Goal: Transaction & Acquisition: Purchase product/service

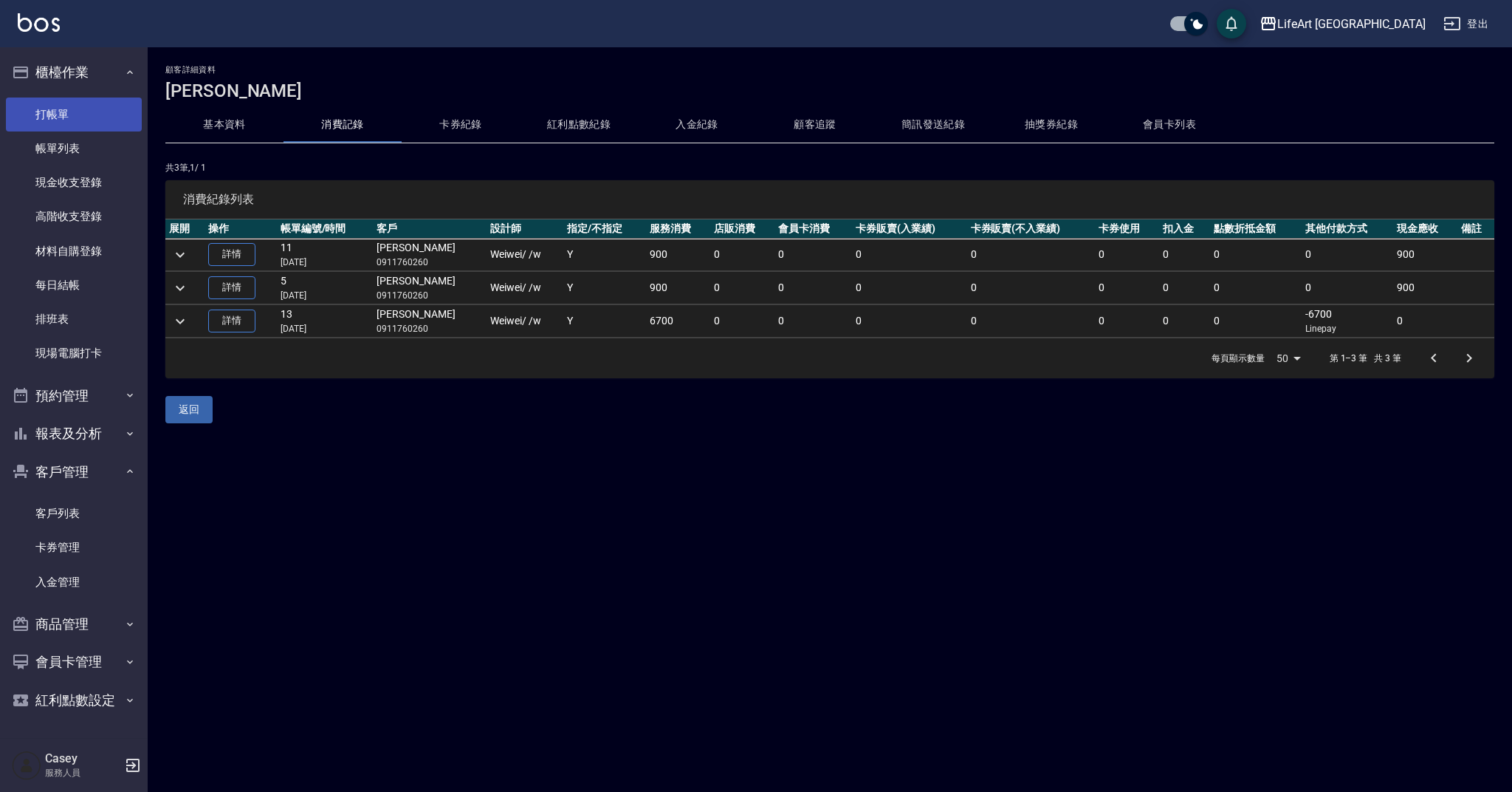
click at [111, 107] on link "打帳單" at bounding box center [74, 114] width 136 height 34
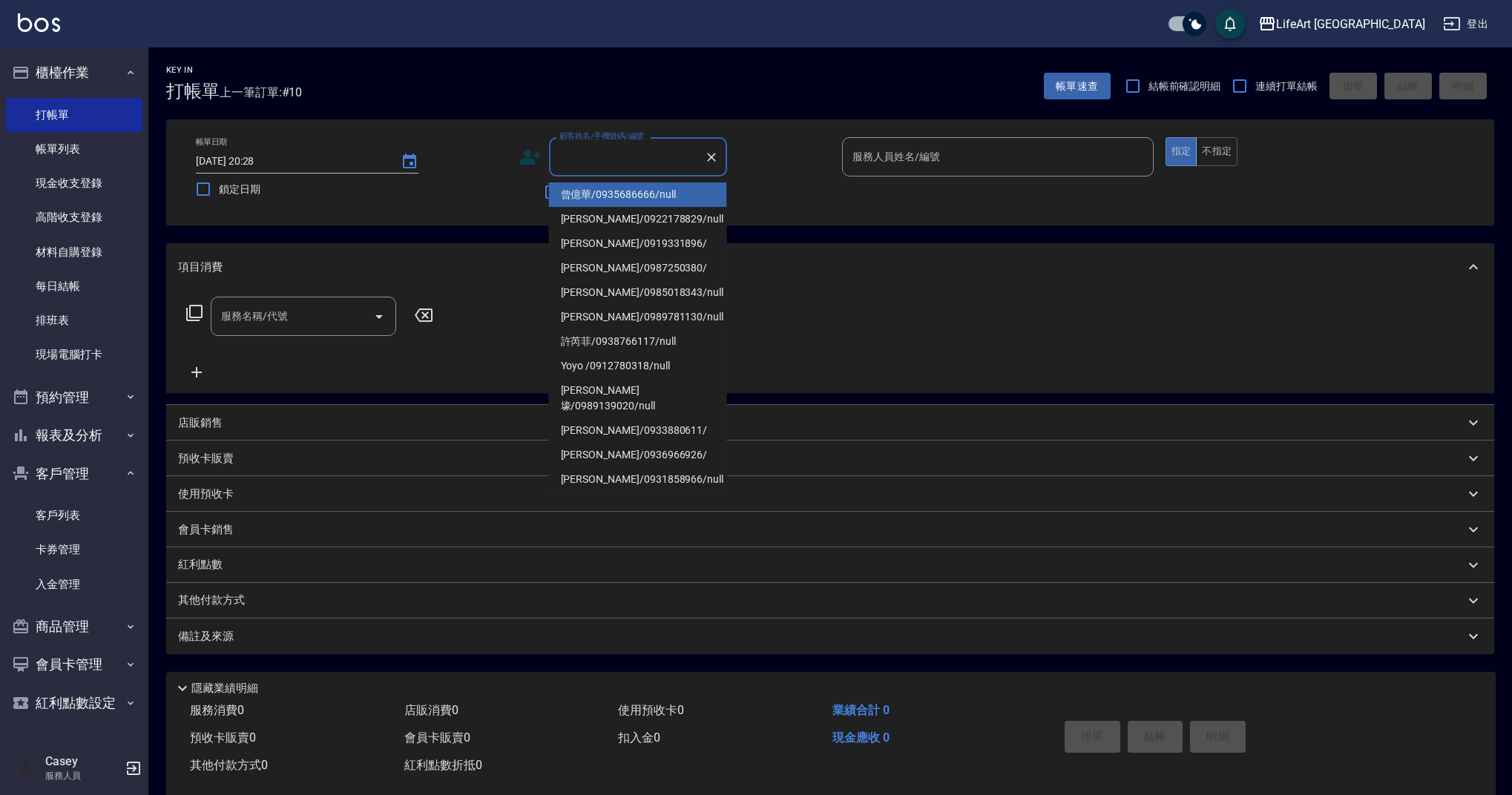
click at [612, 155] on input "顧客姓名/手機號碼/編號" at bounding box center [627, 156] width 143 height 26
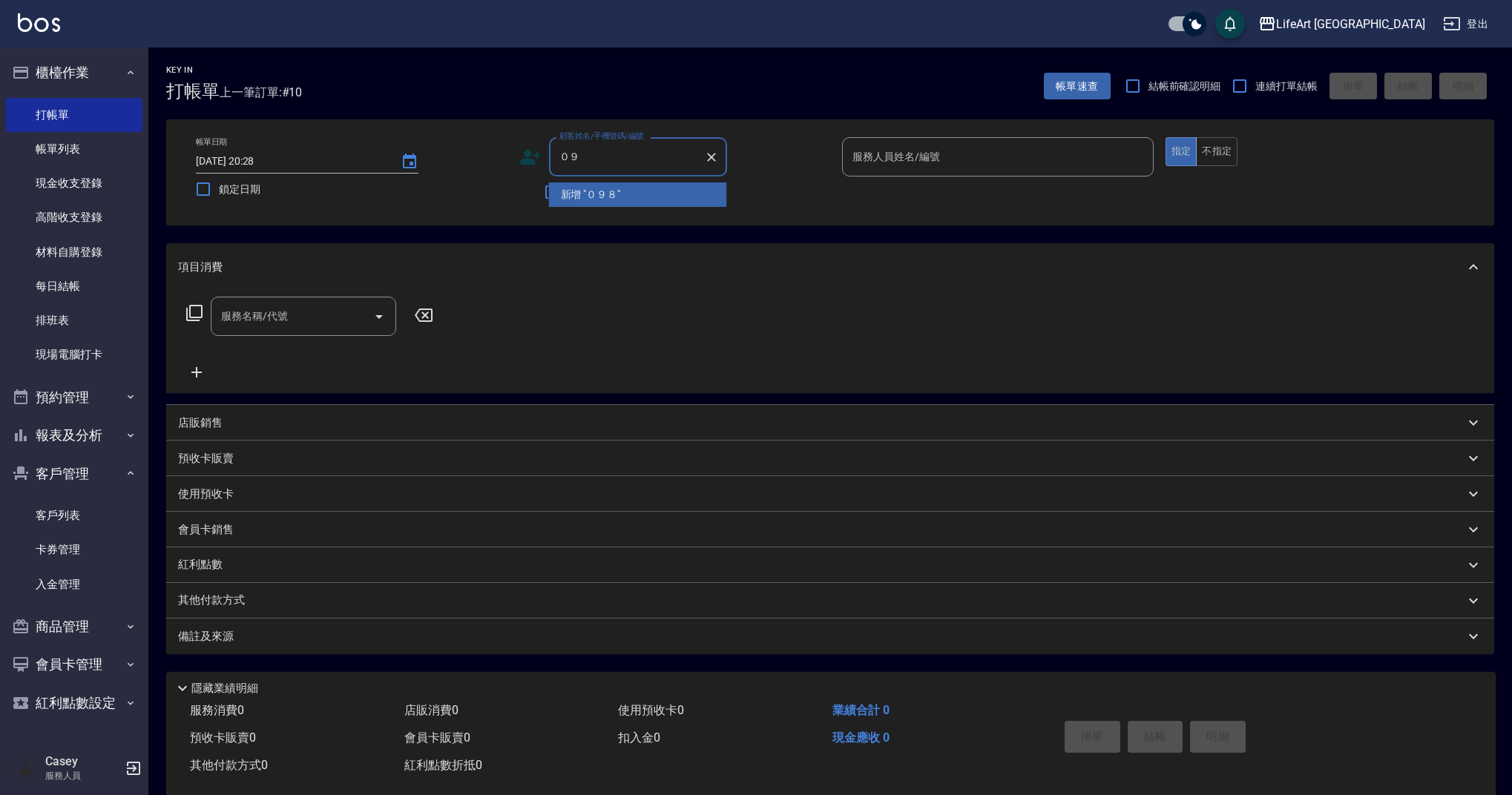
type input "０"
drag, startPoint x: 594, startPoint y: 188, endPoint x: 1044, endPoint y: 172, distance: 450.3
click at [594, 188] on li "[PERSON_NAME]/0985018343/null" at bounding box center [638, 195] width 178 height 25
type input "[PERSON_NAME]/0985018343/null"
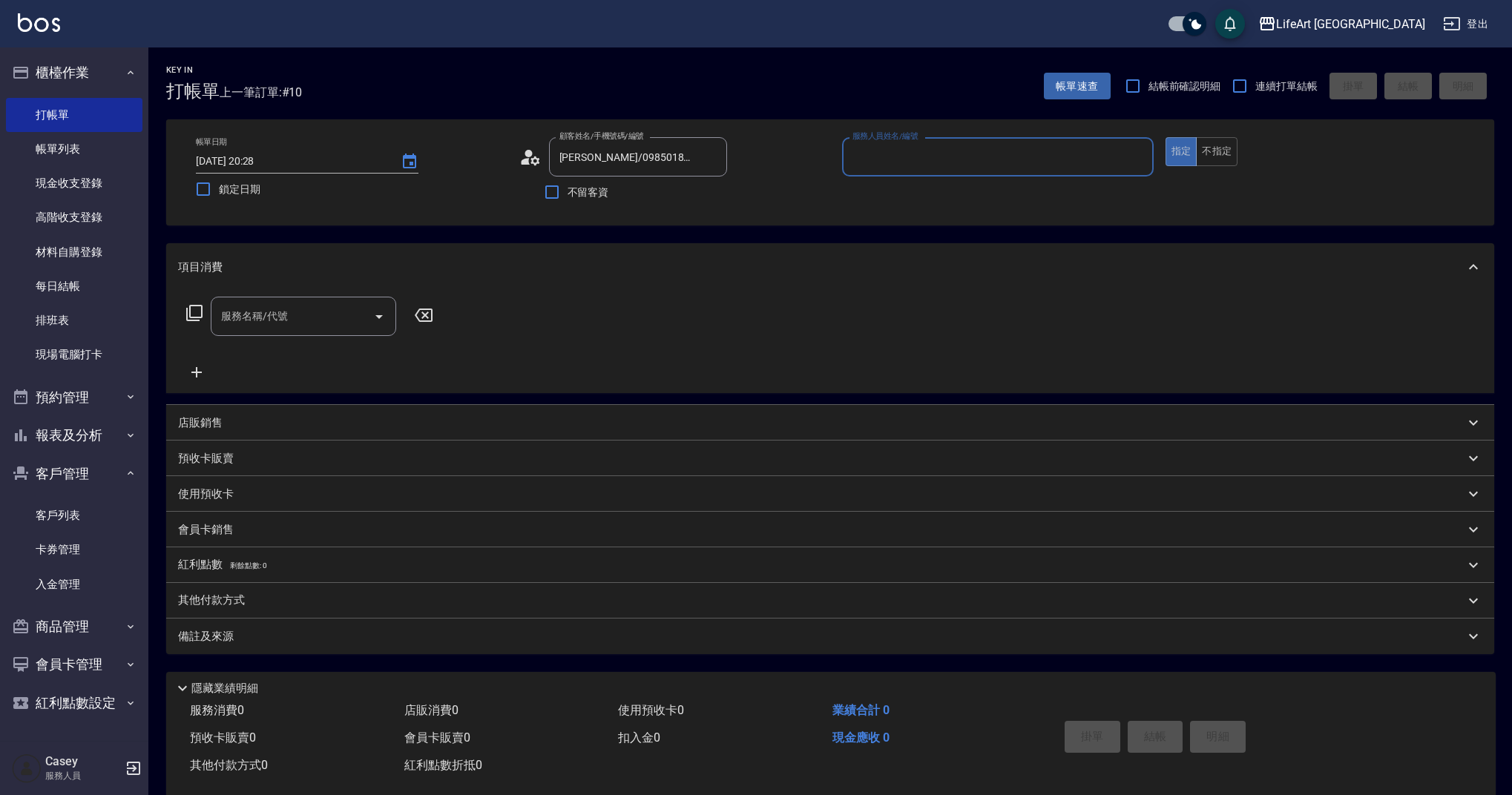
type input "Finney-f"
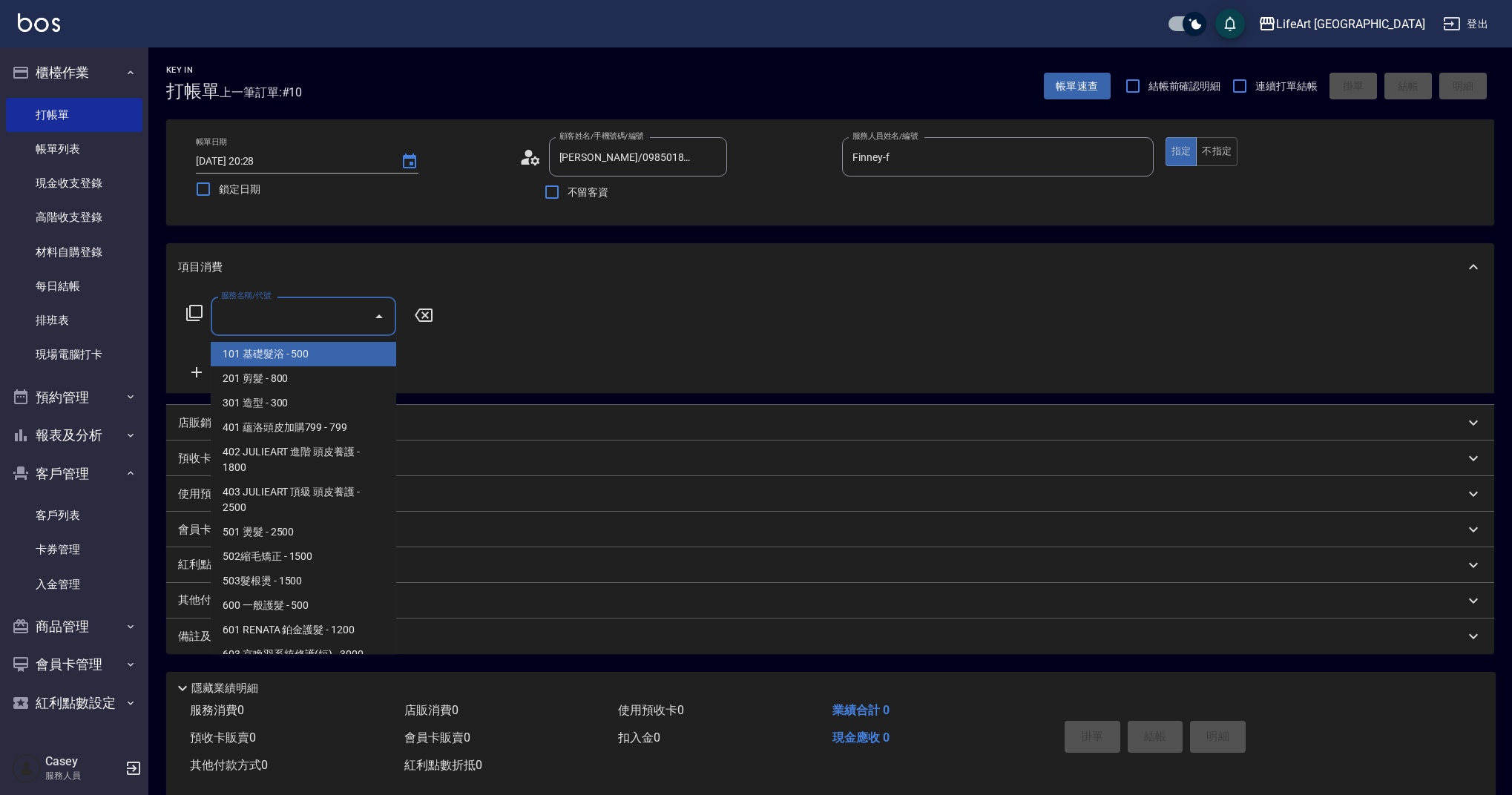
click at [345, 317] on input "服務名稱/代號" at bounding box center [292, 316] width 150 height 26
click at [341, 369] on span "201 剪髮 - 800" at bounding box center [303, 378] width 185 height 25
type input "201 剪髮(201)"
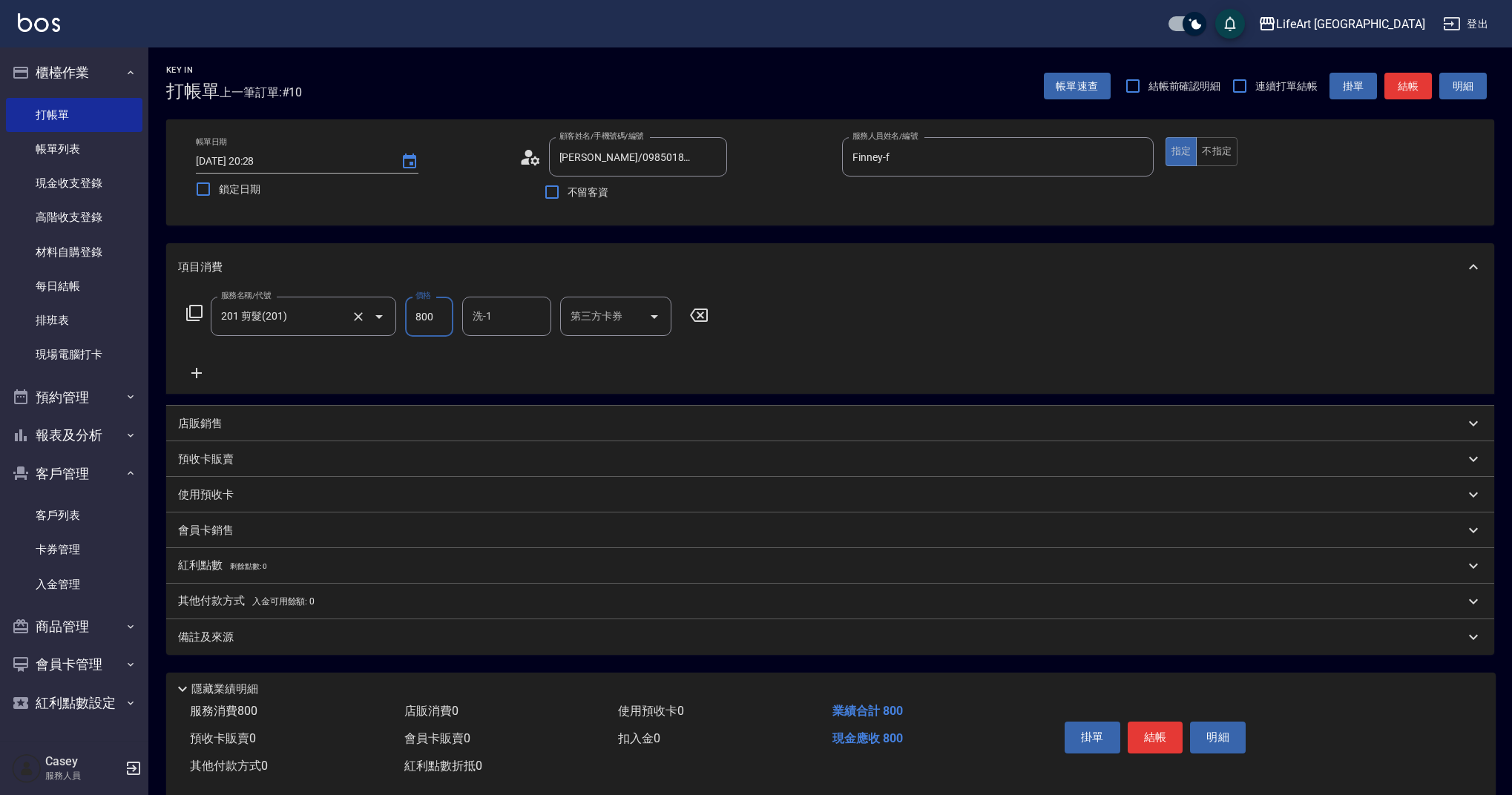
drag, startPoint x: 438, startPoint y: 319, endPoint x: 378, endPoint y: 313, distance: 60.3
click at [378, 313] on div "服務名稱/代號 201 剪髮(201) 服務名稱/代號 價格 800 價格 洗-1 洗-1 第三方卡券 第三方卡券" at bounding box center [448, 316] width 539 height 40
type input "600"
click at [1145, 731] on button "結帳" at bounding box center [1154, 737] width 55 height 31
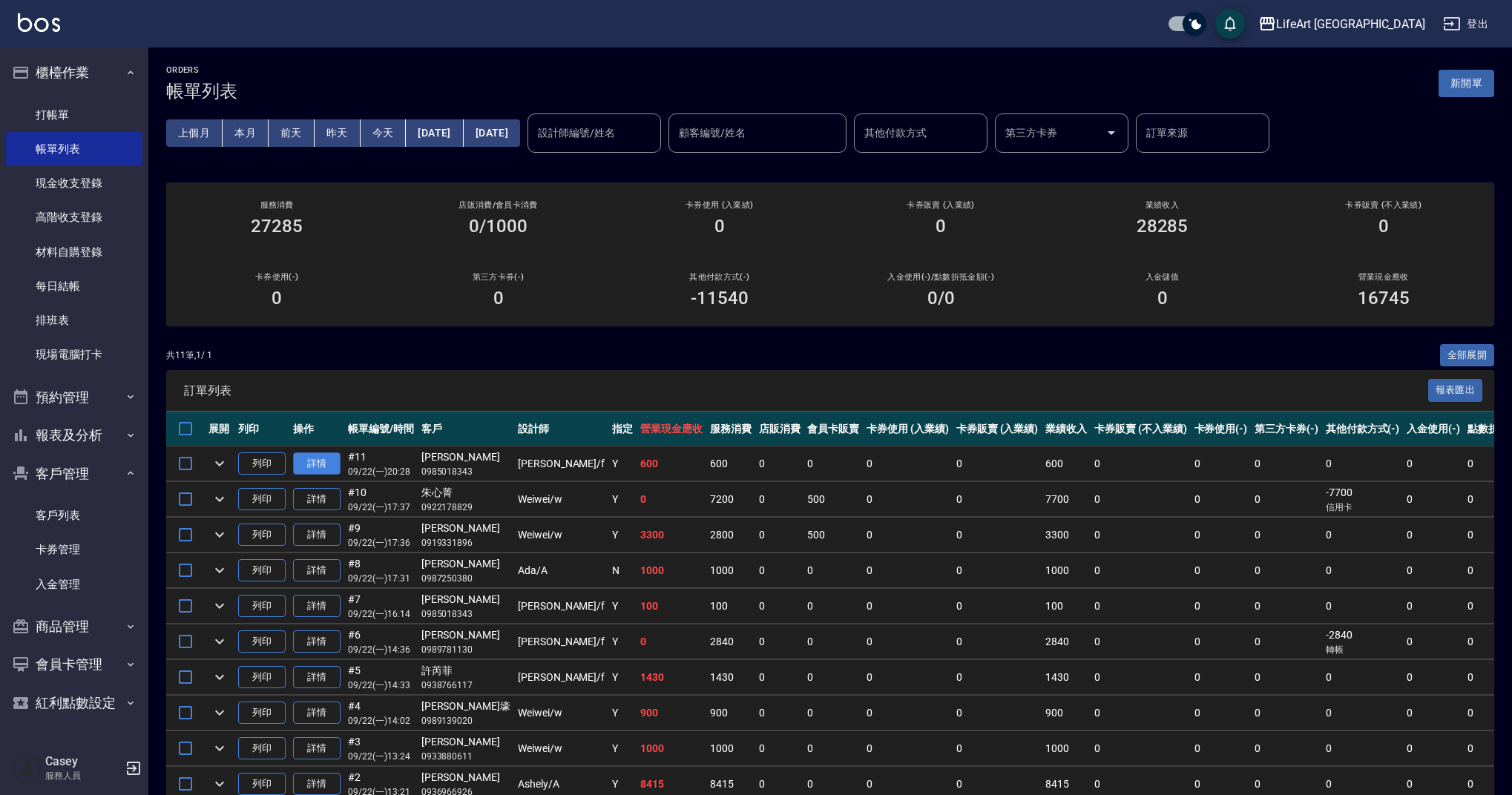
click at [326, 465] on link "詳情" at bounding box center [317, 464] width 48 height 23
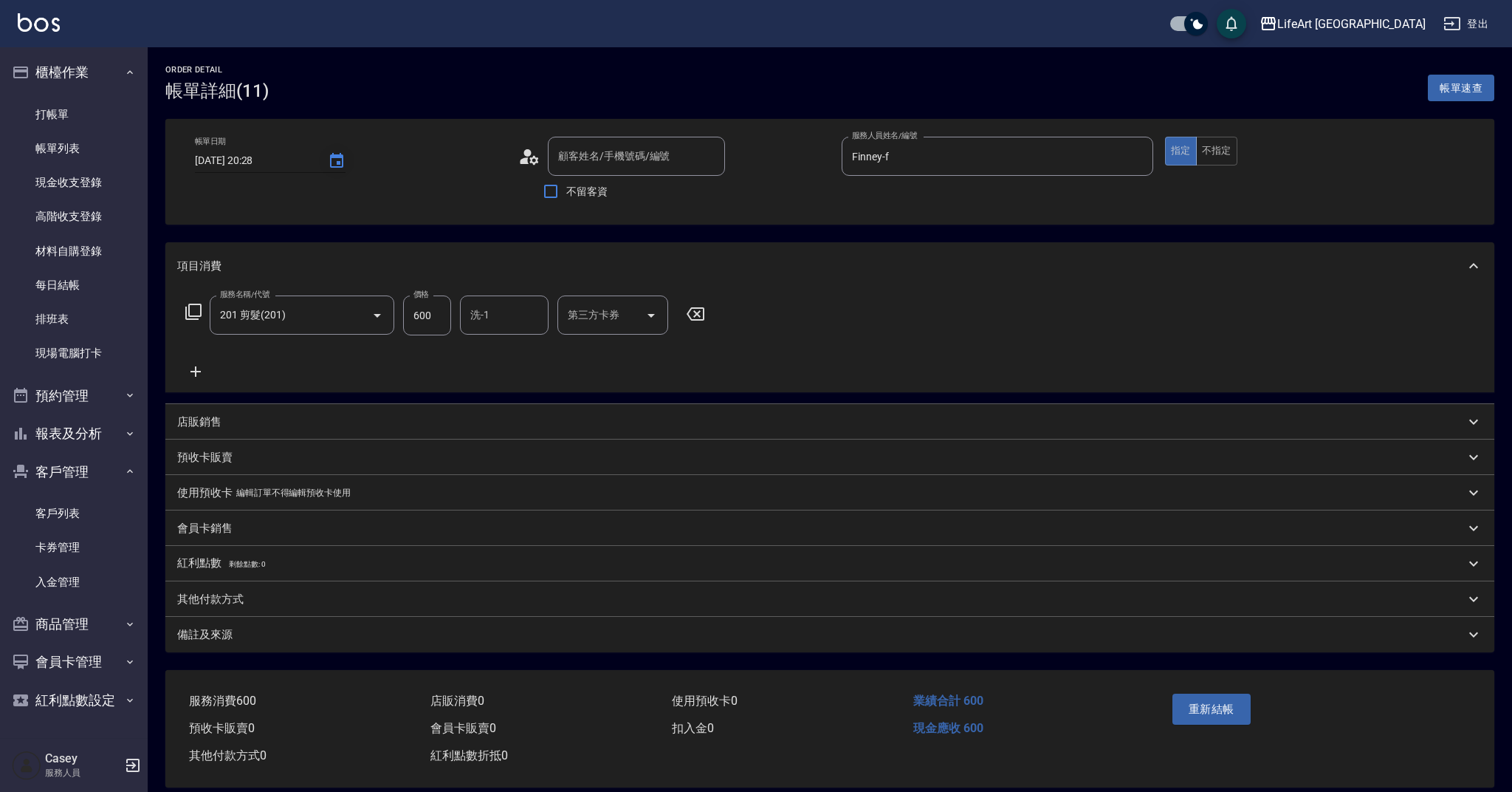
type input "[DATE] 20:28"
type input "Finney-f"
type input "[PERSON_NAME]/0985018343/null"
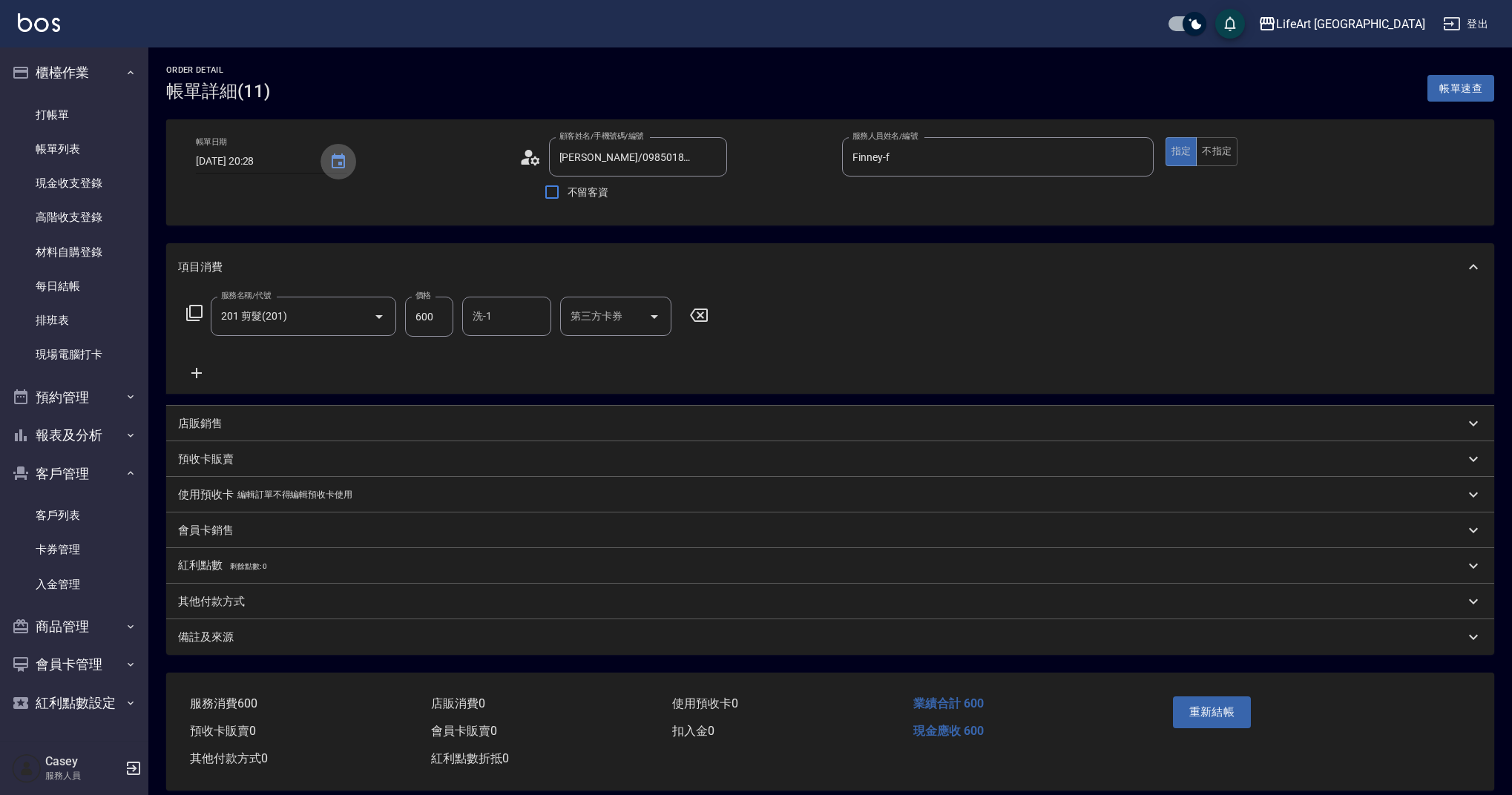
click at [338, 161] on icon "Choose date, selected date is 2025-09-22" at bounding box center [338, 161] width 18 height 18
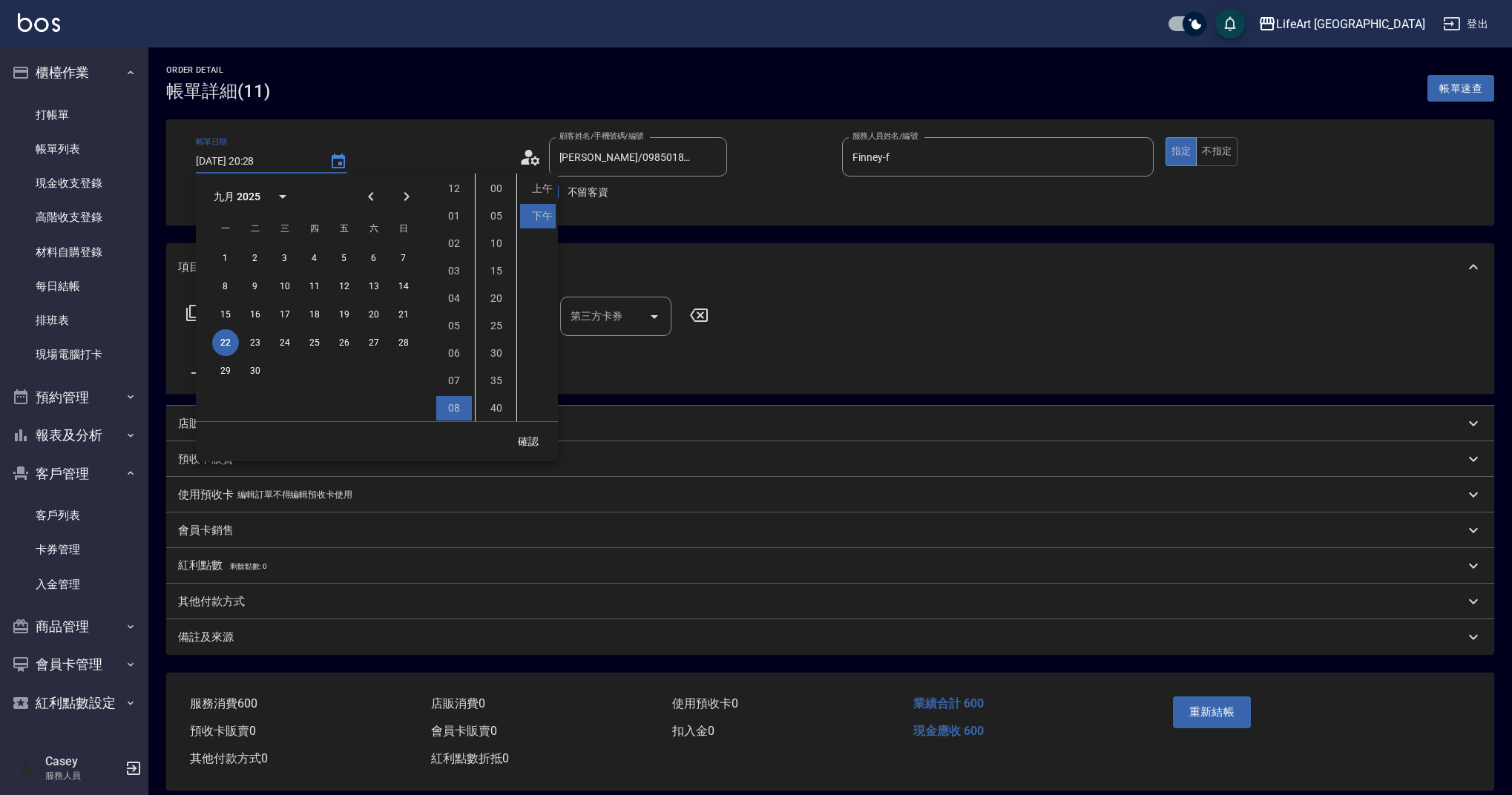
scroll to position [83, 0]
click at [258, 342] on button "23" at bounding box center [255, 342] width 26 height 26
type input "[DATE] 20:28"
click at [521, 438] on button "確認" at bounding box center [528, 442] width 48 height 27
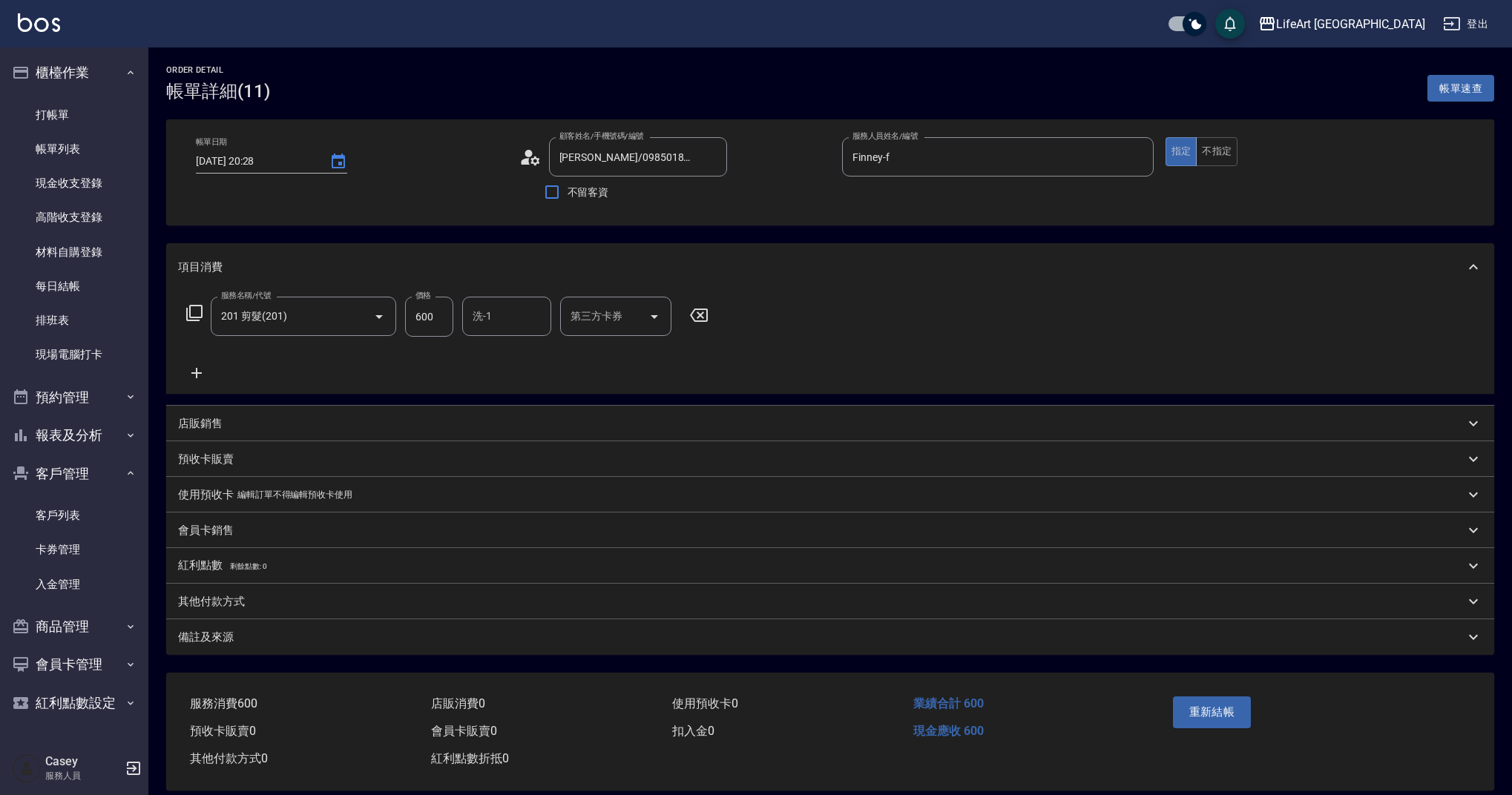
click at [342, 646] on div "備註及來源" at bounding box center [830, 637] width 1328 height 36
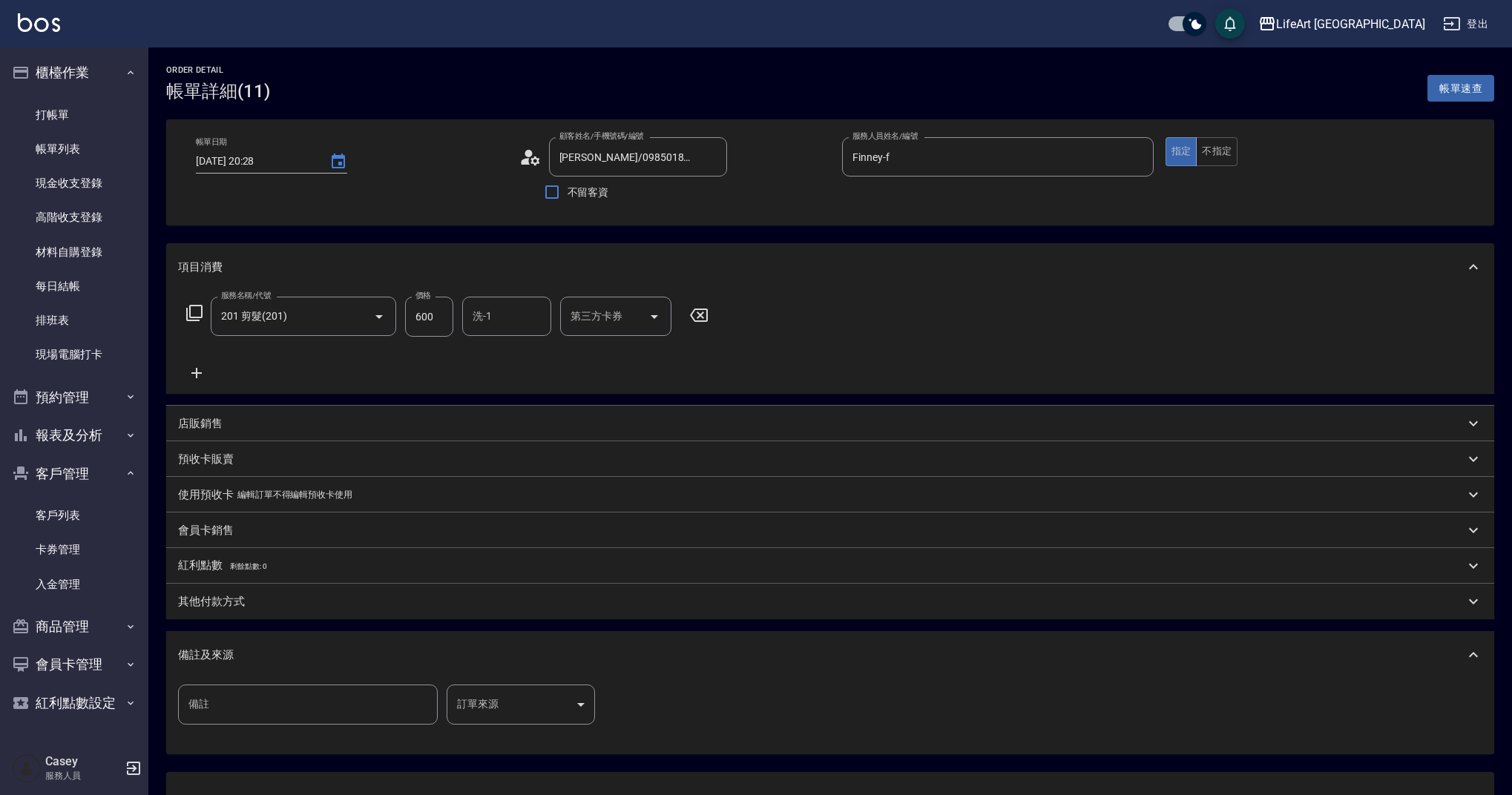
click at [543, 696] on body "LifeArt 蘆洲 登出 櫃檯作業 打帳單 帳單列表 現金收支登錄 高階收支登錄 材料自購登錄 每日結帳 排班表 現場電腦打卡 預約管理 預約管理 單日預約…" at bounding box center [756, 454] width 1512 height 908
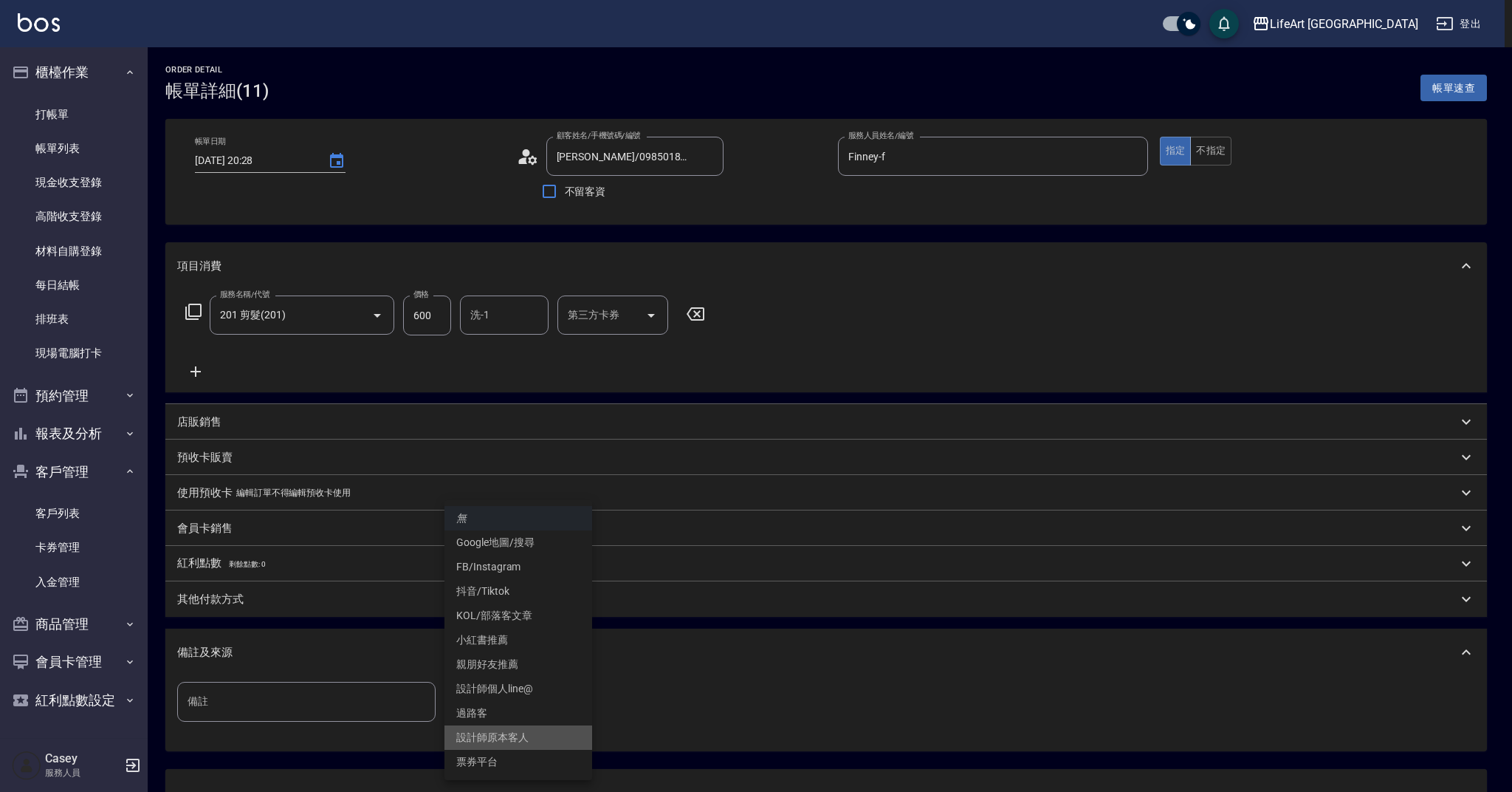
drag, startPoint x: 514, startPoint y: 734, endPoint x: 562, endPoint y: 698, distance: 60.0
click at [516, 734] on li "設計師原本客人" at bounding box center [518, 738] width 148 height 25
type input "設計師原本客人"
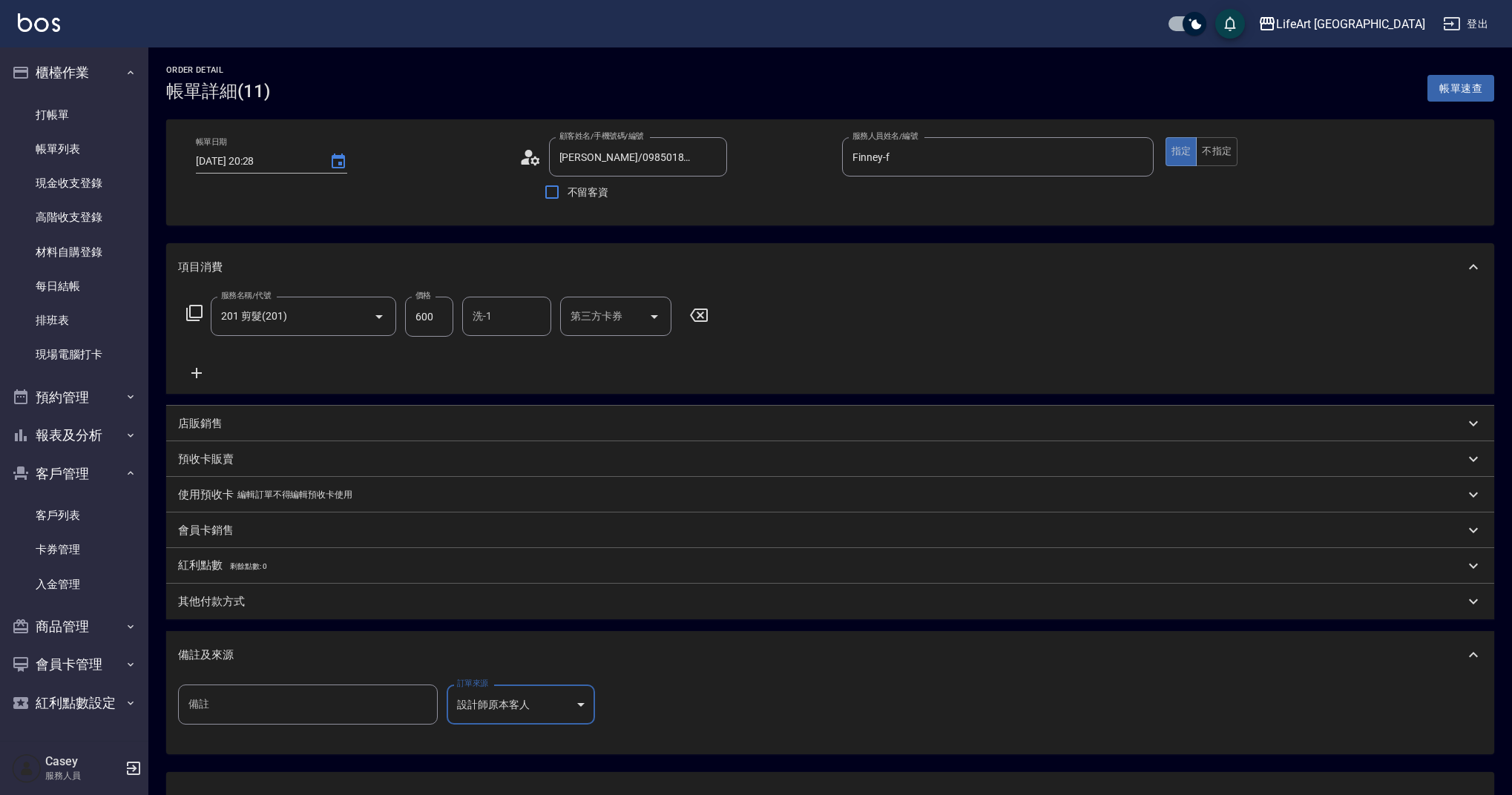
scroll to position [120, 0]
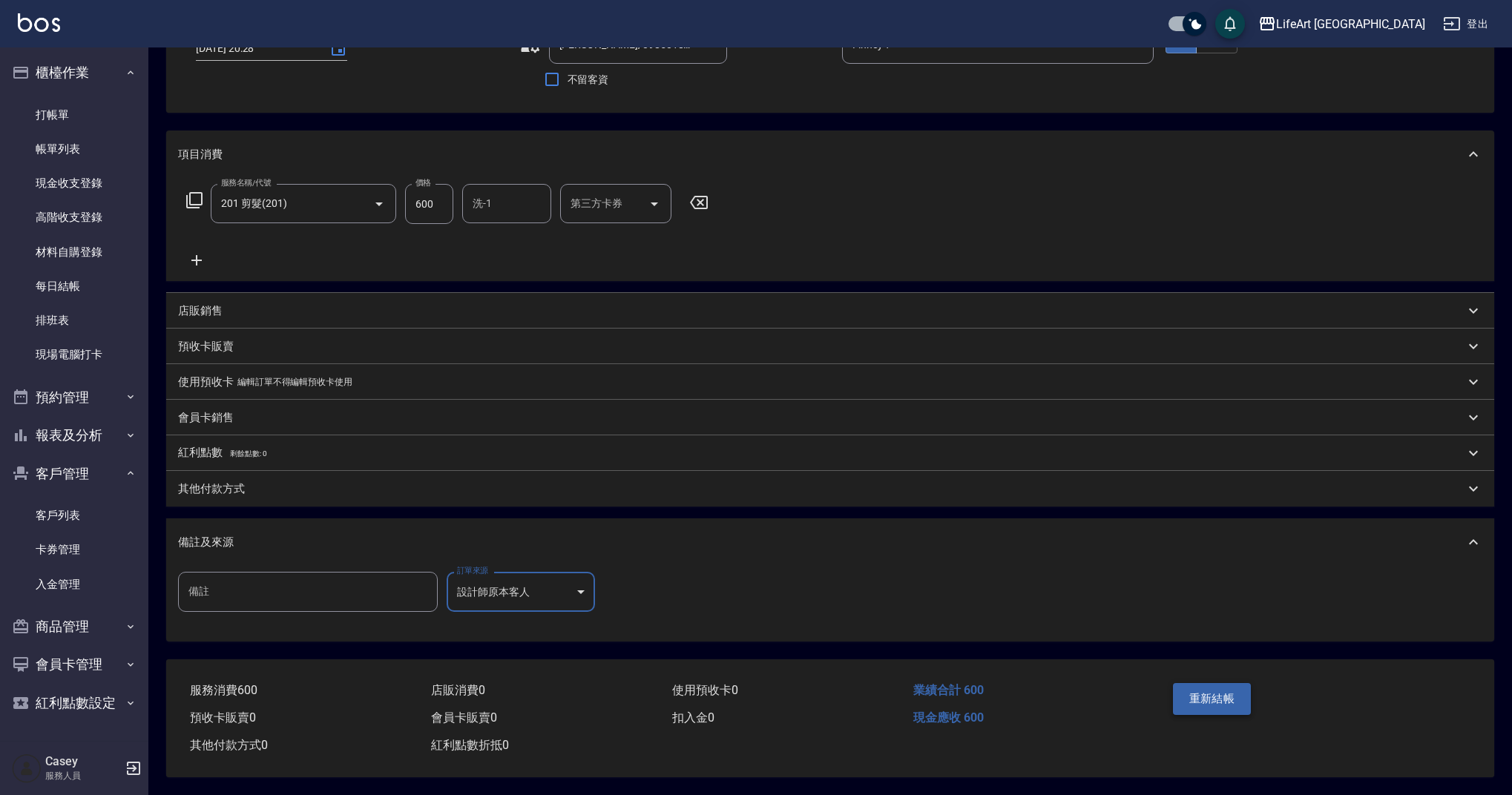
click at [1233, 694] on button "重新結帳" at bounding box center [1212, 698] width 79 height 31
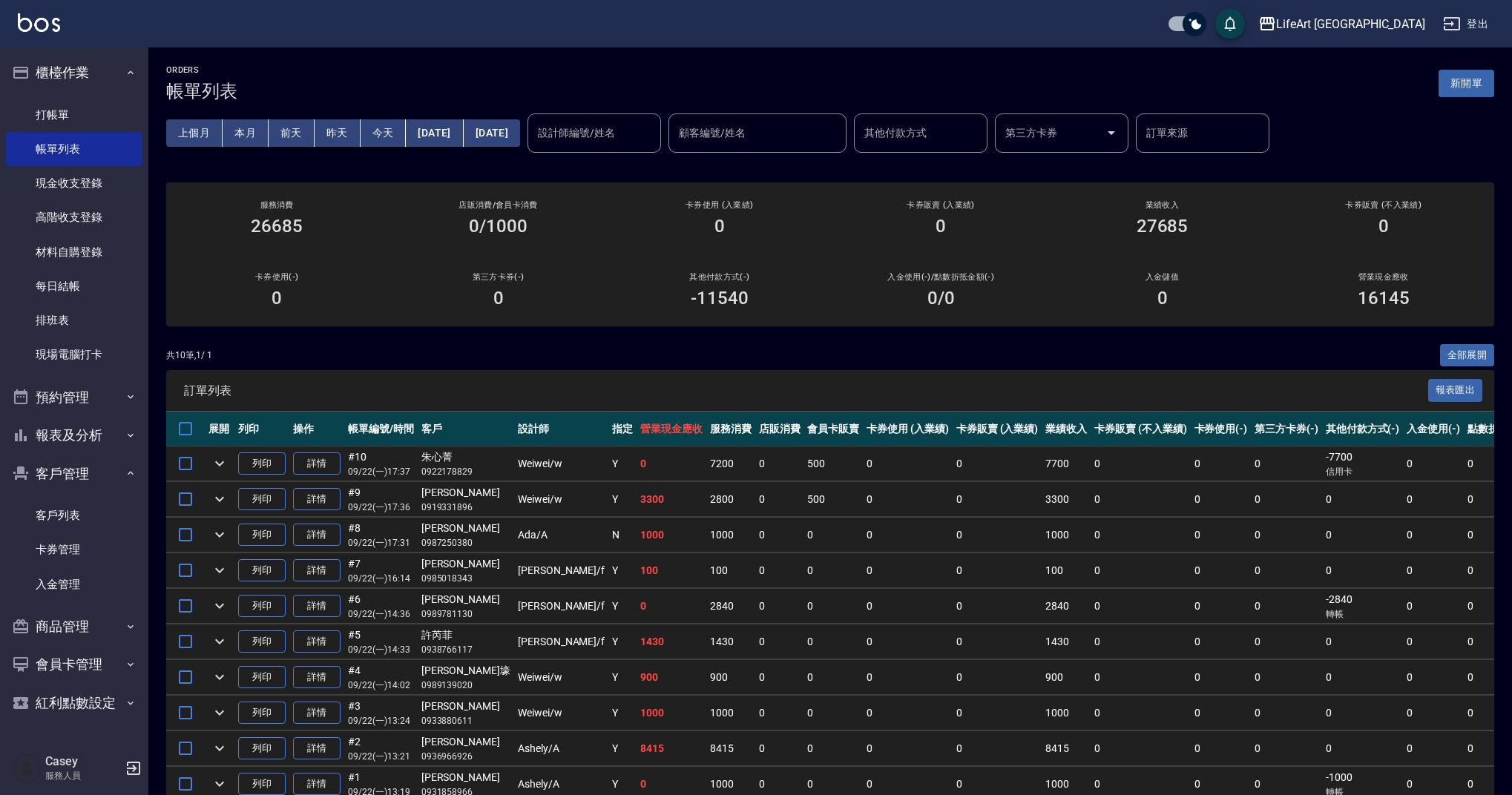
click at [457, 130] on button "[DATE]" at bounding box center [434, 133] width 57 height 27
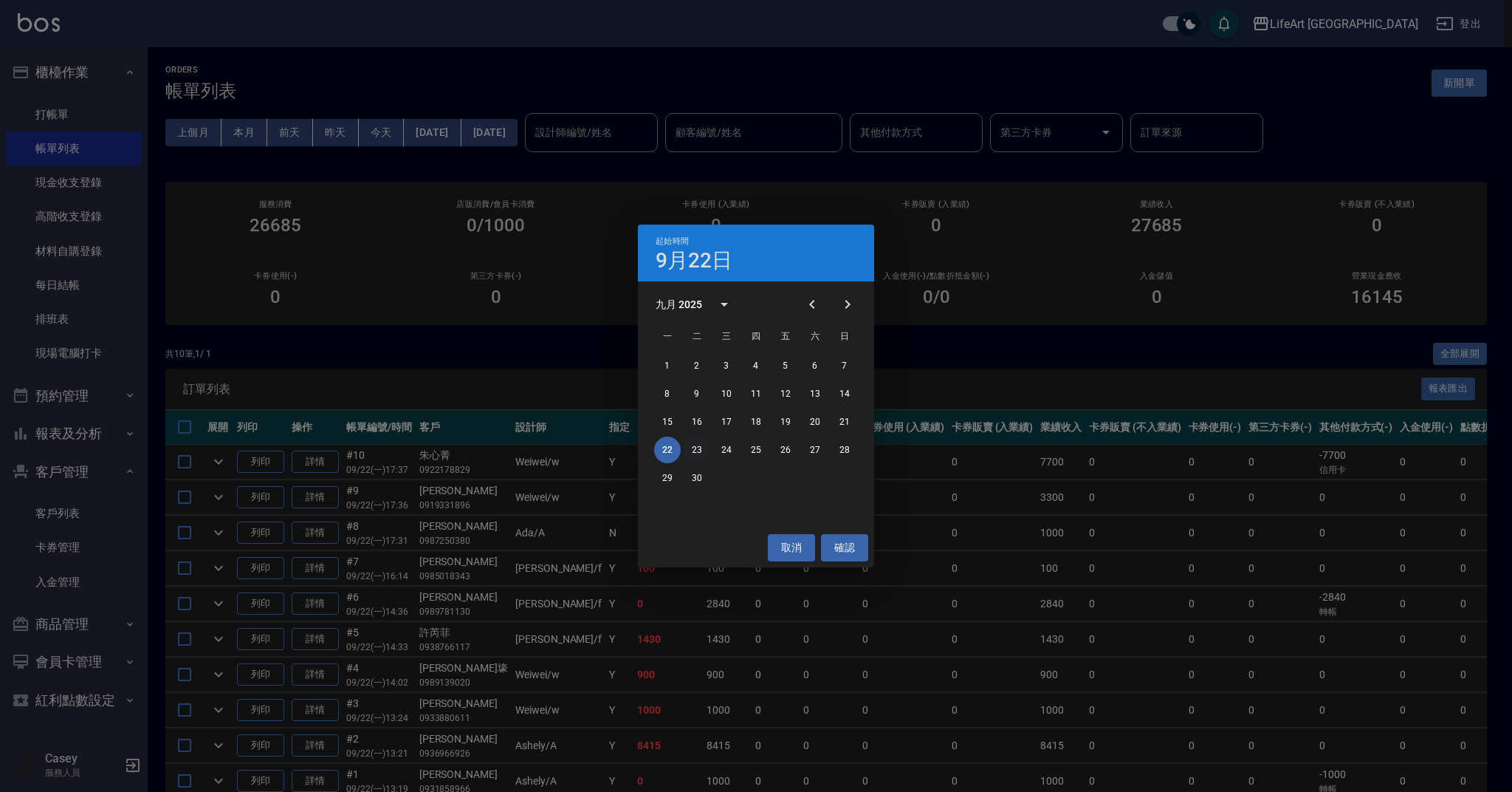
click at [698, 452] on button "23" at bounding box center [697, 449] width 26 height 26
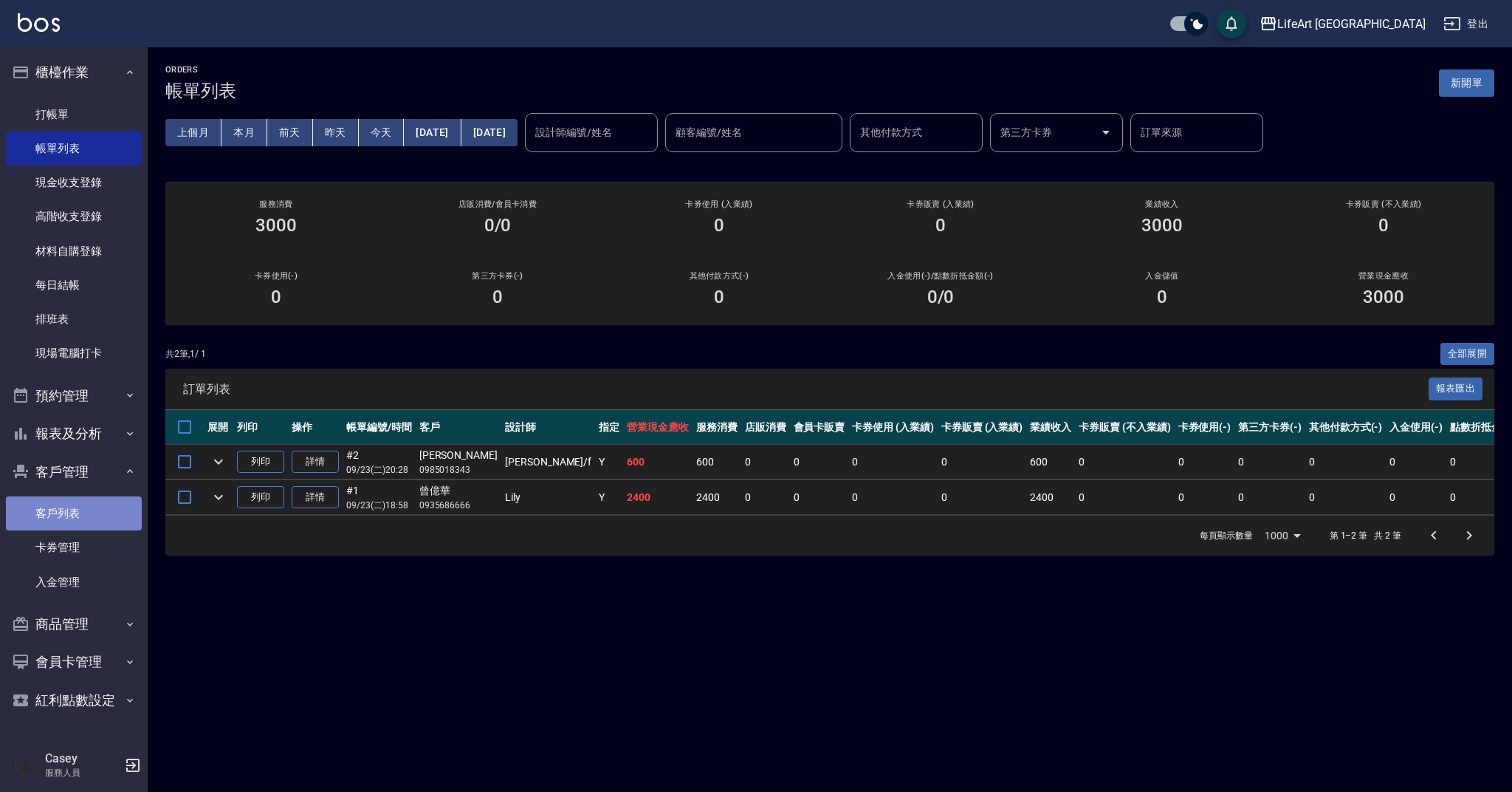
click at [63, 509] on link "客戶列表" at bounding box center [74, 514] width 136 height 34
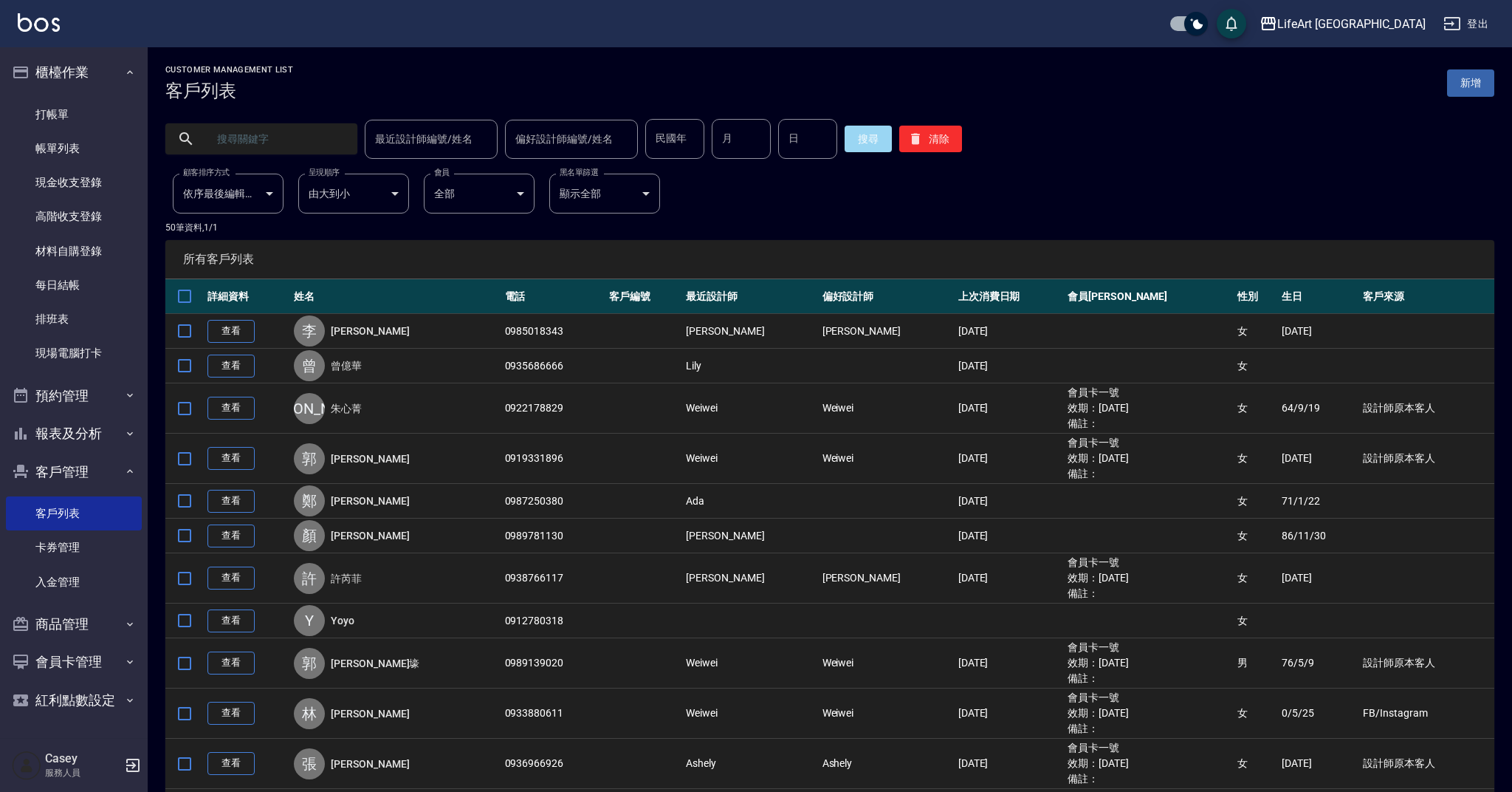
click at [248, 151] on input "text" at bounding box center [277, 139] width 139 height 40
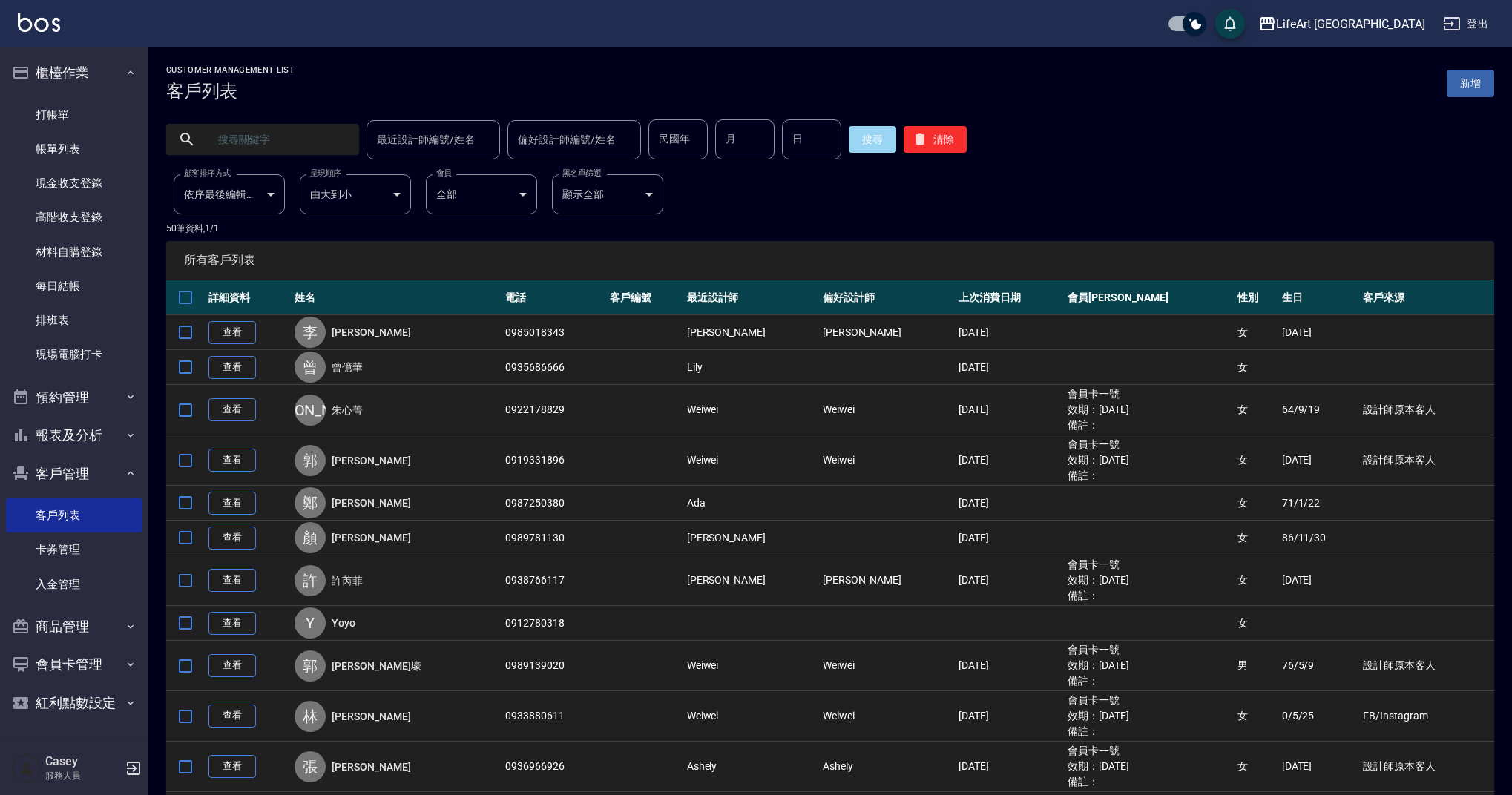
type input "m"
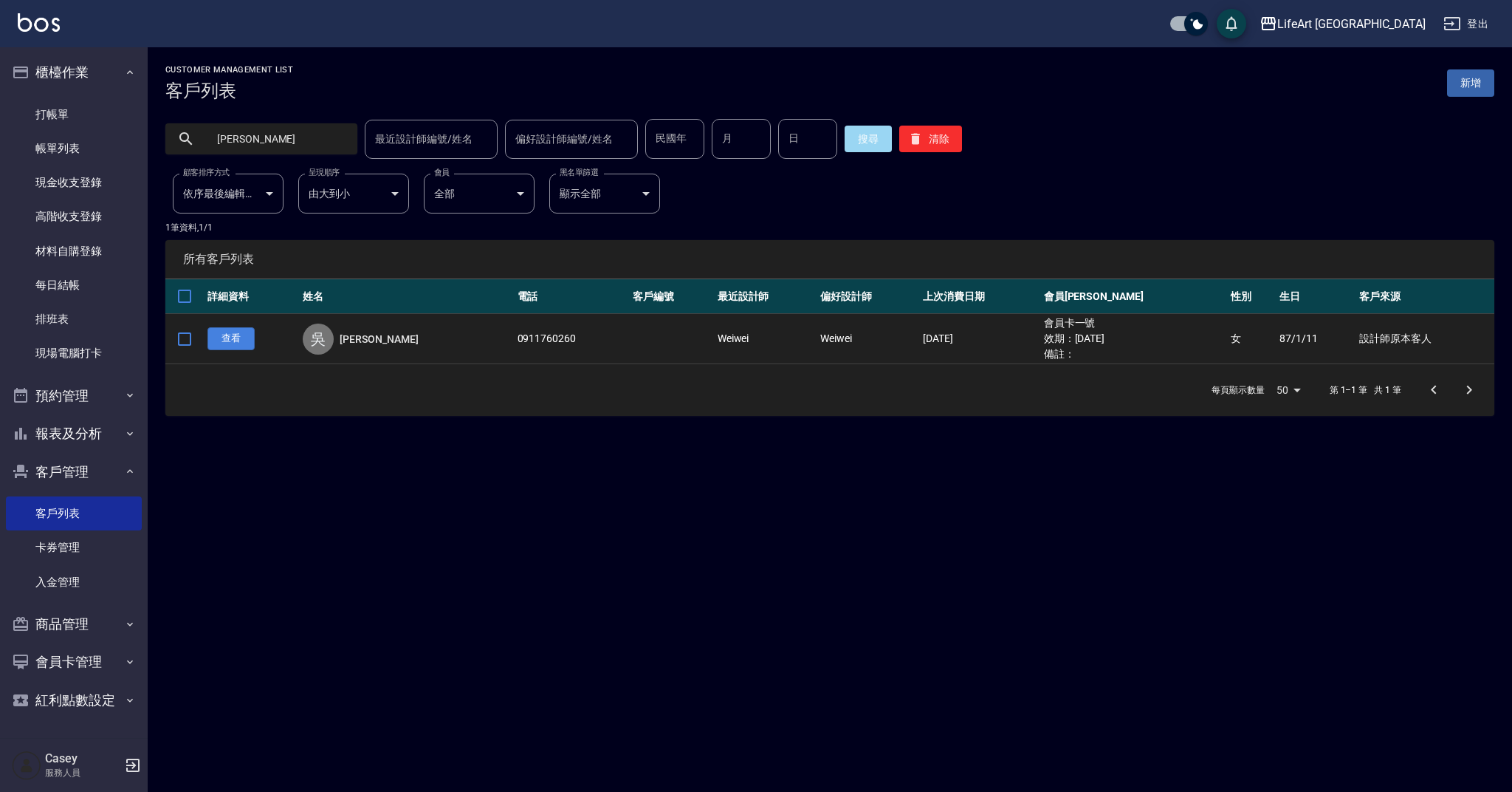
type input "[PERSON_NAME]"
click at [249, 342] on link "查看" at bounding box center [231, 338] width 47 height 23
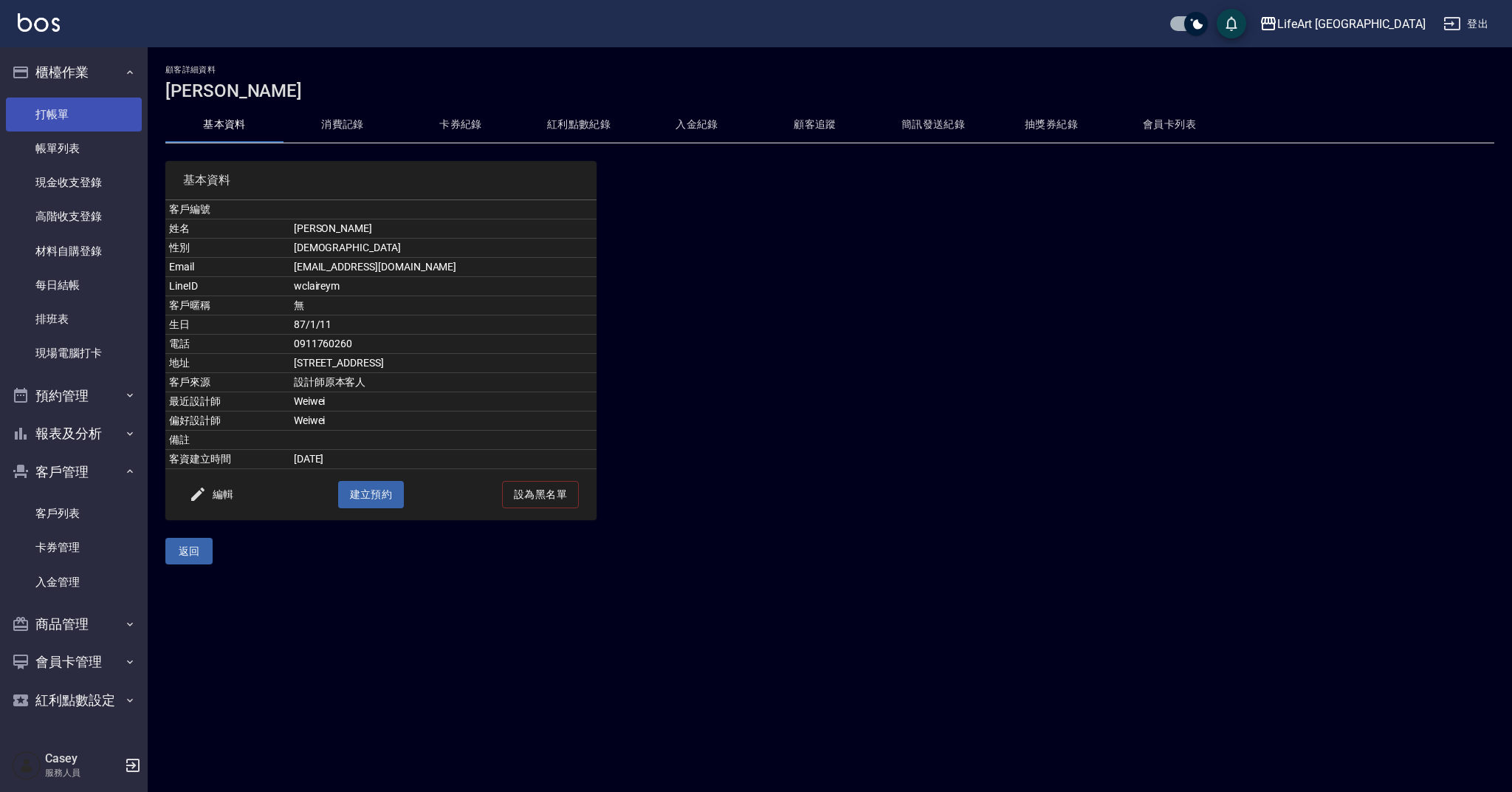
click at [96, 124] on link "打帳單" at bounding box center [74, 114] width 136 height 34
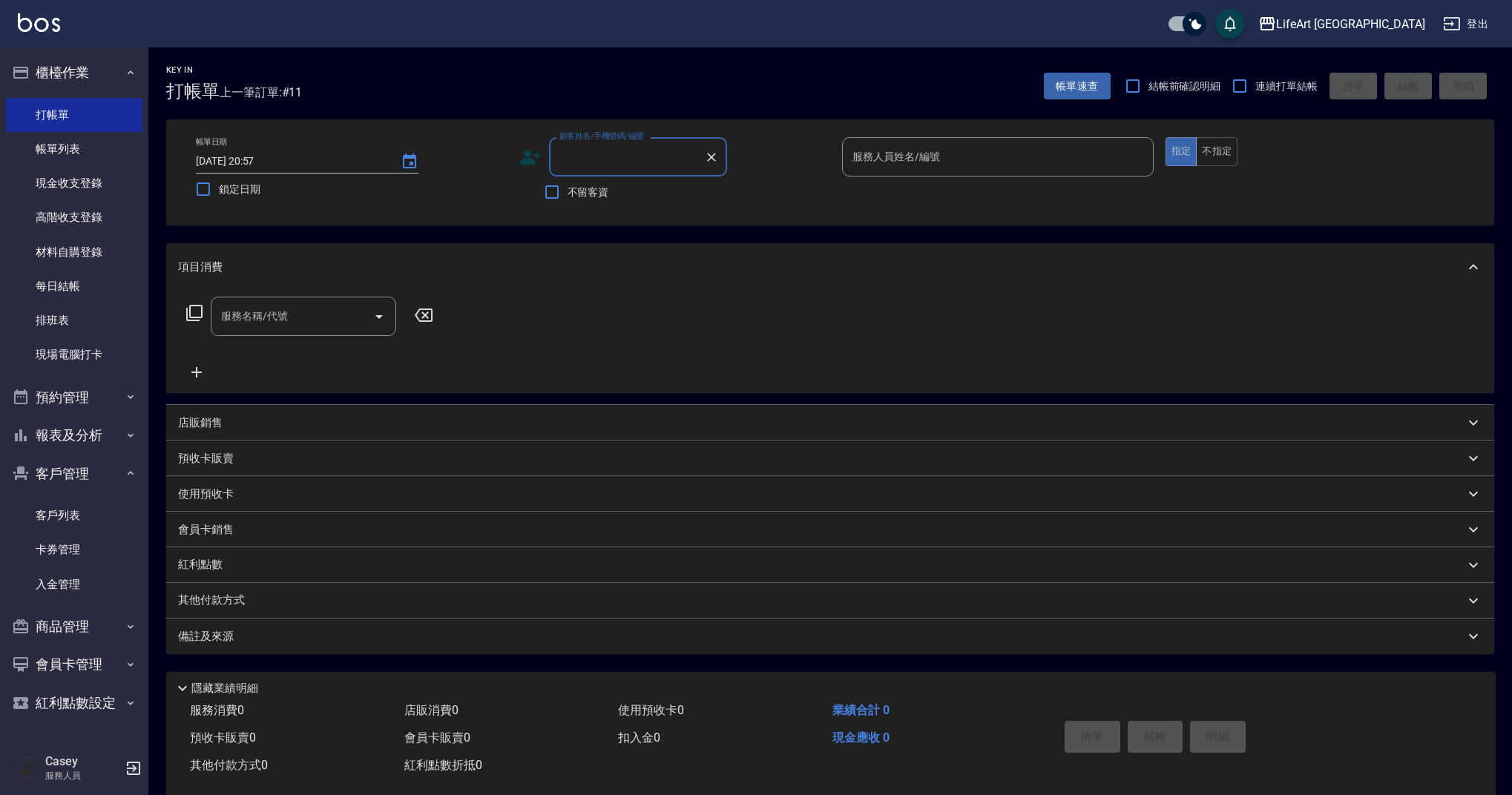
click at [598, 159] on input "顧客姓名/手機號碼/編號" at bounding box center [627, 156] width 143 height 26
type input "j"
click at [610, 196] on li "[PERSON_NAME]/0909834863/" at bounding box center [638, 195] width 178 height 25
type input "[PERSON_NAME]/0909834863/"
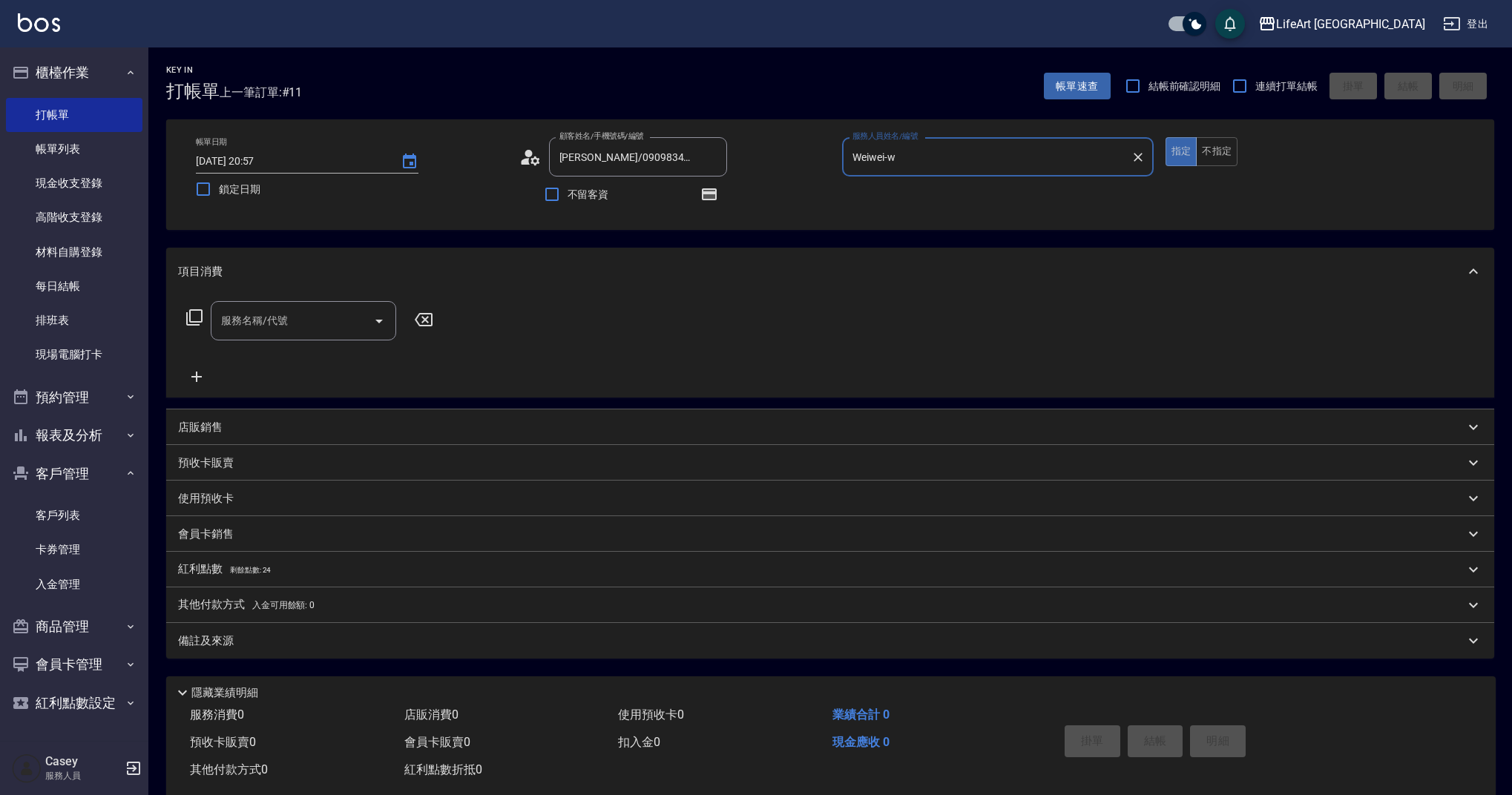
type input "Weiwei-w"
click at [251, 321] on input "服務名稱/代號" at bounding box center [292, 320] width 150 height 26
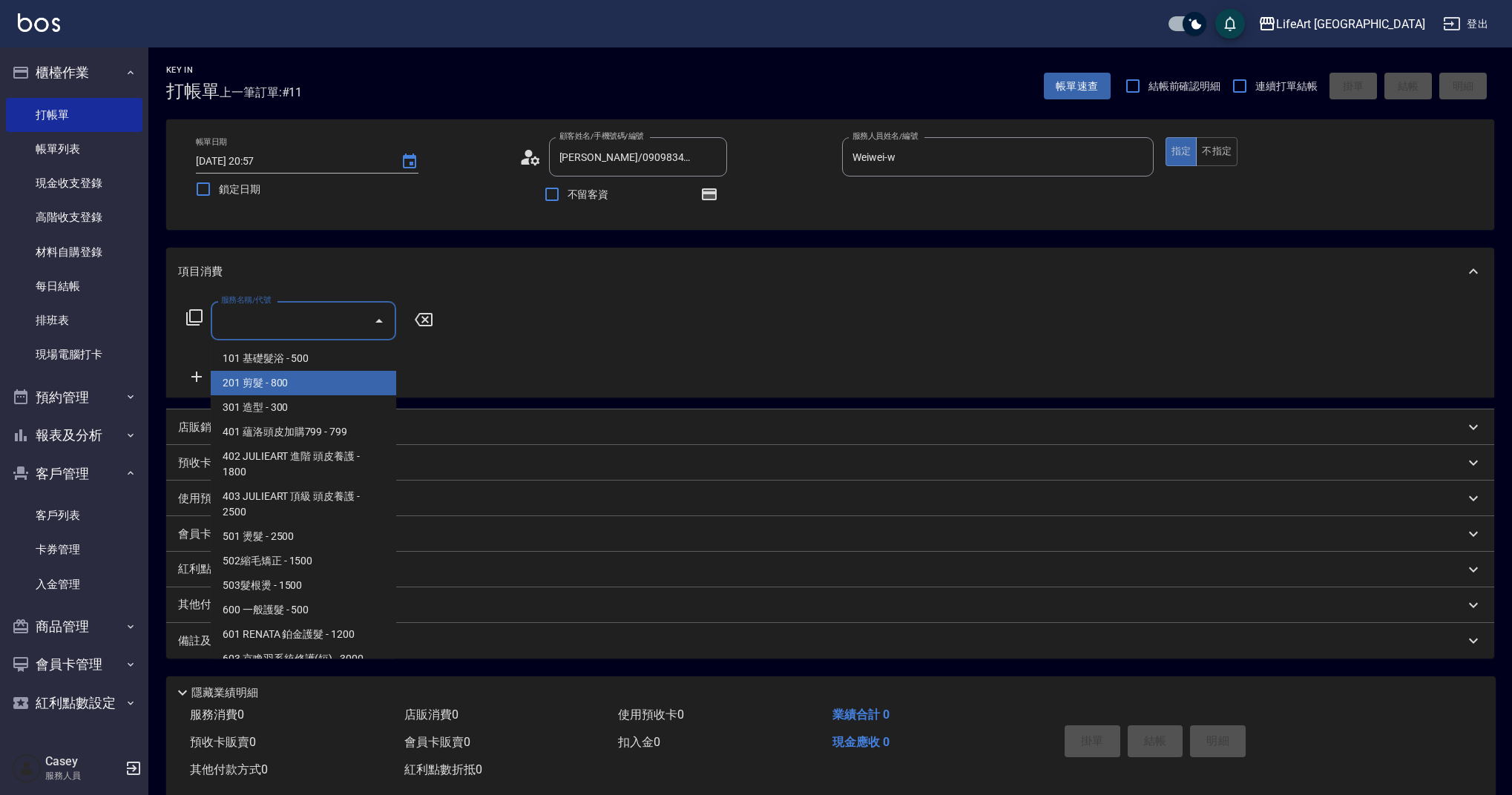
click at [273, 386] on span "201 剪髮 - 800" at bounding box center [303, 383] width 185 height 25
type input "201 剪髮(201)"
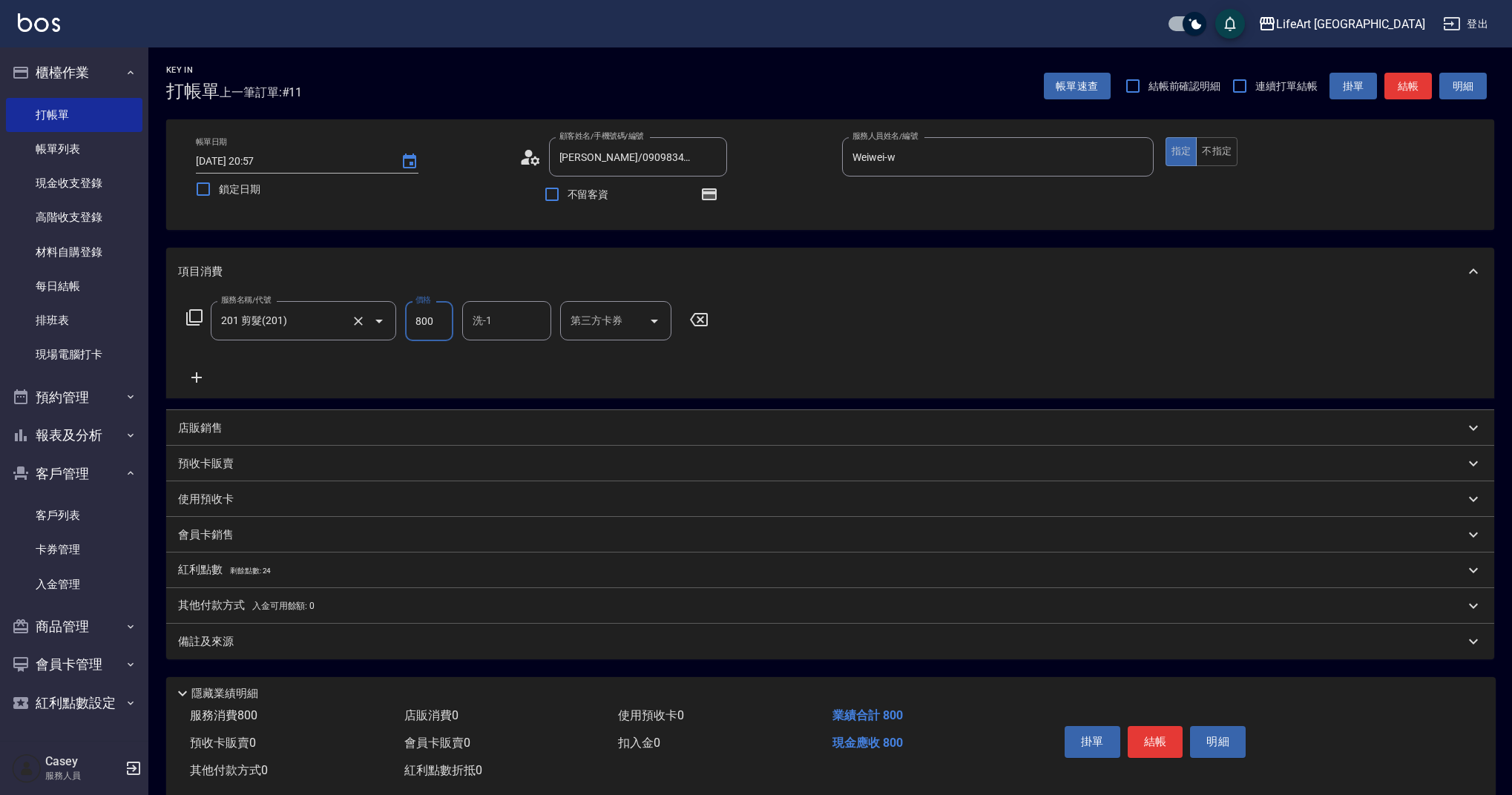
drag, startPoint x: 440, startPoint y: 324, endPoint x: 389, endPoint y: 325, distance: 51.0
click at [389, 324] on div "服務名稱/代號 201 剪髮(201) 服務名稱/代號 價格 800 價格 洗-1 洗-1 第三方卡券 第三方卡券" at bounding box center [448, 321] width 539 height 40
type input "100"
click at [428, 653] on div "備註及來源" at bounding box center [830, 641] width 1328 height 36
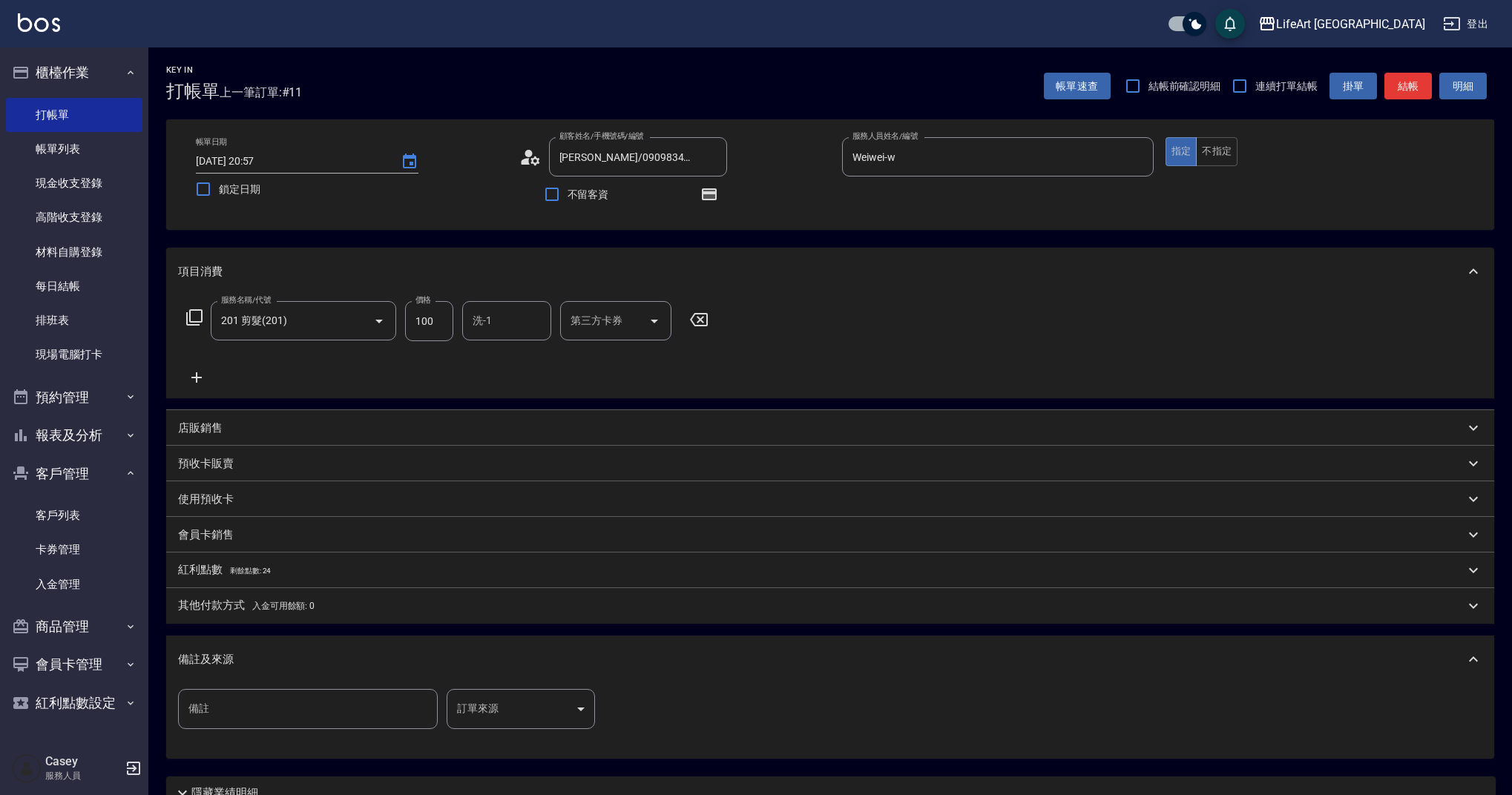
click at [477, 720] on body "LifeArt 蘆洲 登出 櫃檯作業 打帳單 帳單列表 現金收支登錄 高階收支登錄 材料自購登錄 每日結帳 排班表 現場電腦打卡 預約管理 預約管理 單日預約…" at bounding box center [756, 460] width 1512 height 920
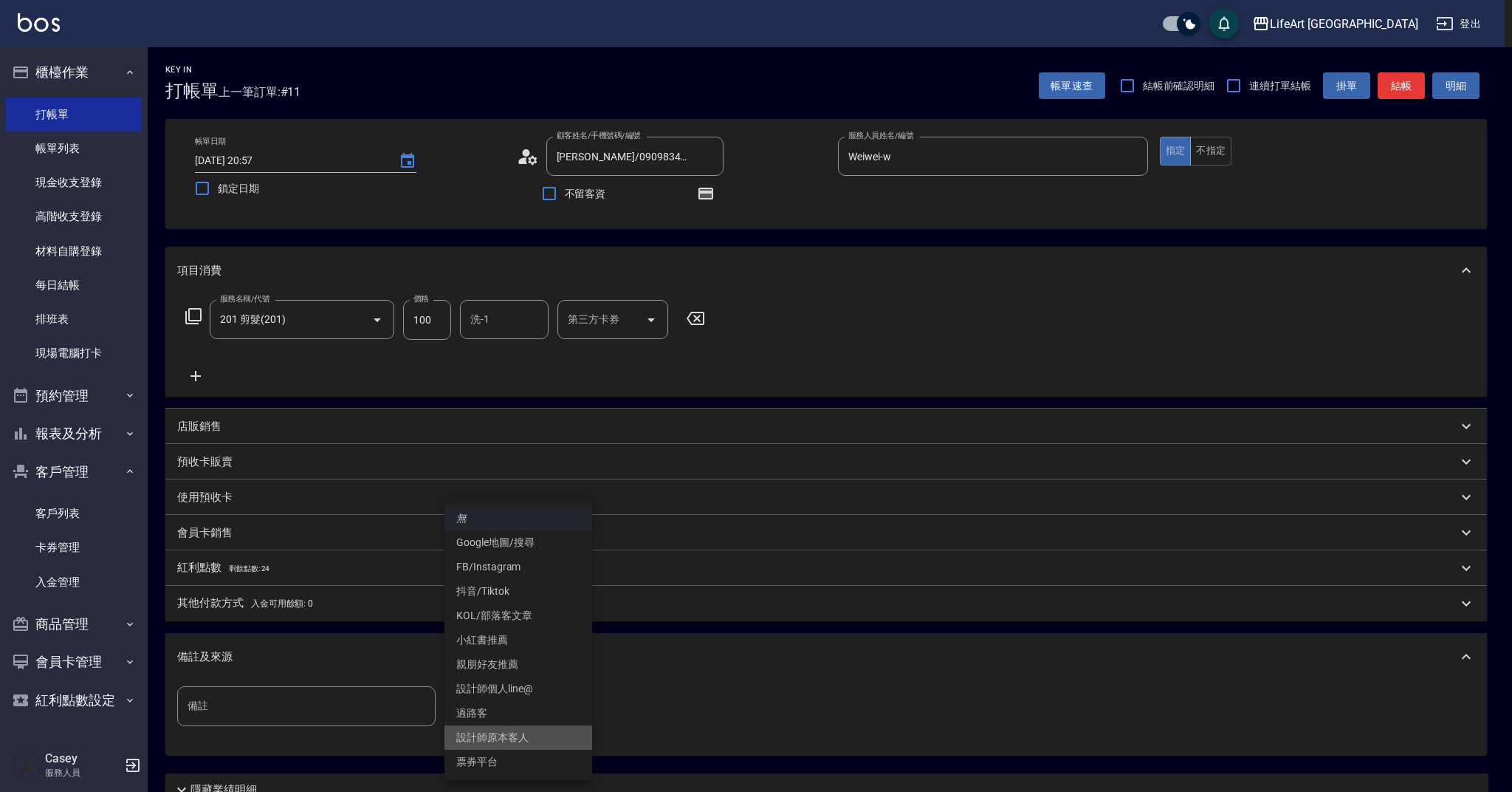
click at [503, 743] on li "設計師原本客人" at bounding box center [518, 738] width 148 height 25
type input "設計師原本客人"
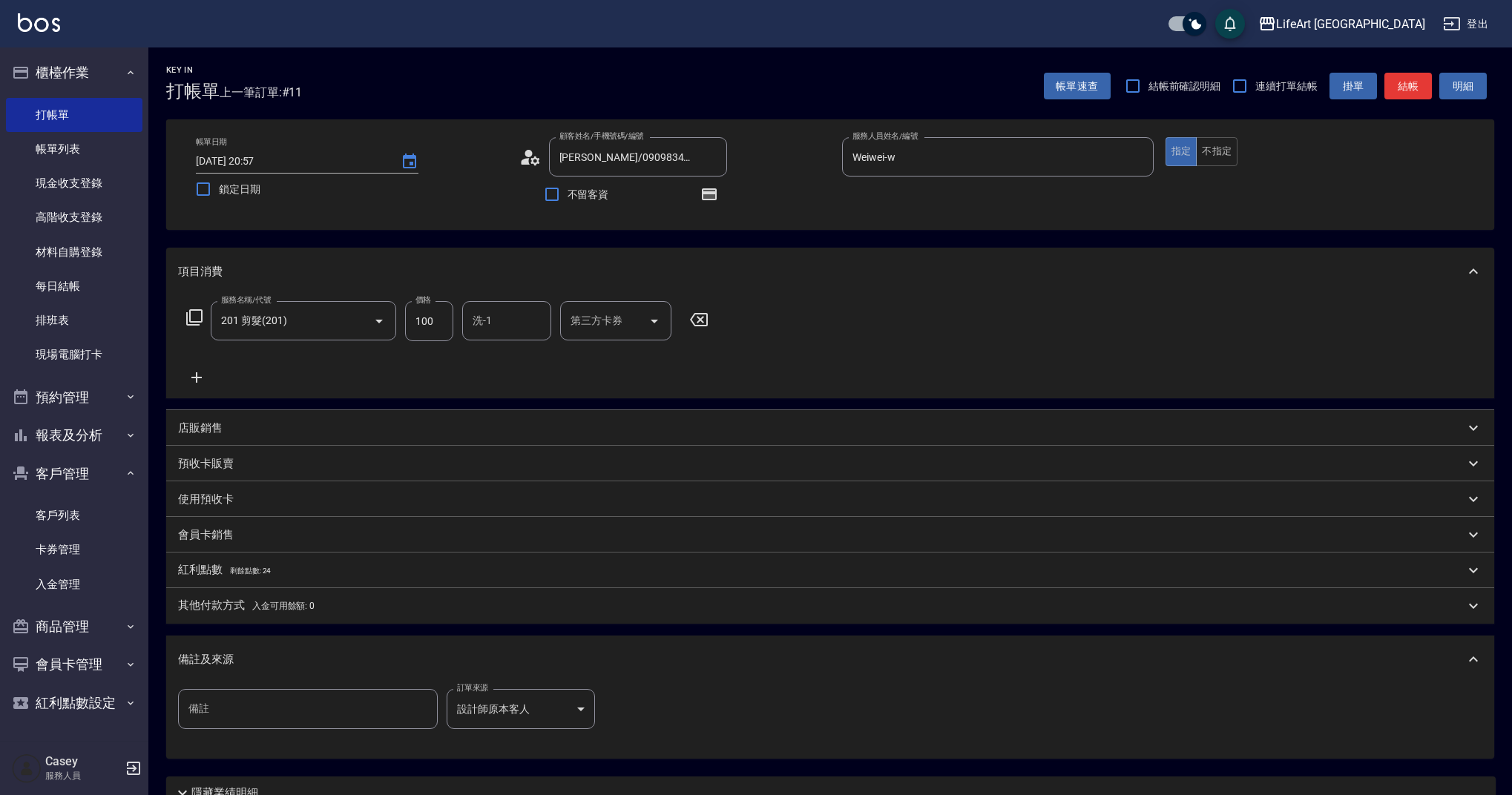
drag, startPoint x: 1507, startPoint y: 610, endPoint x: 1515, endPoint y: 643, distance: 34.0
click at [1512, 643] on html "LifeArt 蘆洲 登出 櫃檯作業 打帳單 帳單列表 現金收支登錄 高階收支登錄 材料自購登錄 每日結帳 排班表 現場電腦打卡 預約管理 預約管理 單日預約…" at bounding box center [756, 460] width 1512 height 920
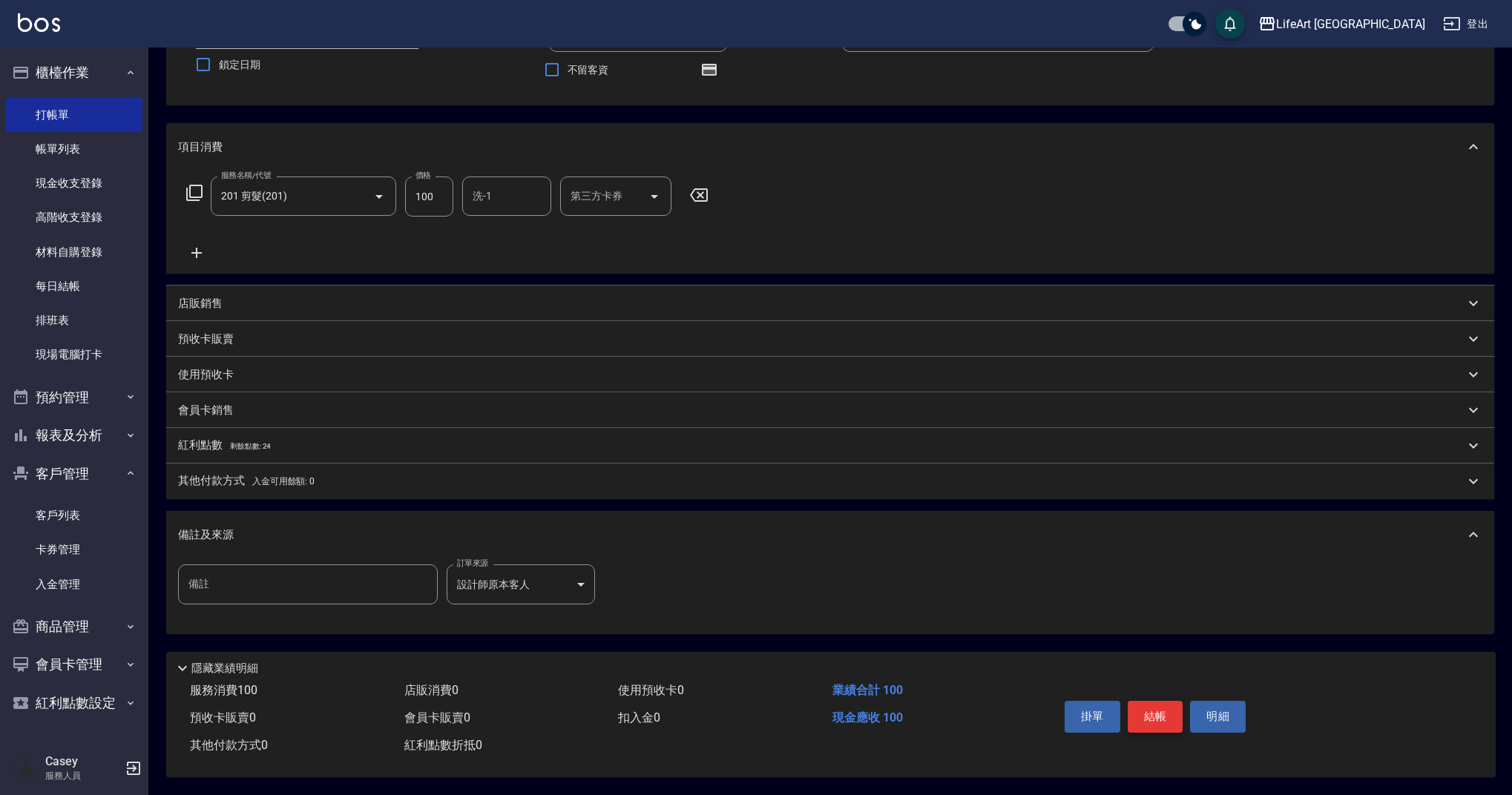
click at [1139, 711] on button "結帳" at bounding box center [1154, 716] width 55 height 31
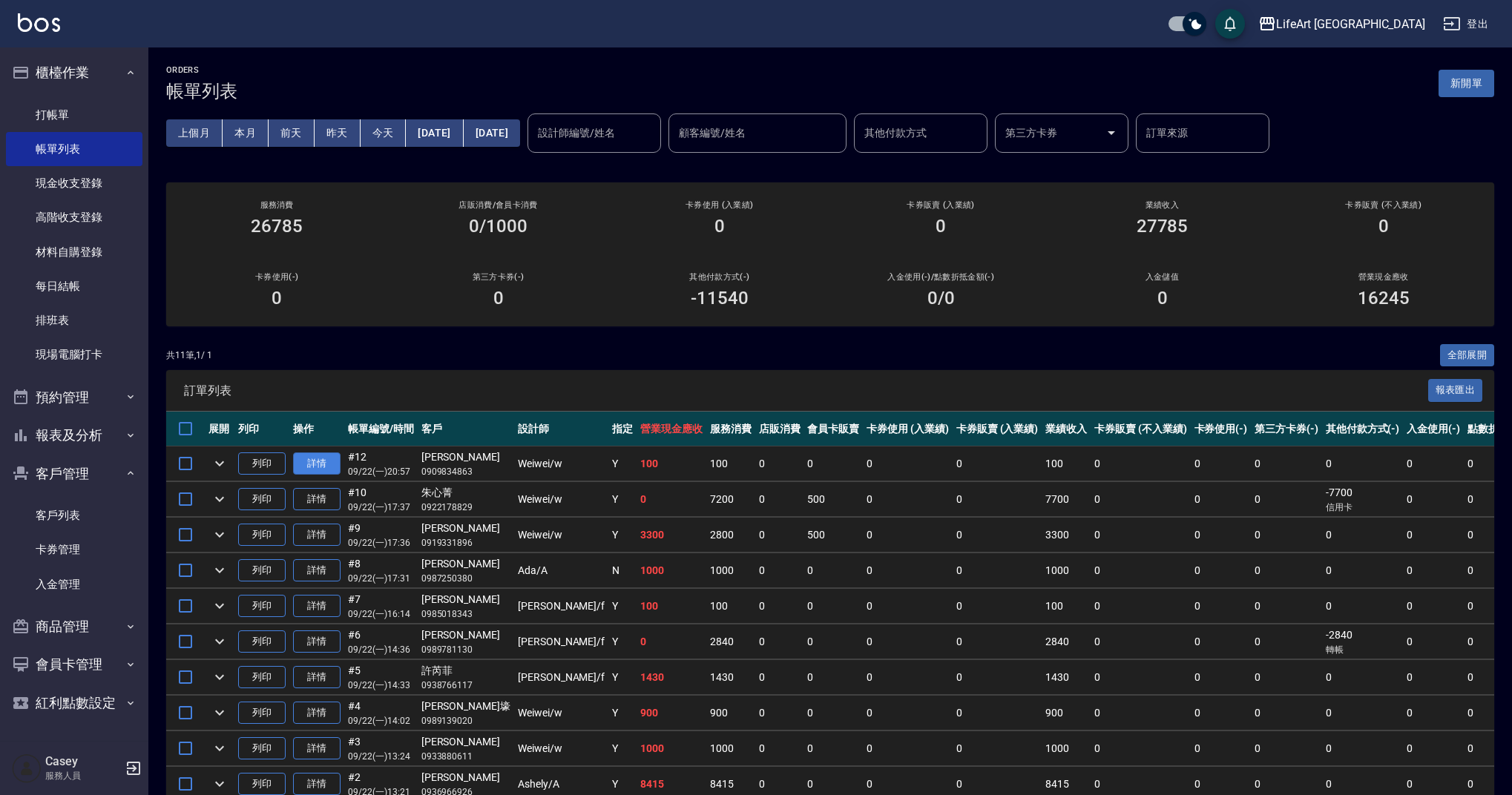
click at [319, 465] on link "詳情" at bounding box center [317, 464] width 48 height 23
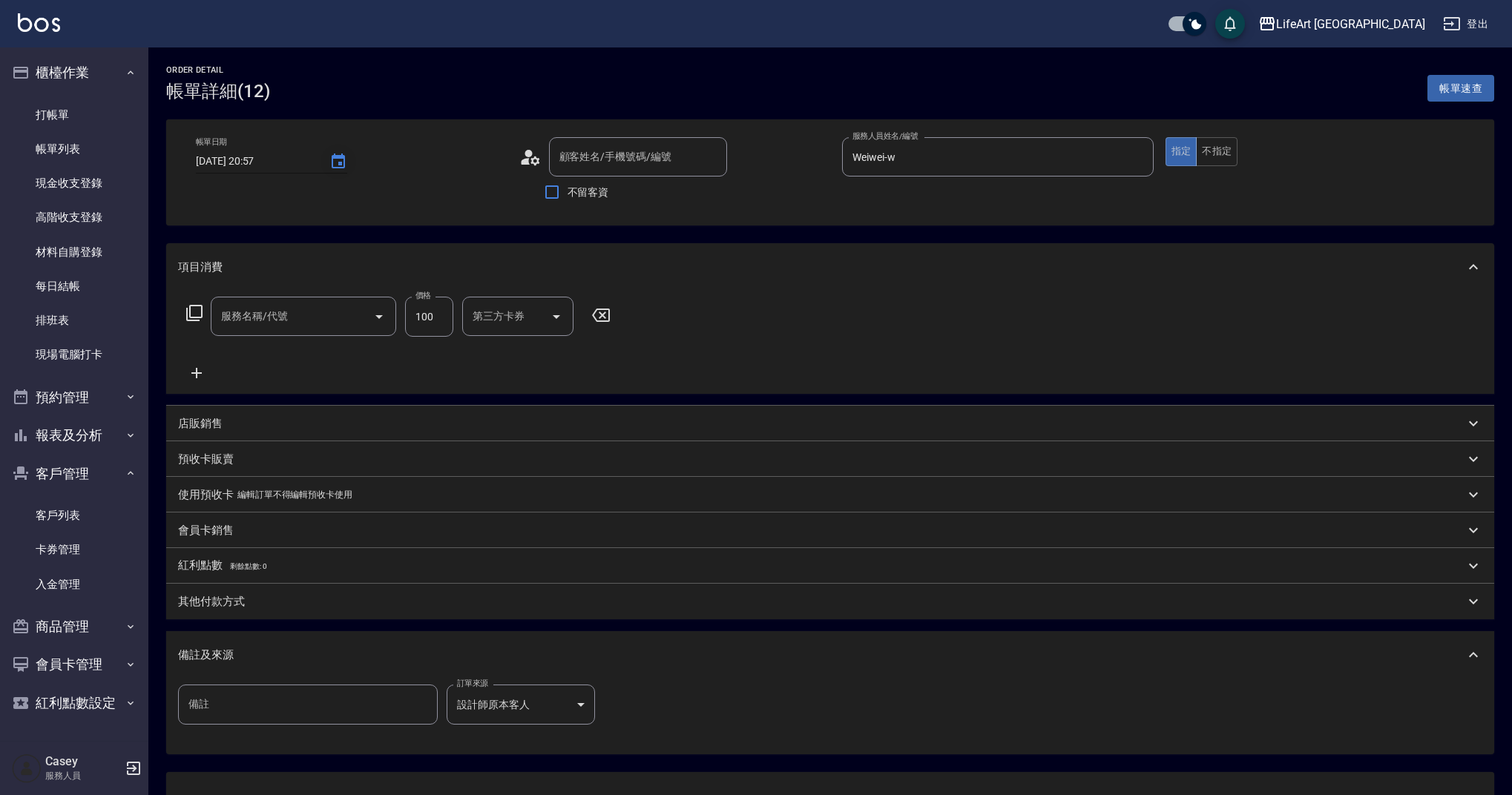
type input "Weiwei-w"
type input "201 剪髮(201)"
click at [333, 163] on icon "Choose date, selected date is 2025-09-22" at bounding box center [338, 161] width 18 height 18
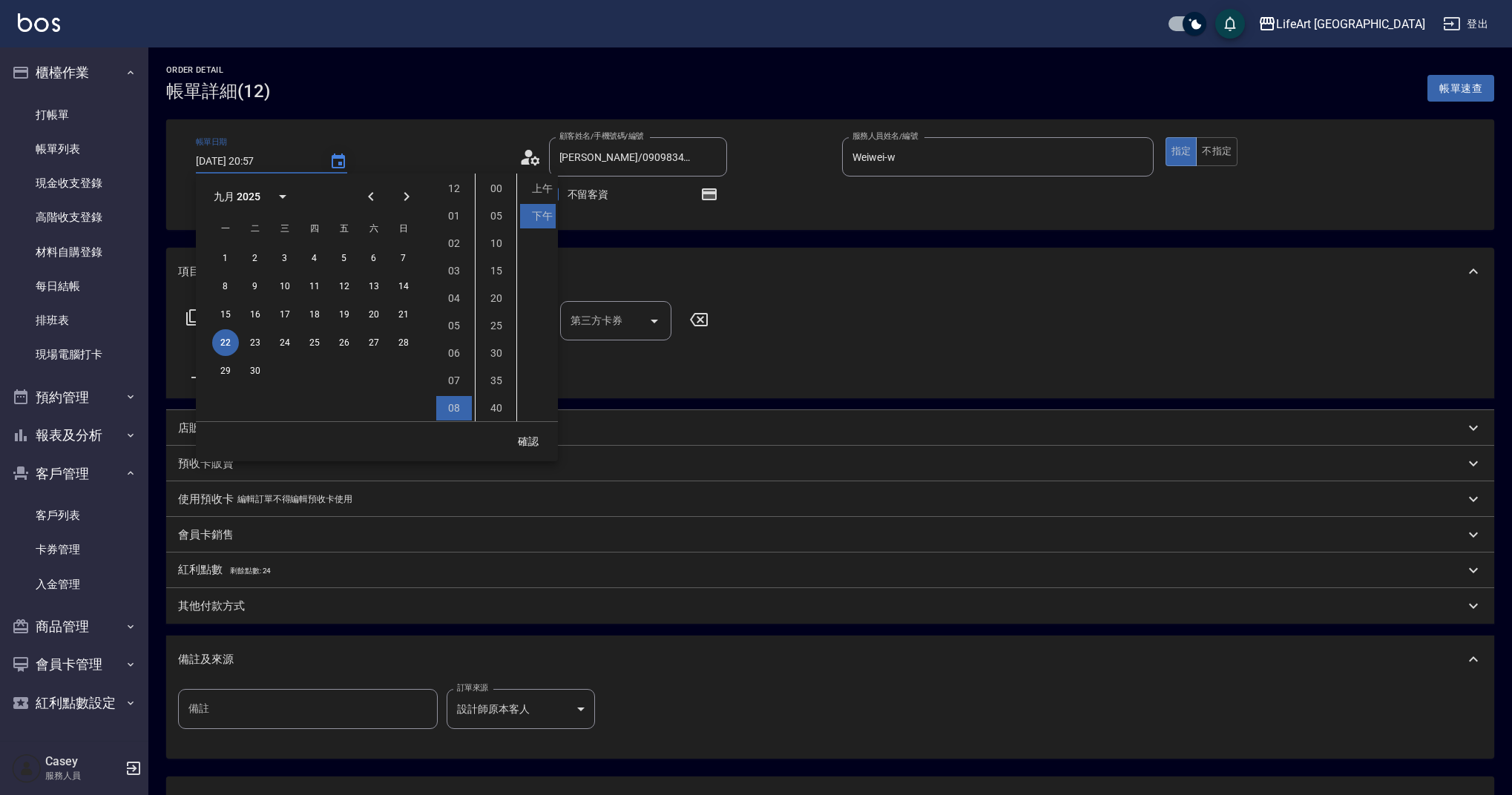
type input "[PERSON_NAME]/0909834863/"
click at [261, 340] on button "23" at bounding box center [255, 342] width 26 height 26
type input "[DATE] 20:57"
click at [527, 441] on button "確認" at bounding box center [528, 442] width 48 height 27
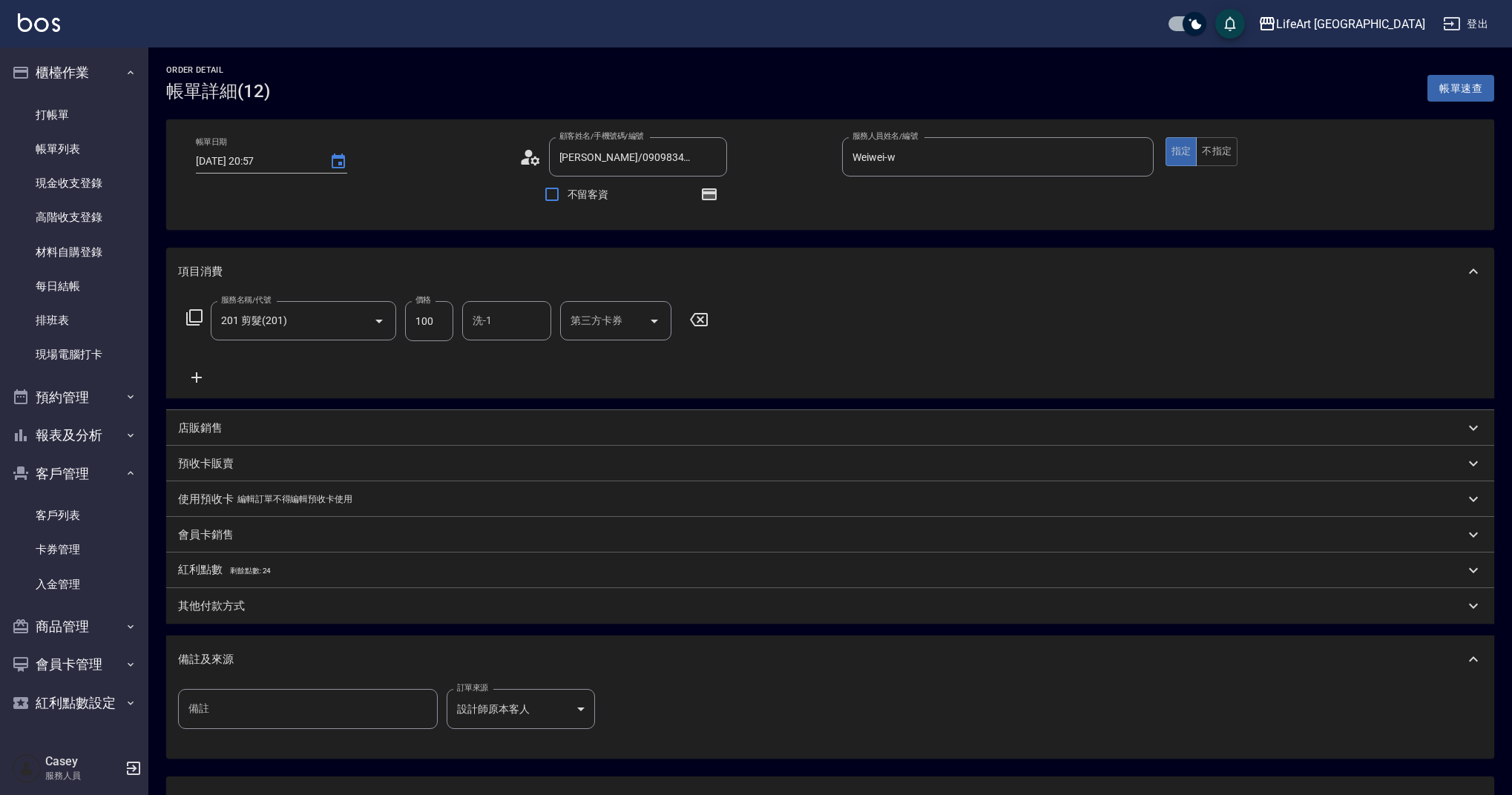
scroll to position [124, 0]
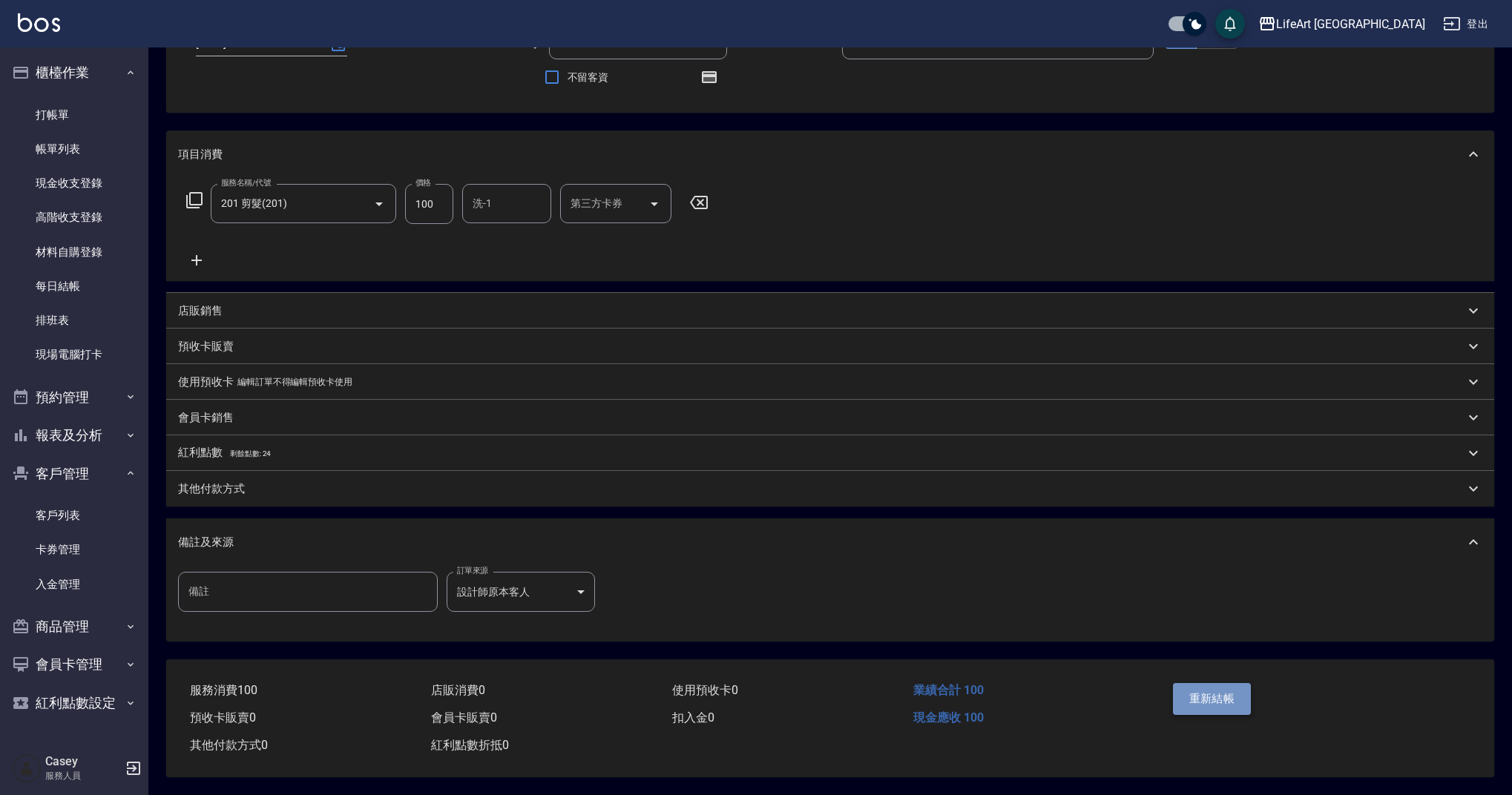
click at [1237, 691] on button "重新結帳" at bounding box center [1212, 698] width 79 height 31
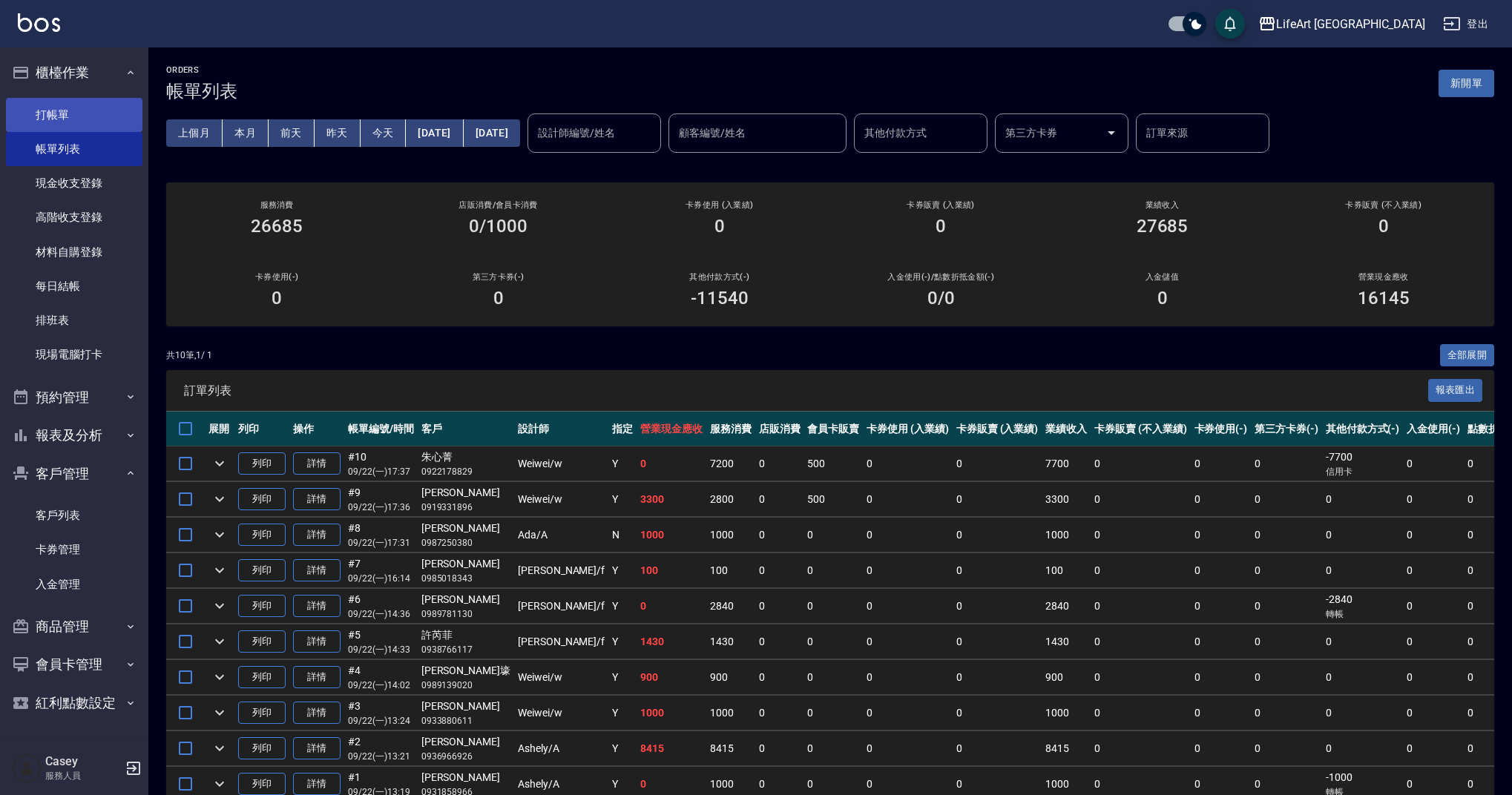
click at [63, 110] on link "打帳單" at bounding box center [74, 115] width 137 height 34
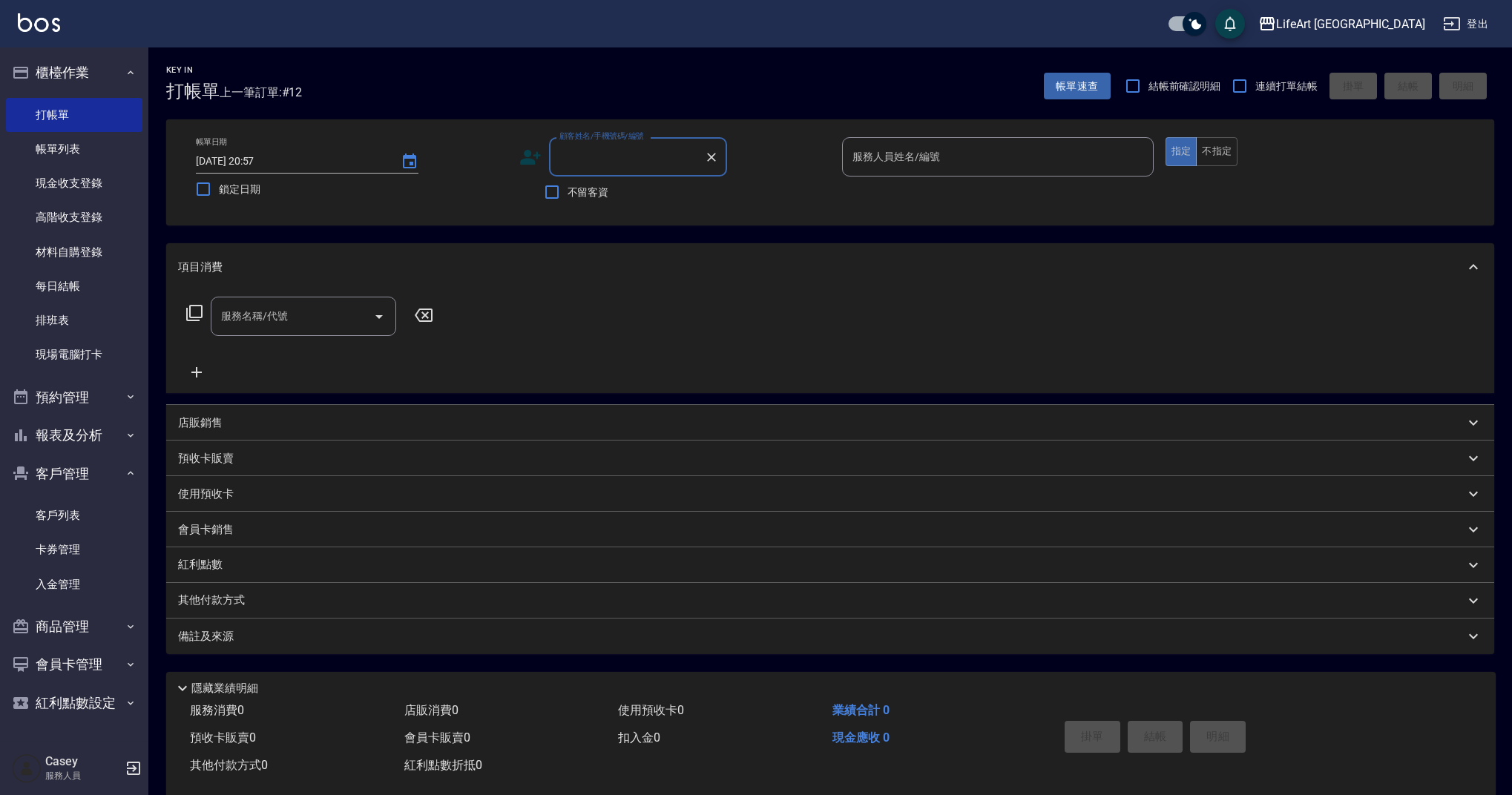
click at [587, 159] on input "顧客姓名/手機號碼/編號" at bounding box center [627, 156] width 143 height 26
click at [583, 188] on li "[PERSON_NAME]/0926226274/" at bounding box center [638, 195] width 178 height 25
type input "[PERSON_NAME]/0926226274/"
type input "Weiwei-w"
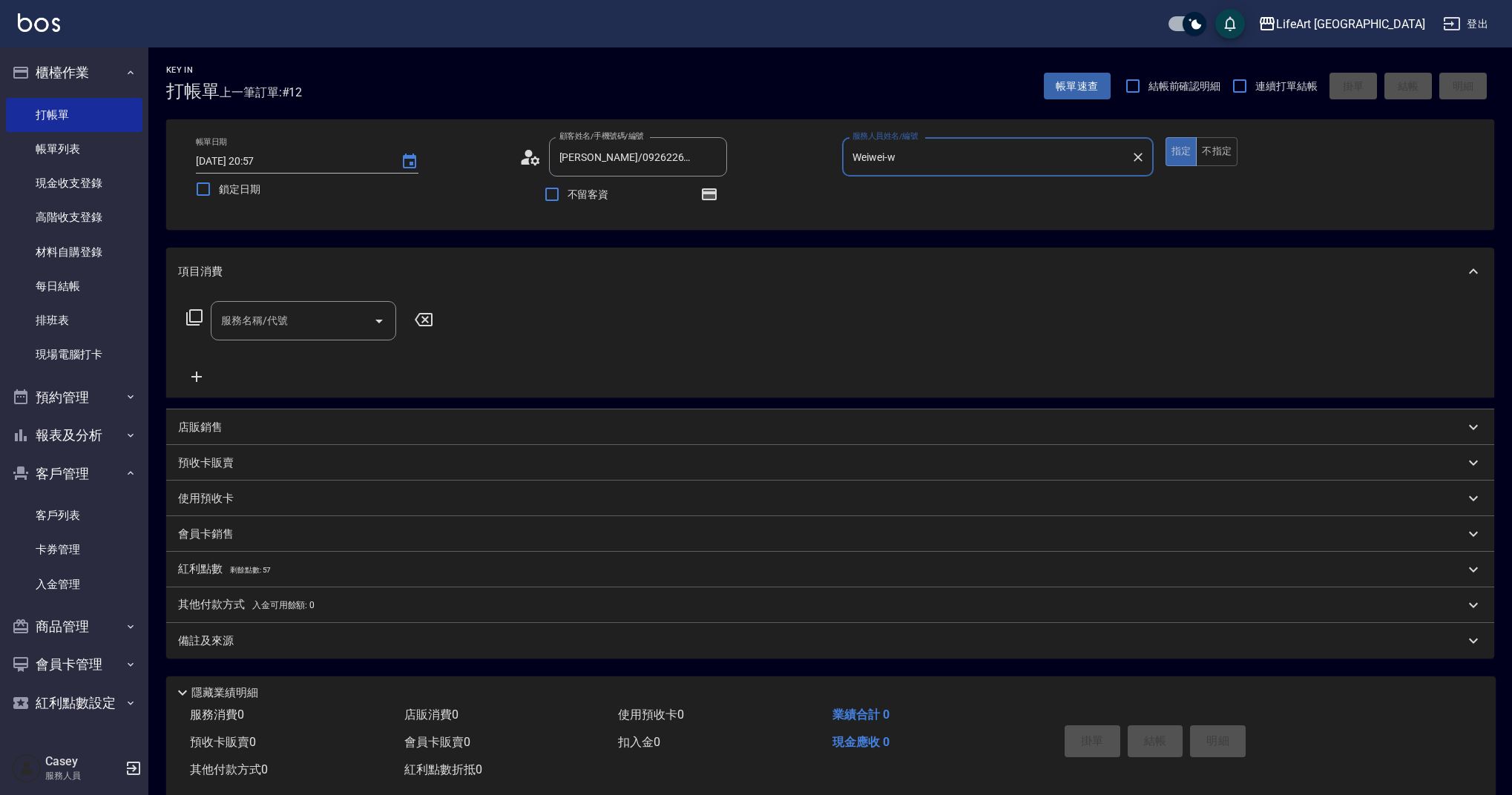
click at [305, 324] on input "服務名稱/代號" at bounding box center [292, 320] width 150 height 26
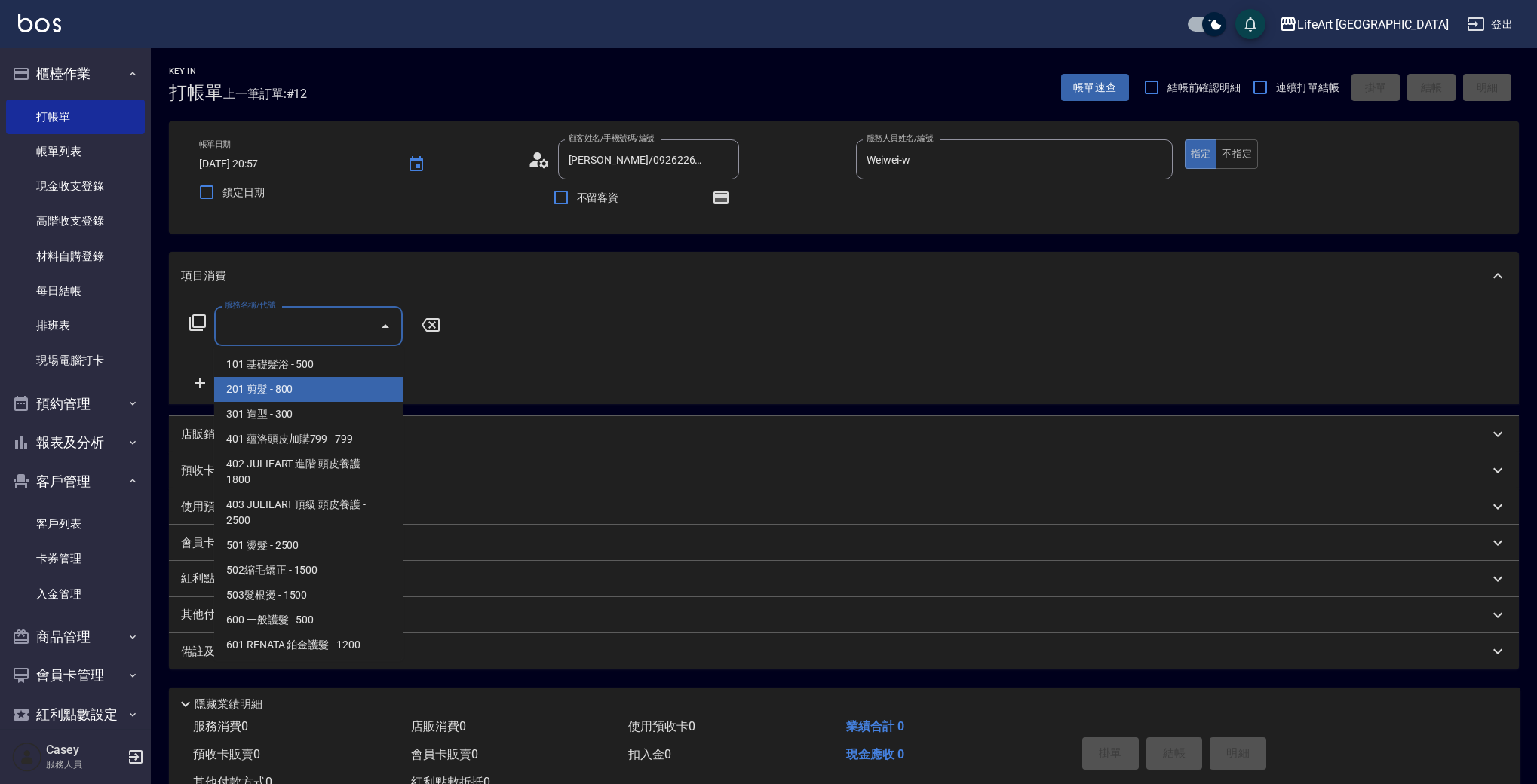
click at [277, 392] on span "201 剪髮 - 800" at bounding box center [308, 389] width 188 height 25
type input "201 剪髮(201)"
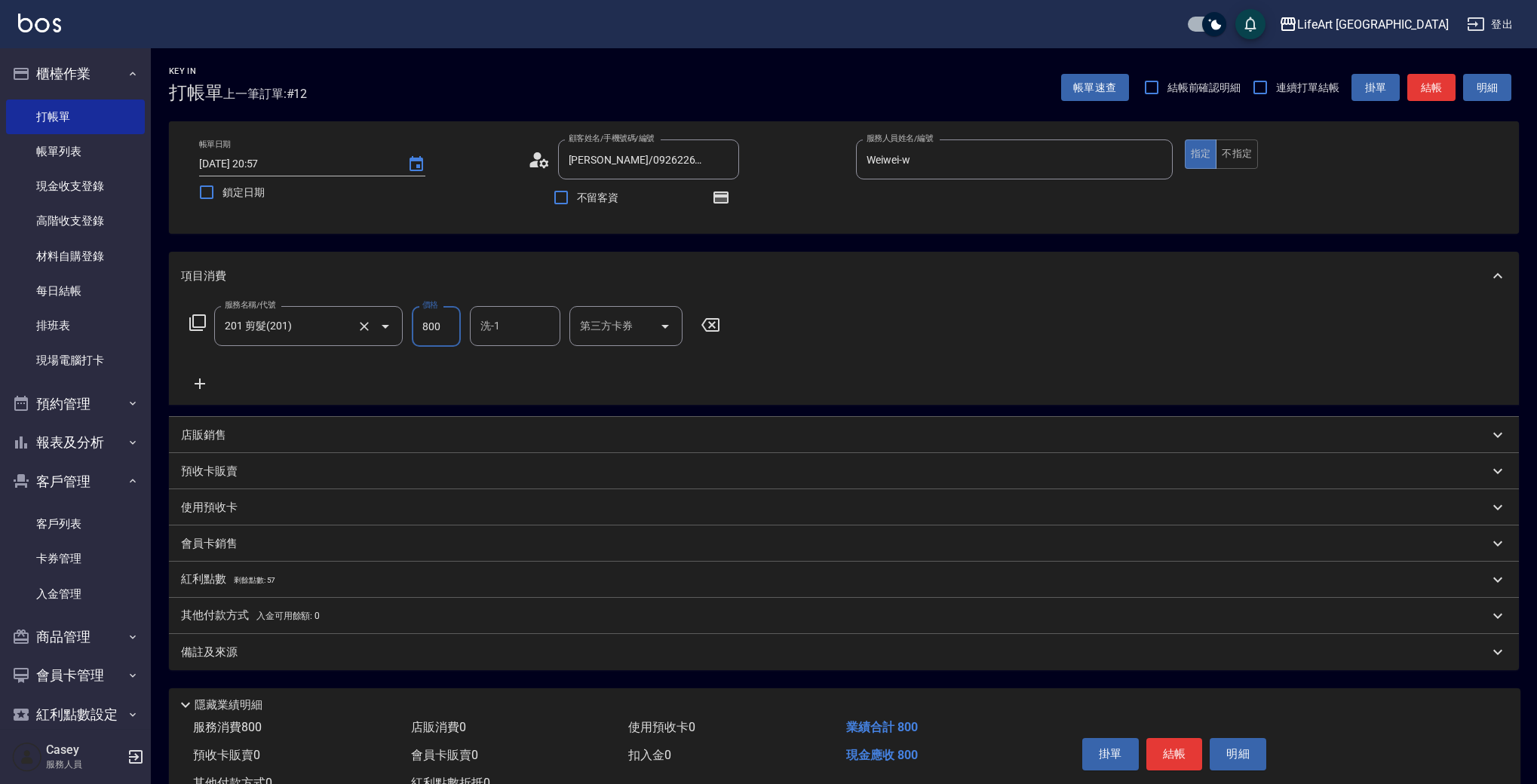
drag, startPoint x: 449, startPoint y: 328, endPoint x: 399, endPoint y: 330, distance: 50.0
click at [399, 330] on div "服務名稱/代號 201 剪髮(201) 服務名稱/代號 價格 800 價格 洗-1 洗-1 第三方卡券 第三方卡券" at bounding box center [455, 326] width 548 height 41
type input "500"
click at [206, 606] on div "其他付款方式 入金可用餘額: 0" at bounding box center [844, 616] width 1350 height 36
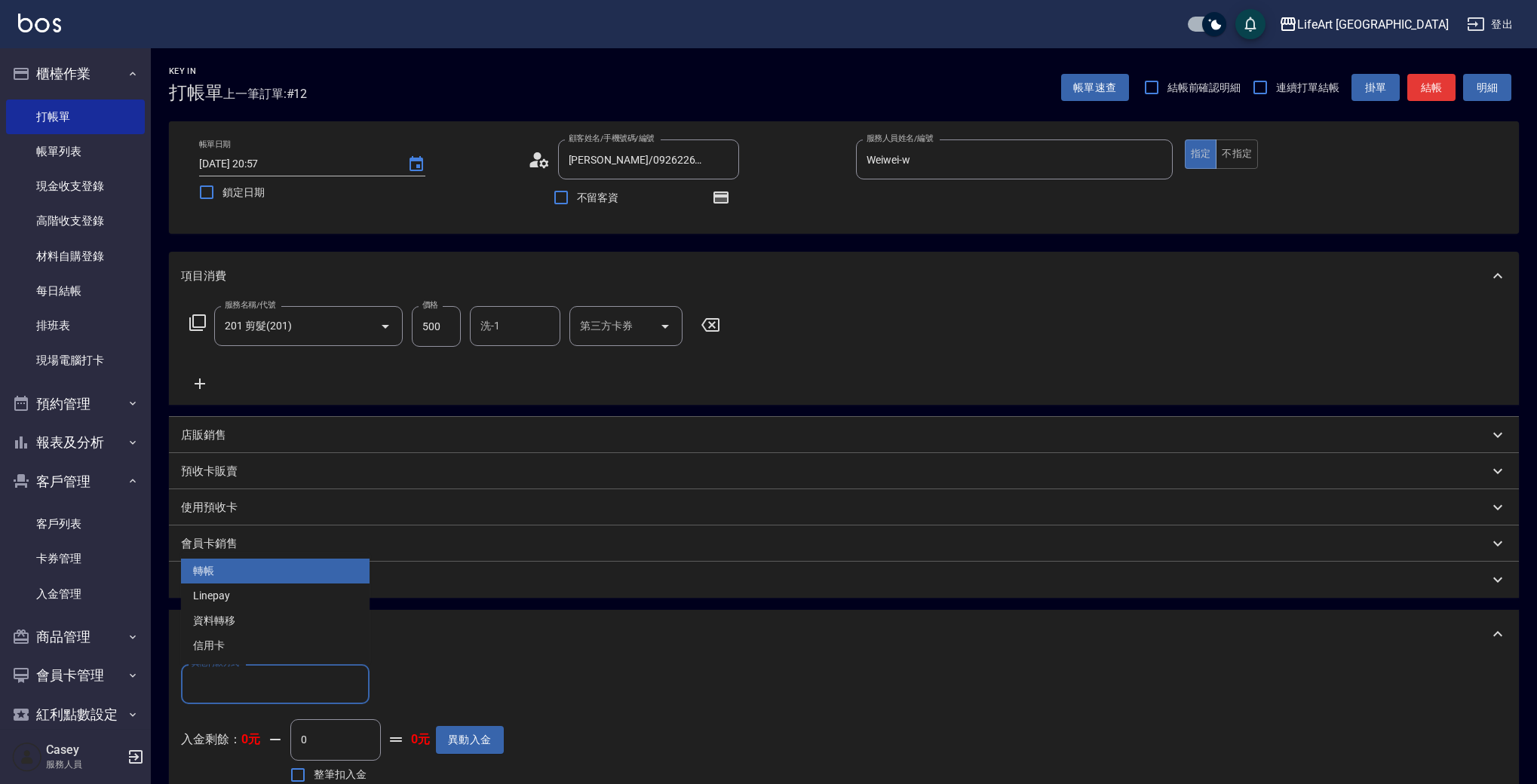
click at [206, 680] on input "其他付款方式" at bounding box center [275, 684] width 175 height 27
click at [224, 578] on span "轉帳" at bounding box center [275, 571] width 188 height 25
type input "轉帳"
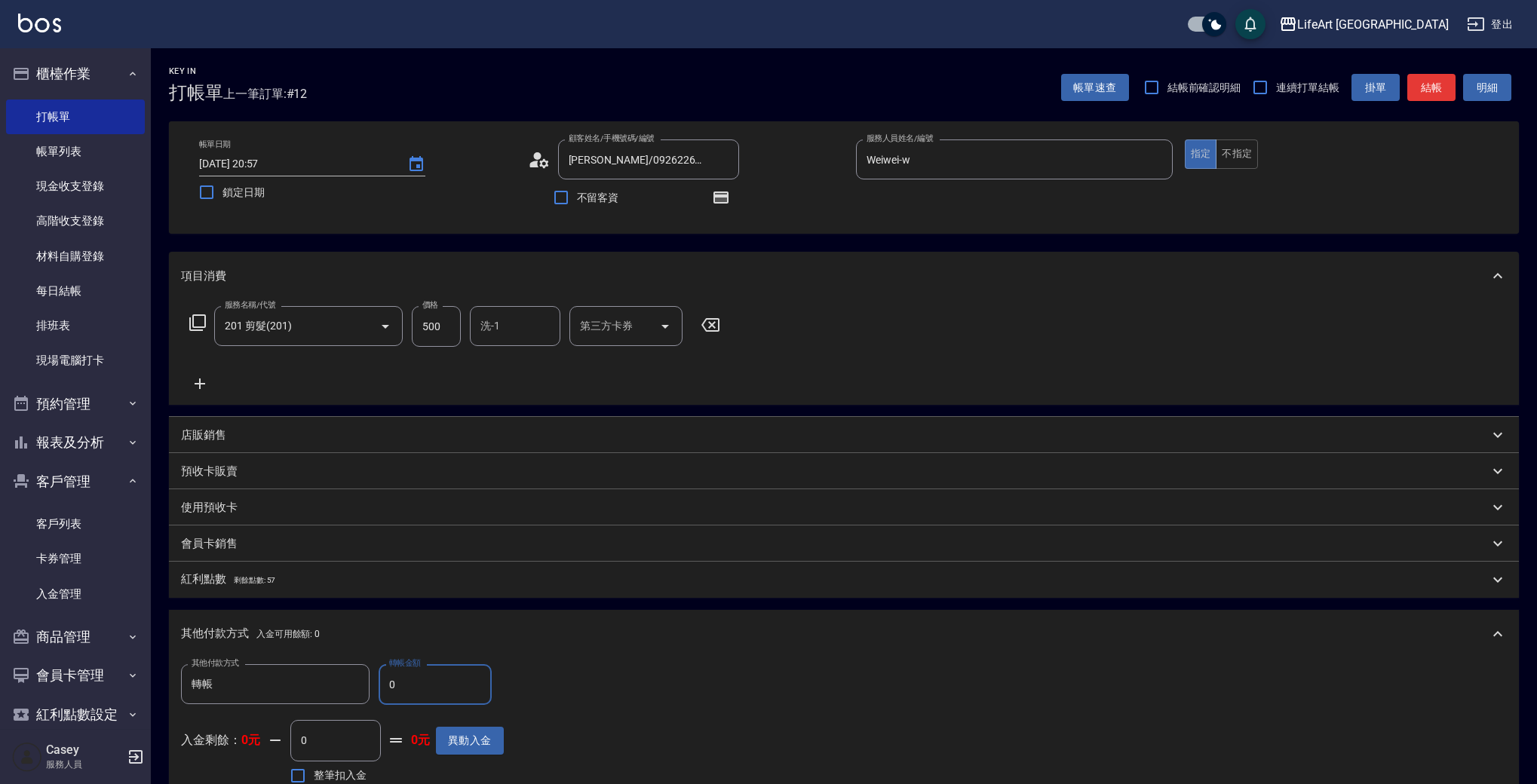
click at [319, 735] on input "0" at bounding box center [335, 740] width 91 height 41
drag, startPoint x: 414, startPoint y: 685, endPoint x: 364, endPoint y: 686, distance: 50.0
click at [364, 686] on div "其他付款方式 轉帳 其他付款方式 轉帳金額 0 轉帳金額" at bounding box center [343, 684] width 323 height 41
type input "500"
click at [723, 181] on button "button" at bounding box center [721, 198] width 36 height 36
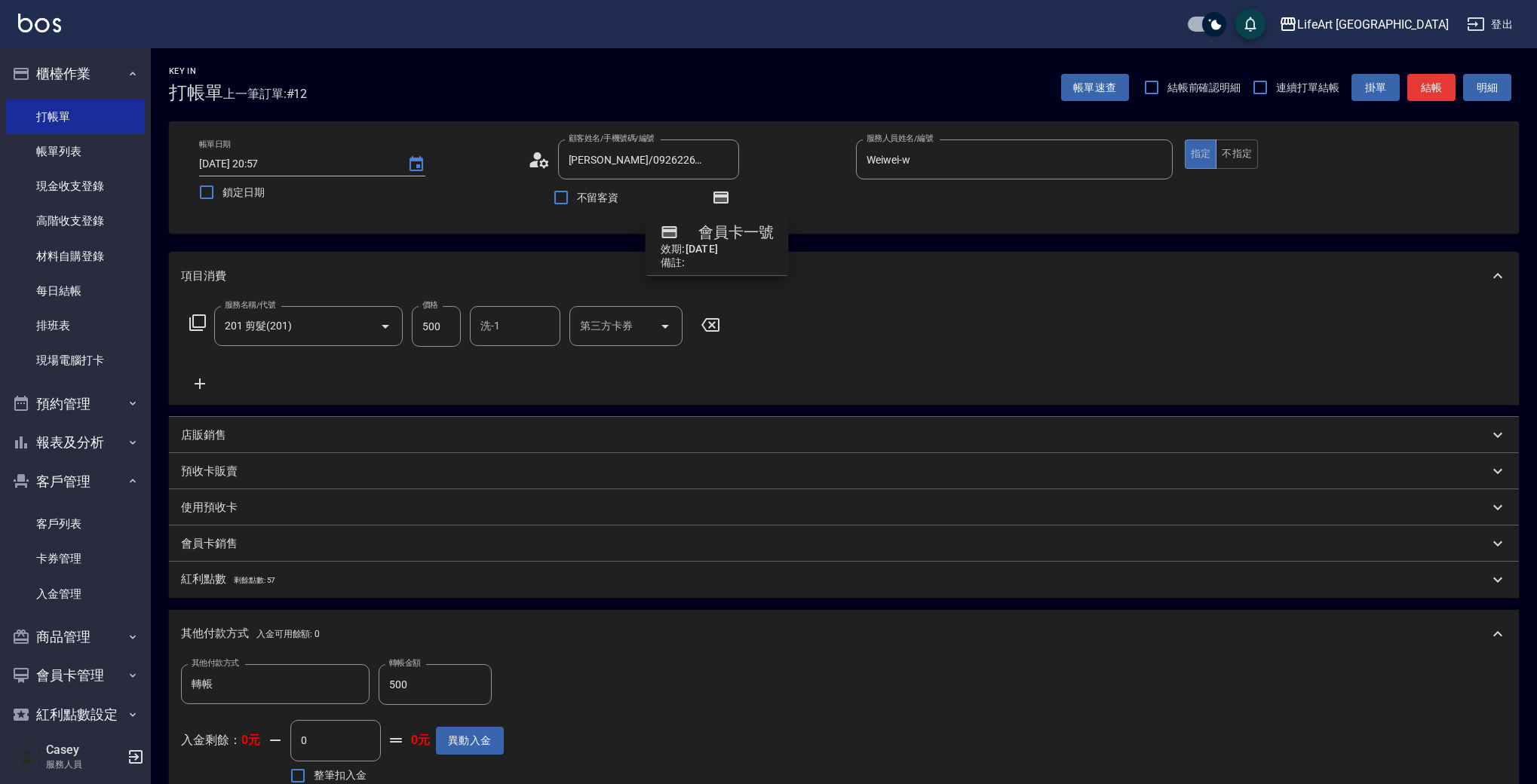
scroll to position [235, 0]
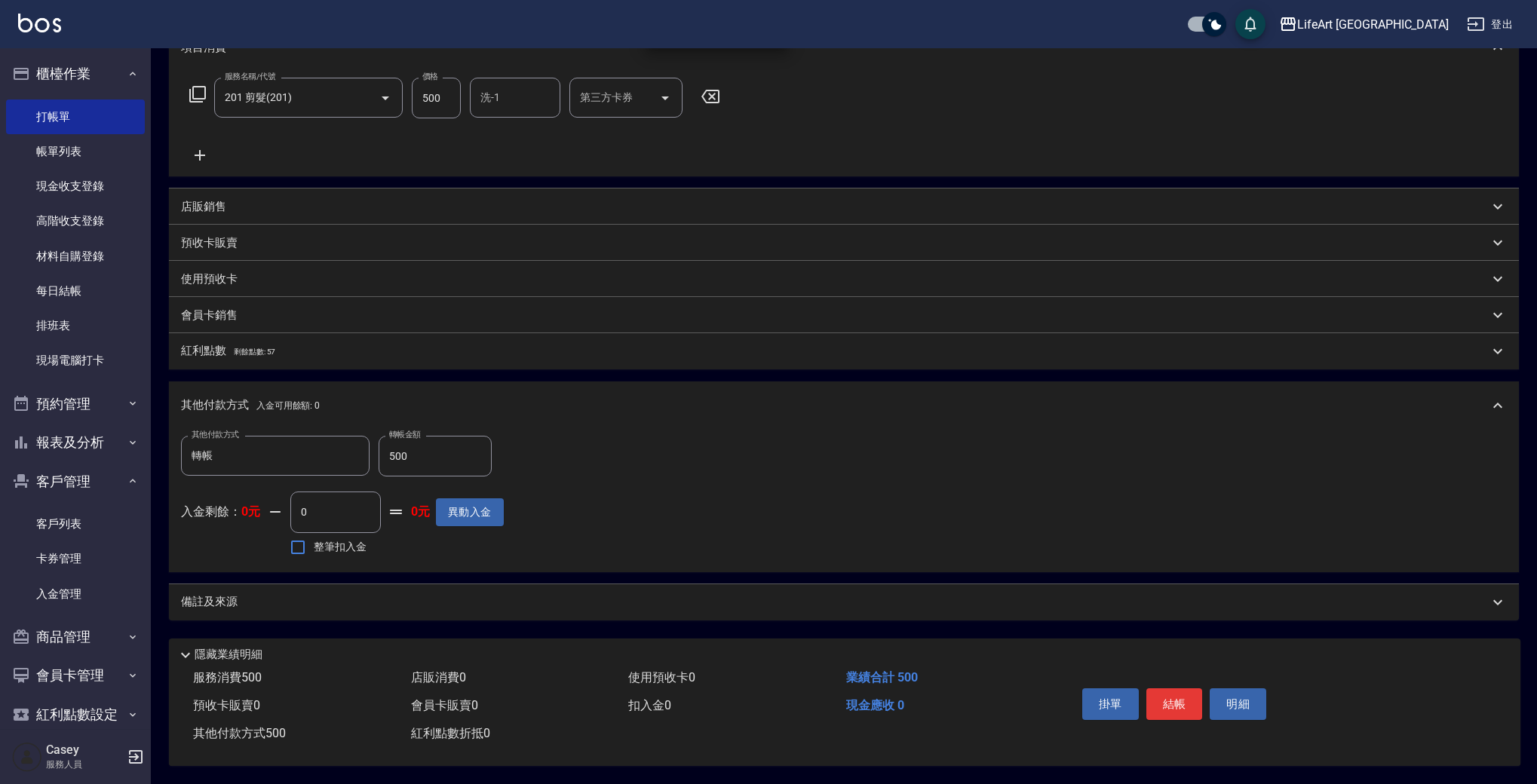
click at [238, 607] on div "備註及來源" at bounding box center [844, 603] width 1350 height 36
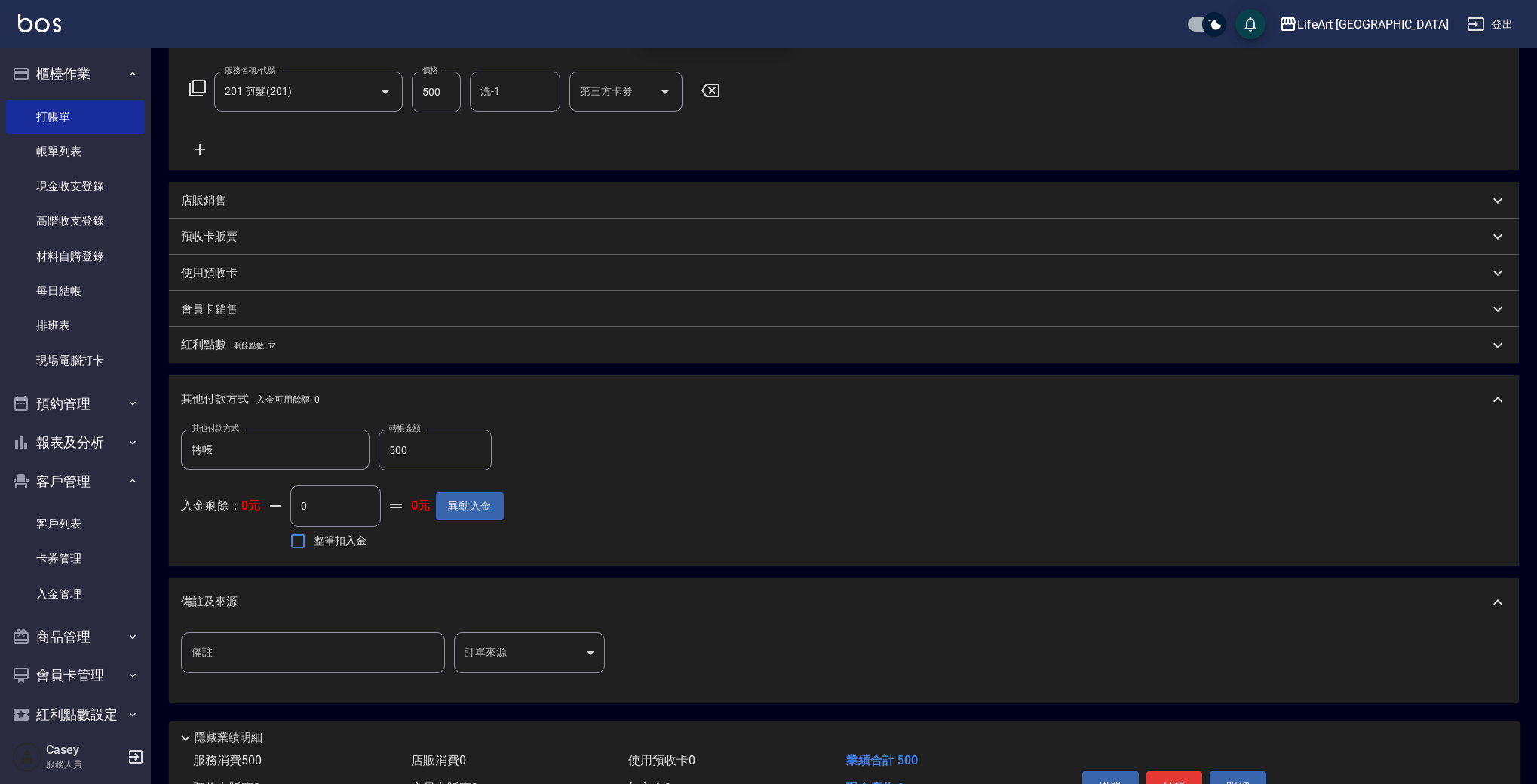
click at [560, 673] on div "備註 備註 訂單來源 ​ 訂單來源" at bounding box center [844, 662] width 1325 height 59
click at [549, 655] on body "LifeArt 蘆洲 登出 櫃檯作業 打帳單 帳單列表 現金收支登錄 高階收支登錄 材料自購登錄 每日結帳 排班表 現場電腦打卡 預約管理 預約管理 單日預約…" at bounding box center [768, 316] width 1537 height 1102
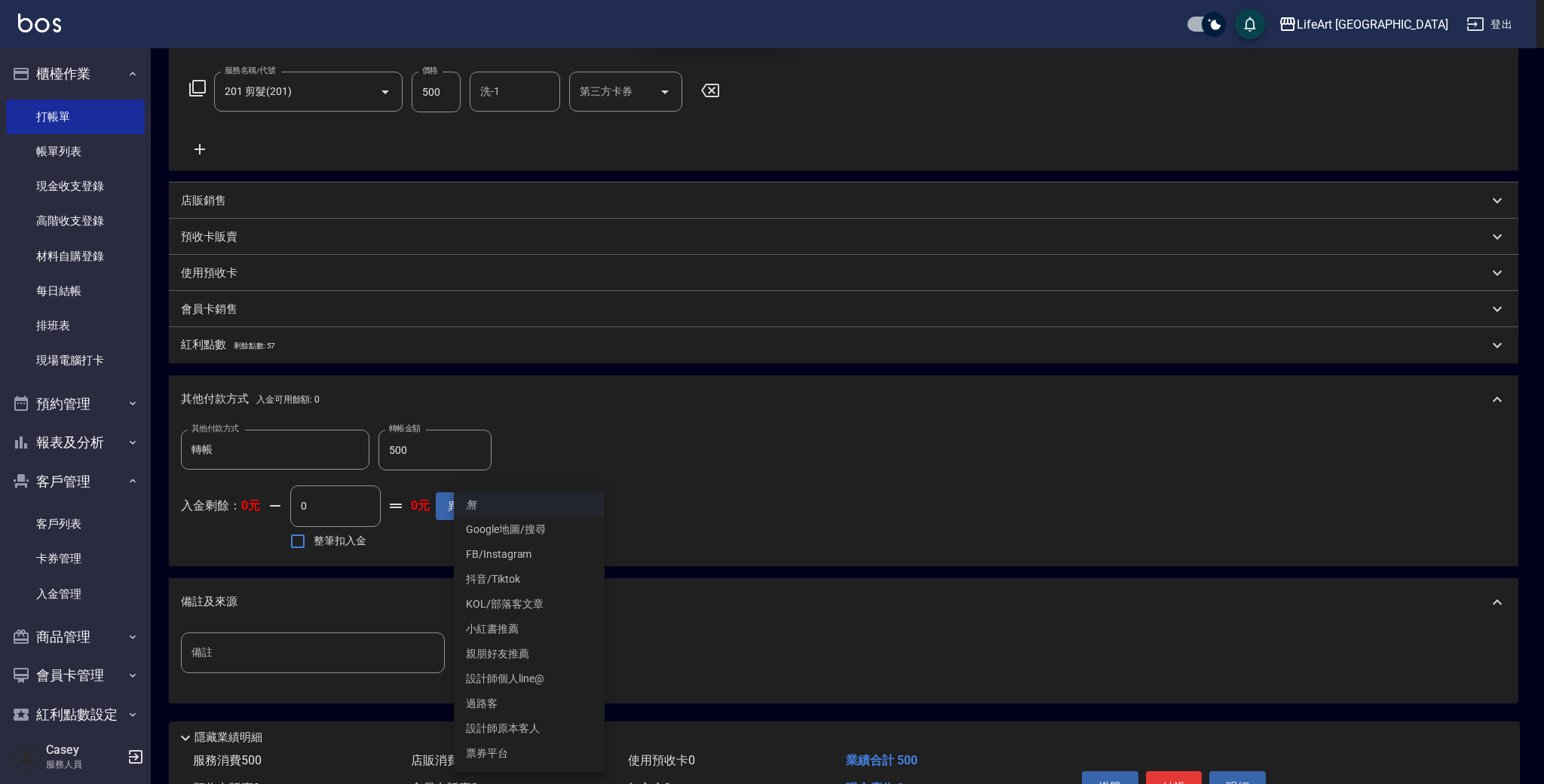
click at [544, 726] on li "設計師原本客人" at bounding box center [529, 729] width 151 height 25
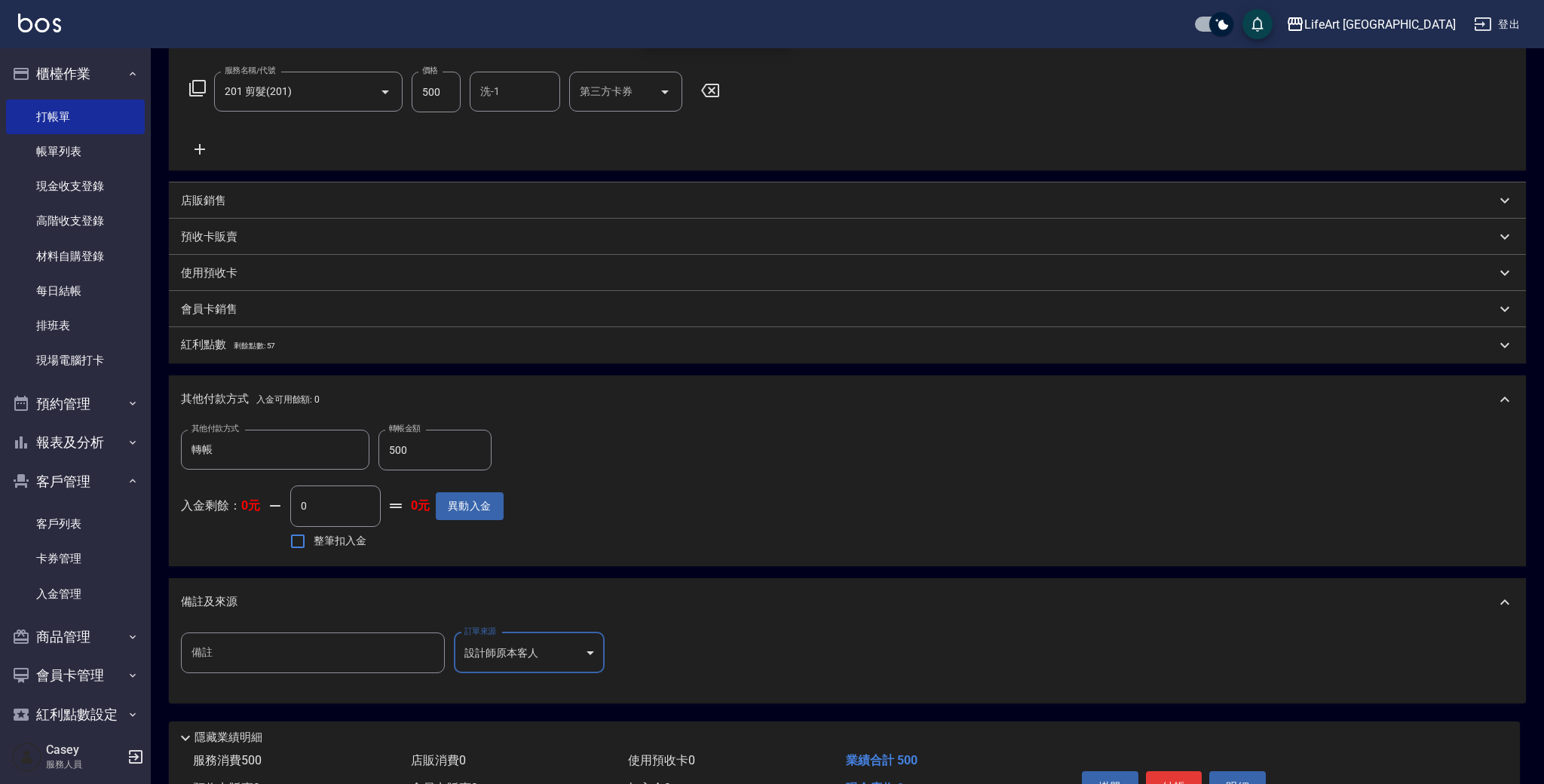
type input "設計師原本客人"
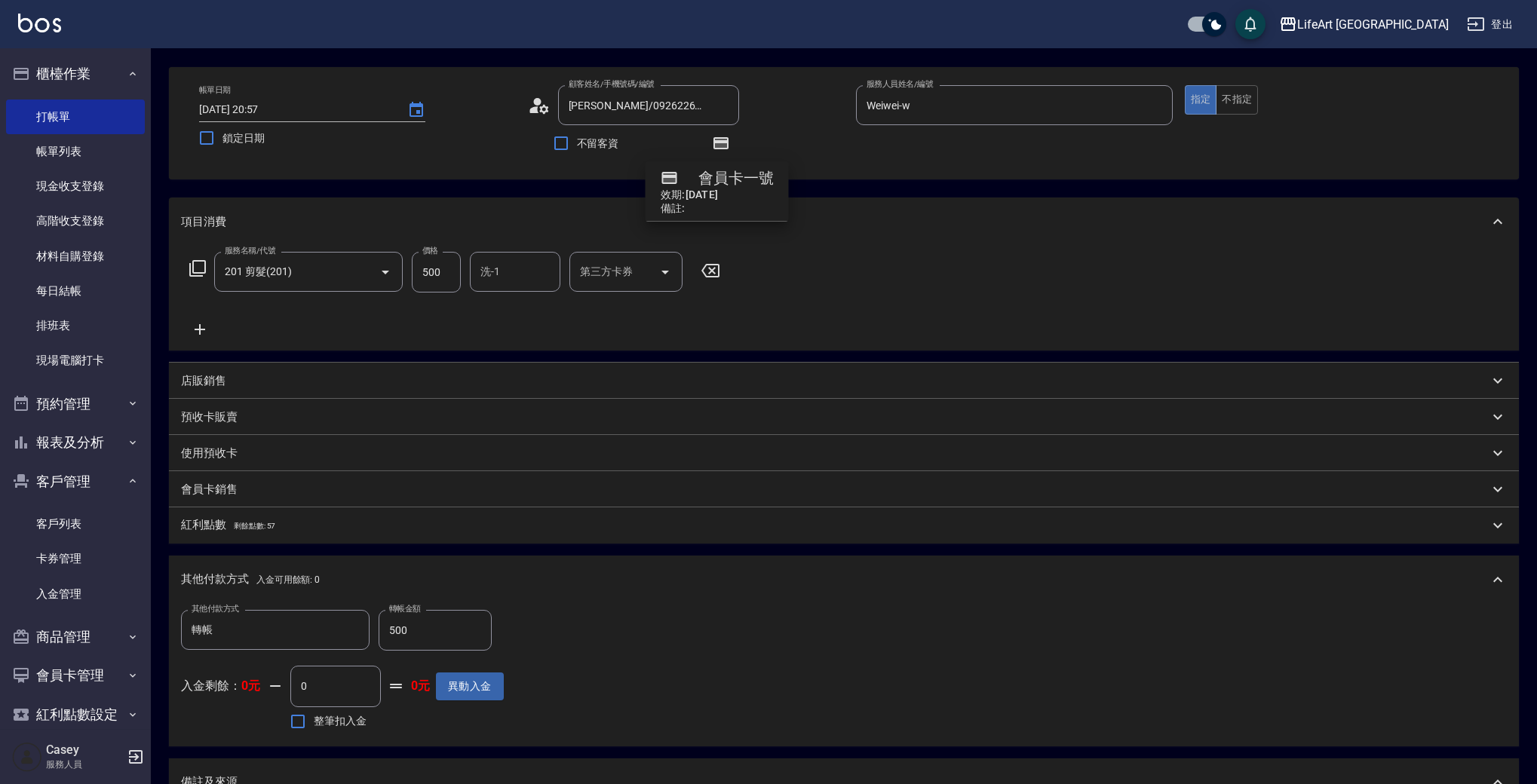
scroll to position [0, 0]
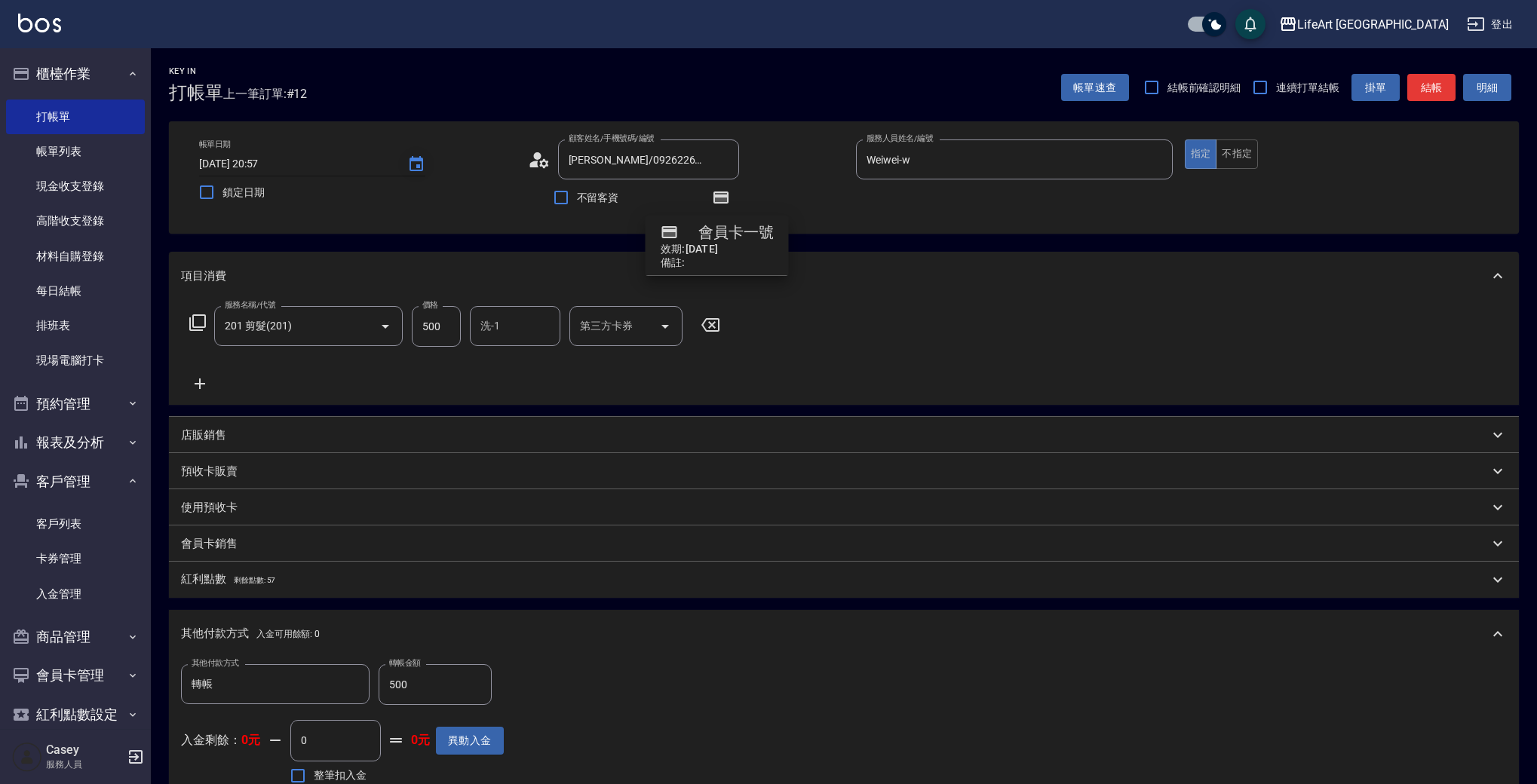
click at [420, 167] on icon "Choose date, selected date is 2025-09-22" at bounding box center [416, 163] width 14 height 15
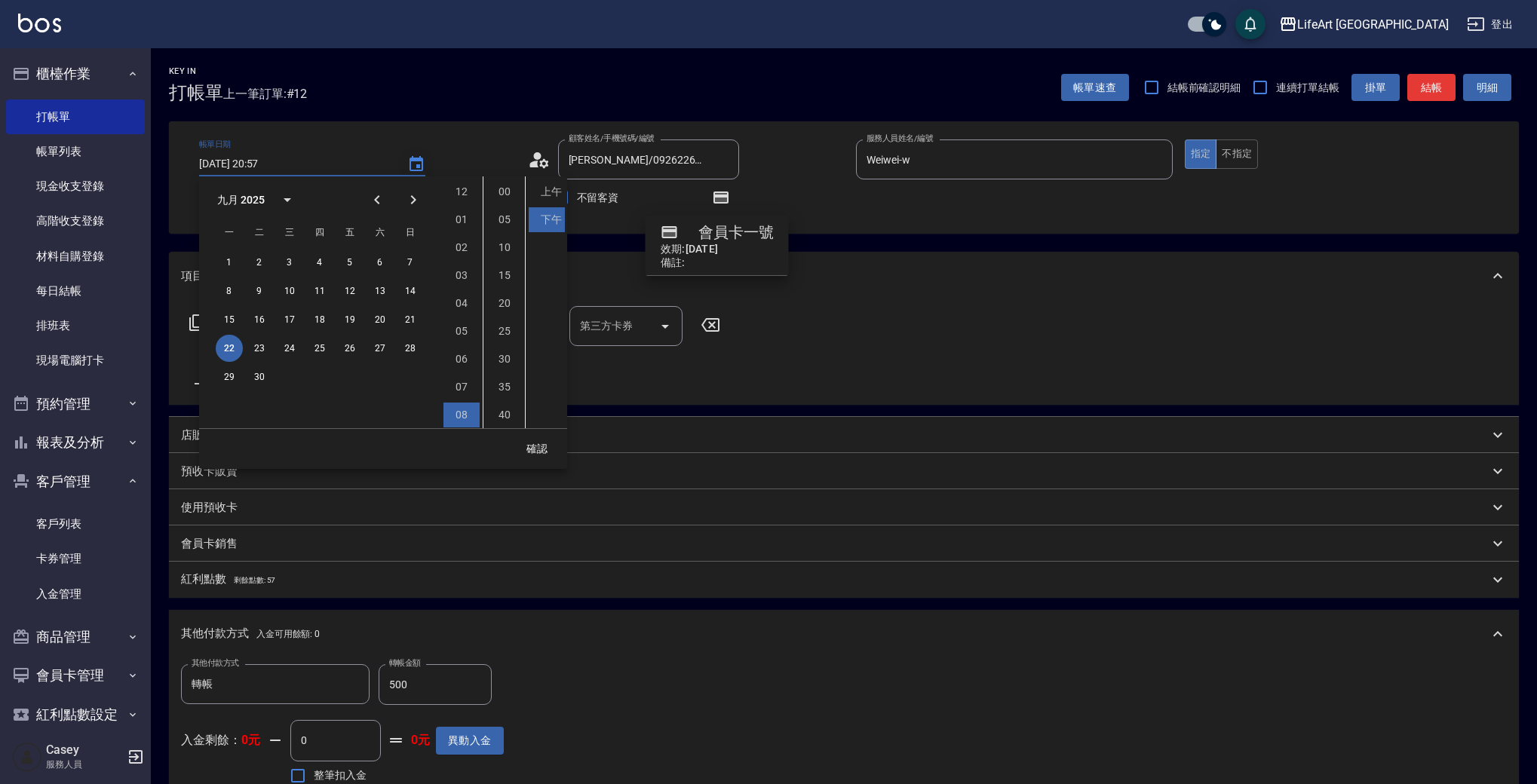
scroll to position [85, 0]
click at [250, 348] on button "23" at bounding box center [259, 348] width 27 height 27
type input "[DATE] 20:57"
click at [536, 447] on button "確認" at bounding box center [537, 449] width 48 height 28
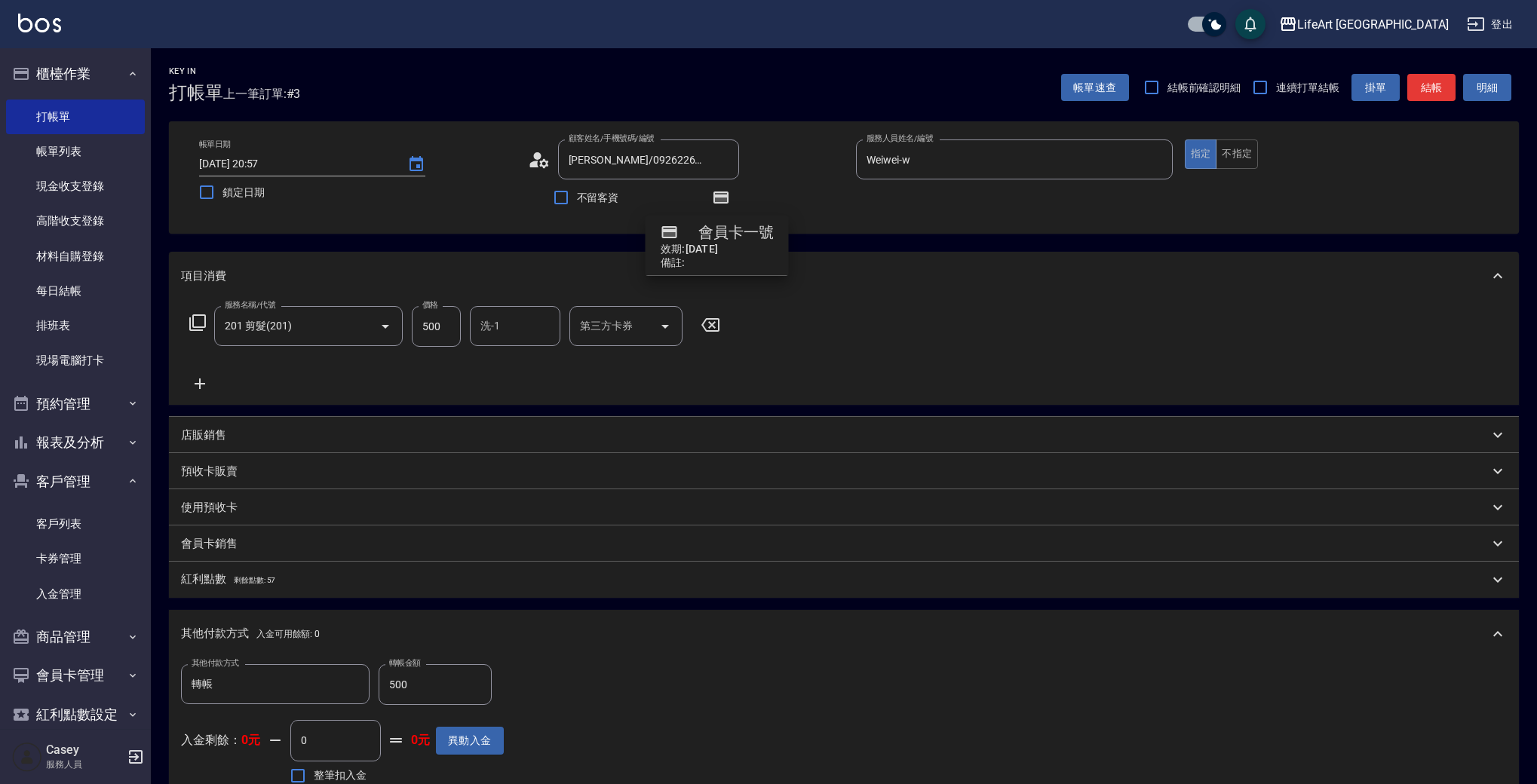
scroll to position [324, 0]
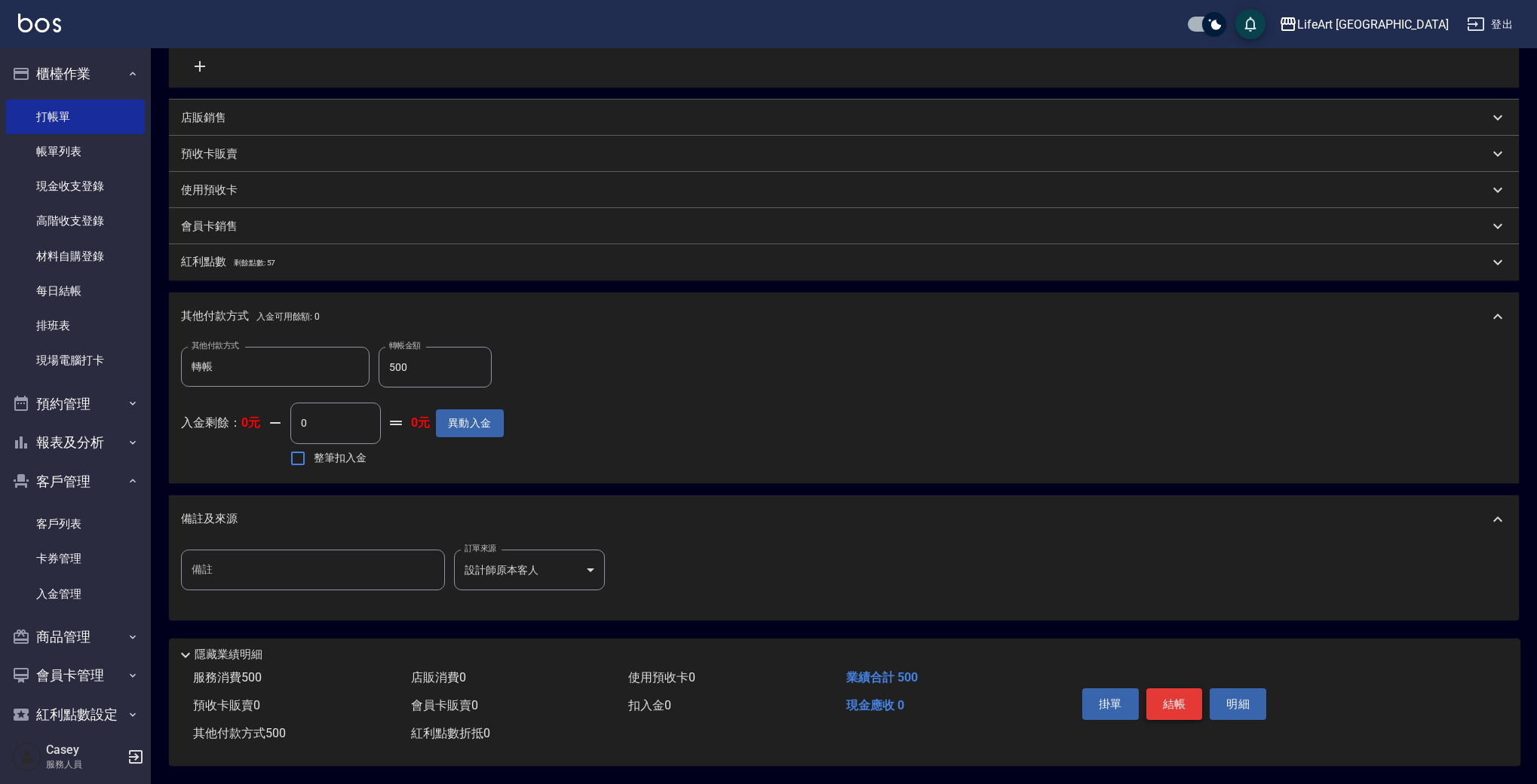
click at [1172, 695] on button "結帳" at bounding box center [1173, 704] width 56 height 32
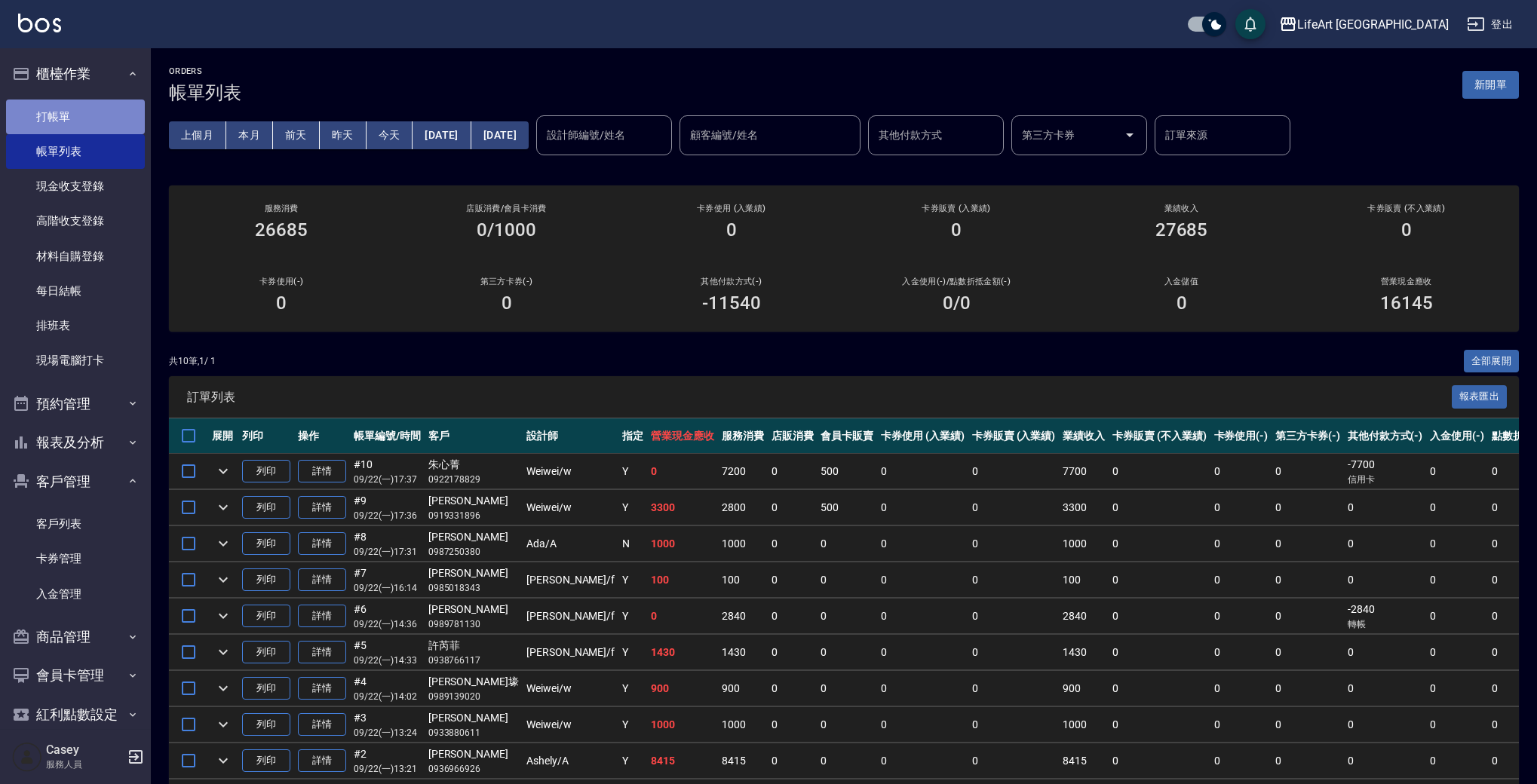
click at [79, 114] on link "打帳單" at bounding box center [75, 117] width 139 height 35
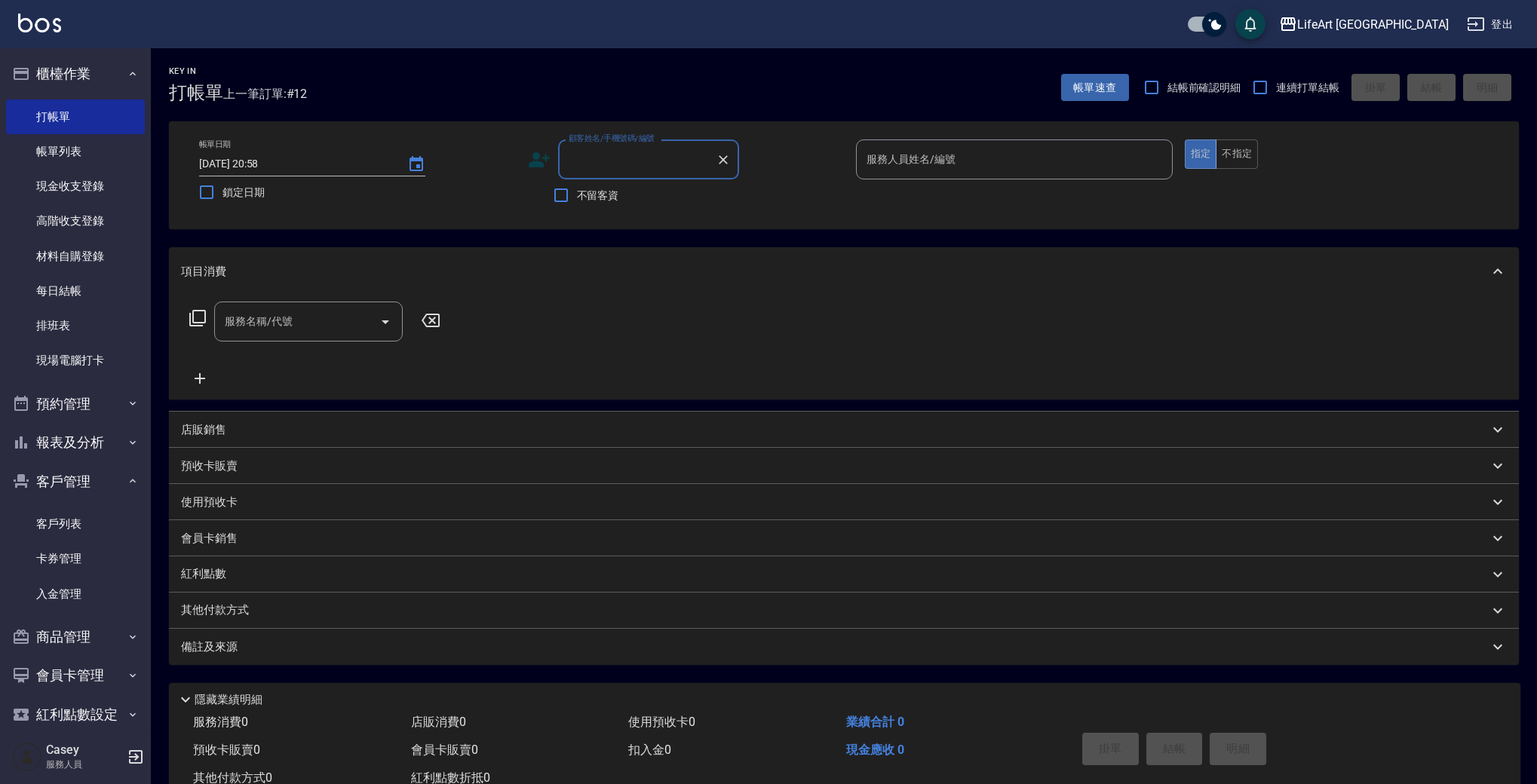
click at [598, 156] on input "顧客姓名/手機號碼/編號" at bounding box center [637, 159] width 145 height 27
click at [596, 195] on li "[PERSON_NAME]/0911760260/null" at bounding box center [648, 198] width 181 height 25
type input "[PERSON_NAME]/0911760260/null"
type input "Weiwei-w"
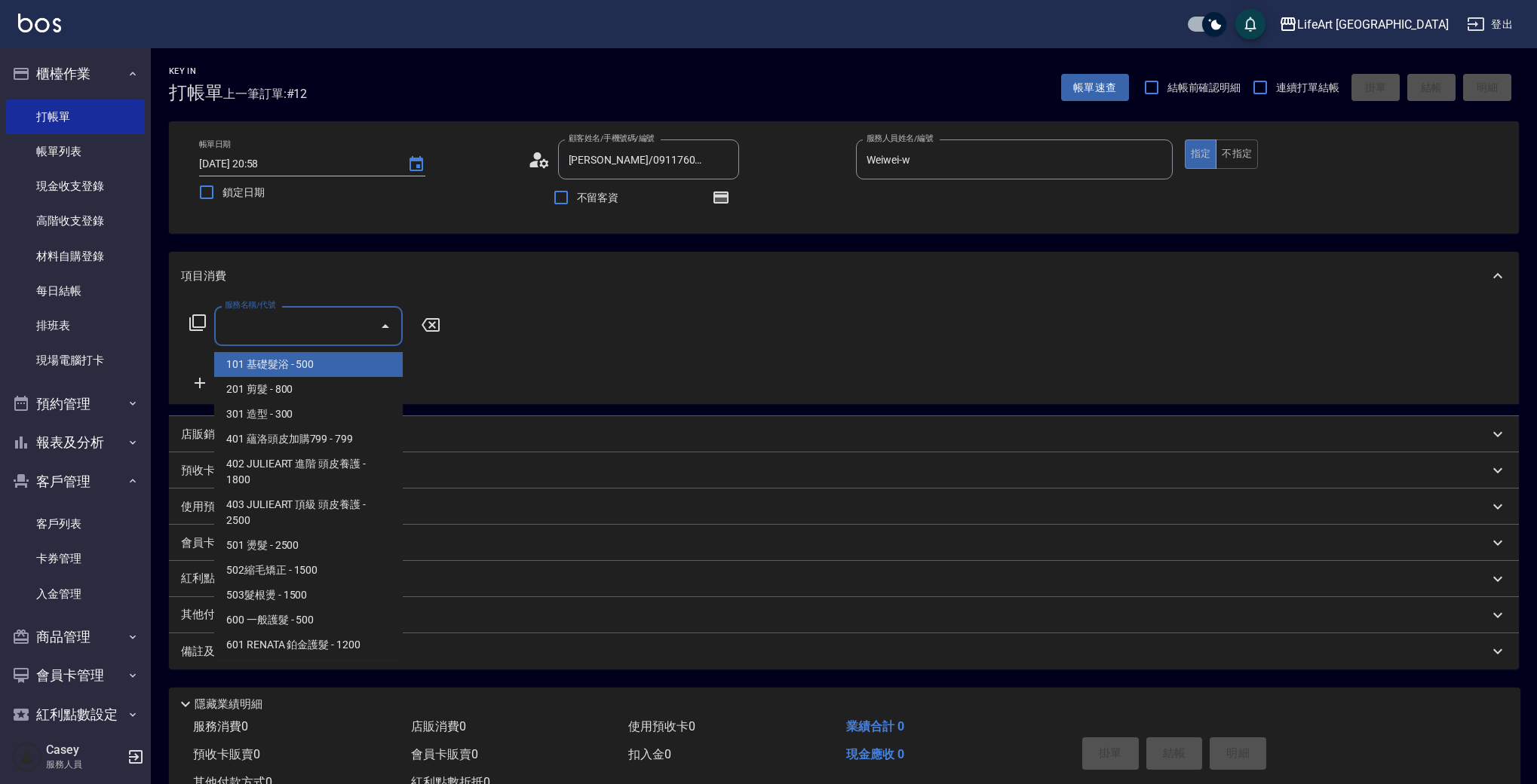
click at [261, 337] on input "服務名稱/代號" at bounding box center [297, 326] width 152 height 27
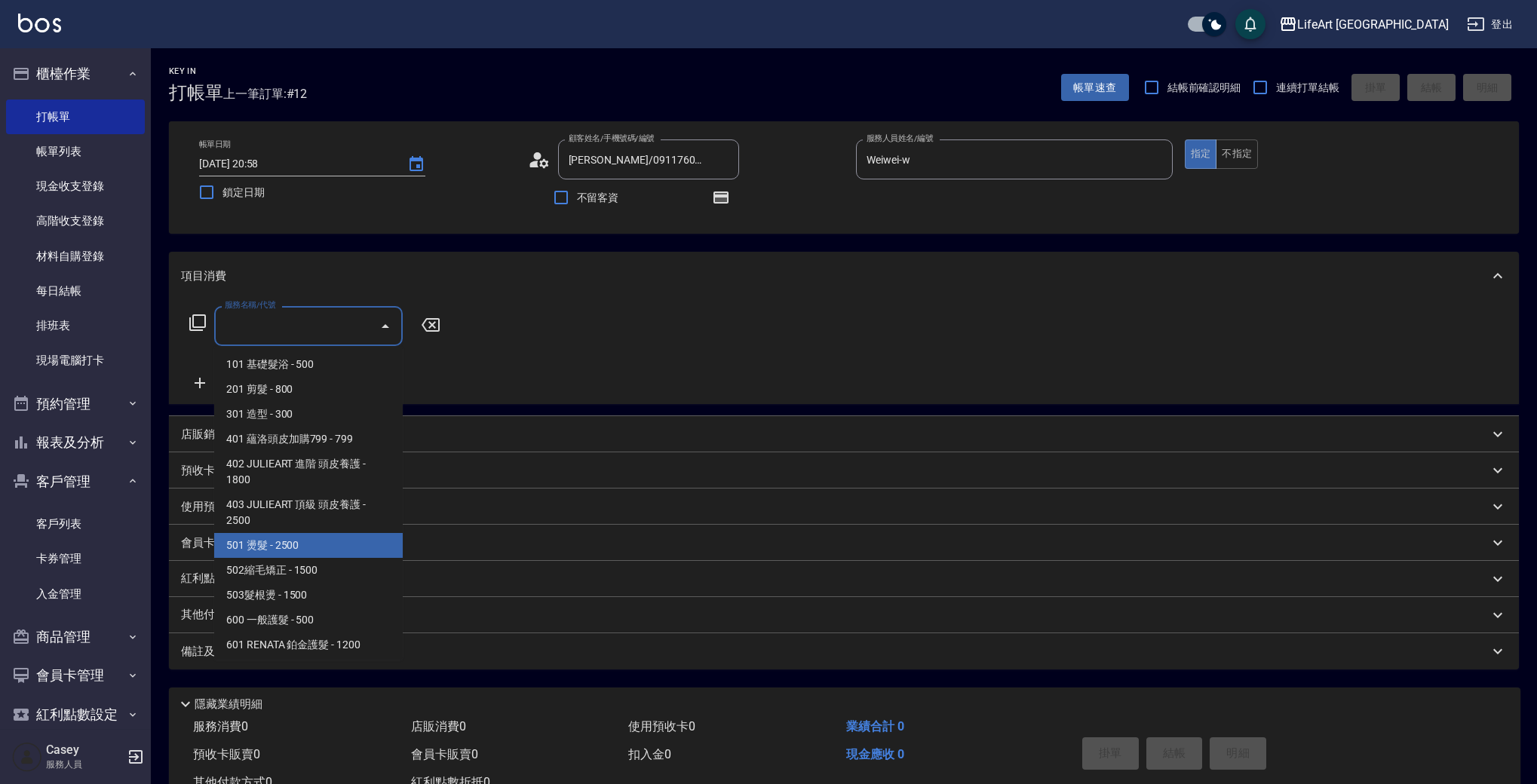
click at [345, 544] on span "501 燙髮 - 2500" at bounding box center [308, 545] width 188 height 25
type input "501 燙髮(501)"
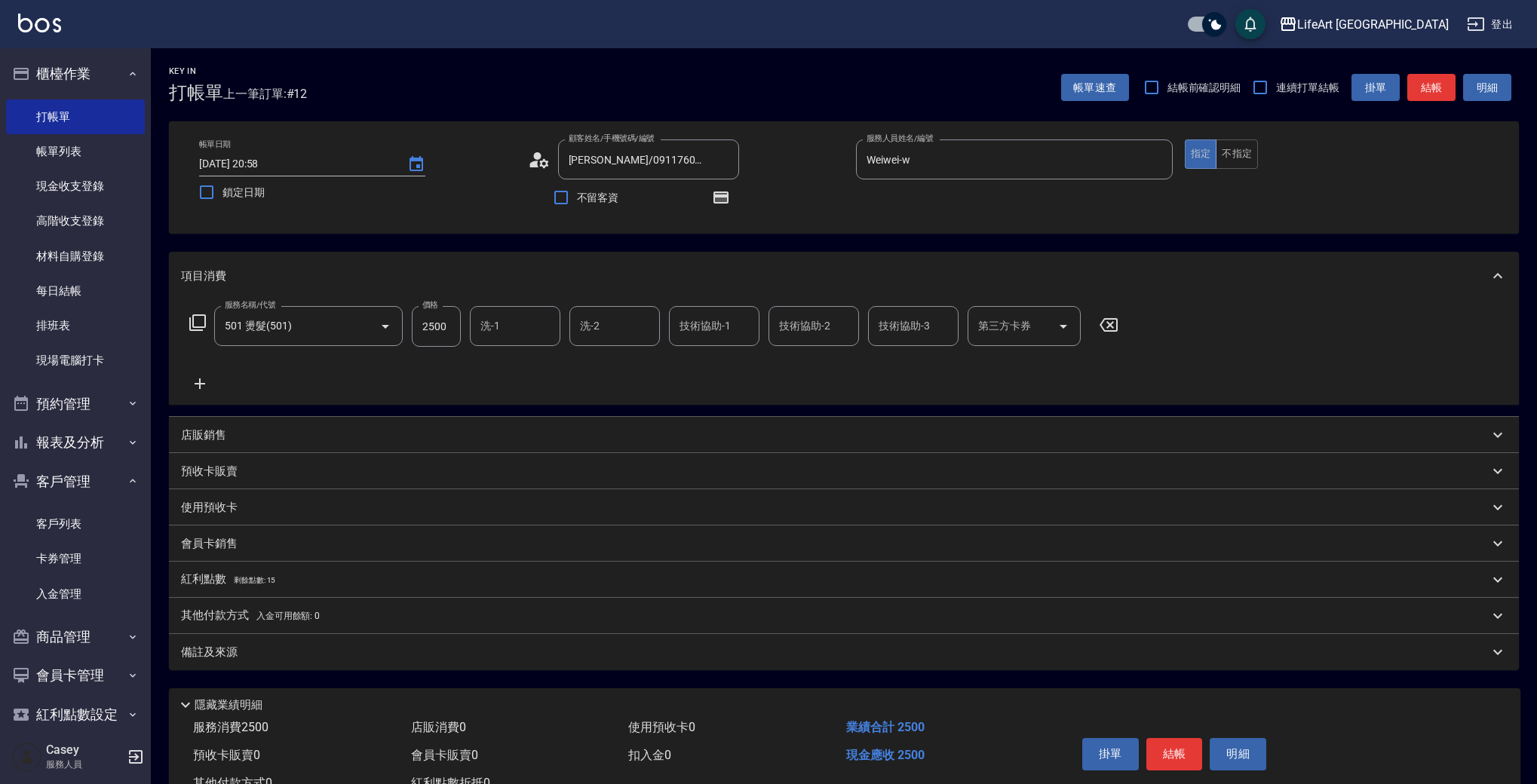
click at [194, 376] on icon at bounding box center [200, 383] width 38 height 18
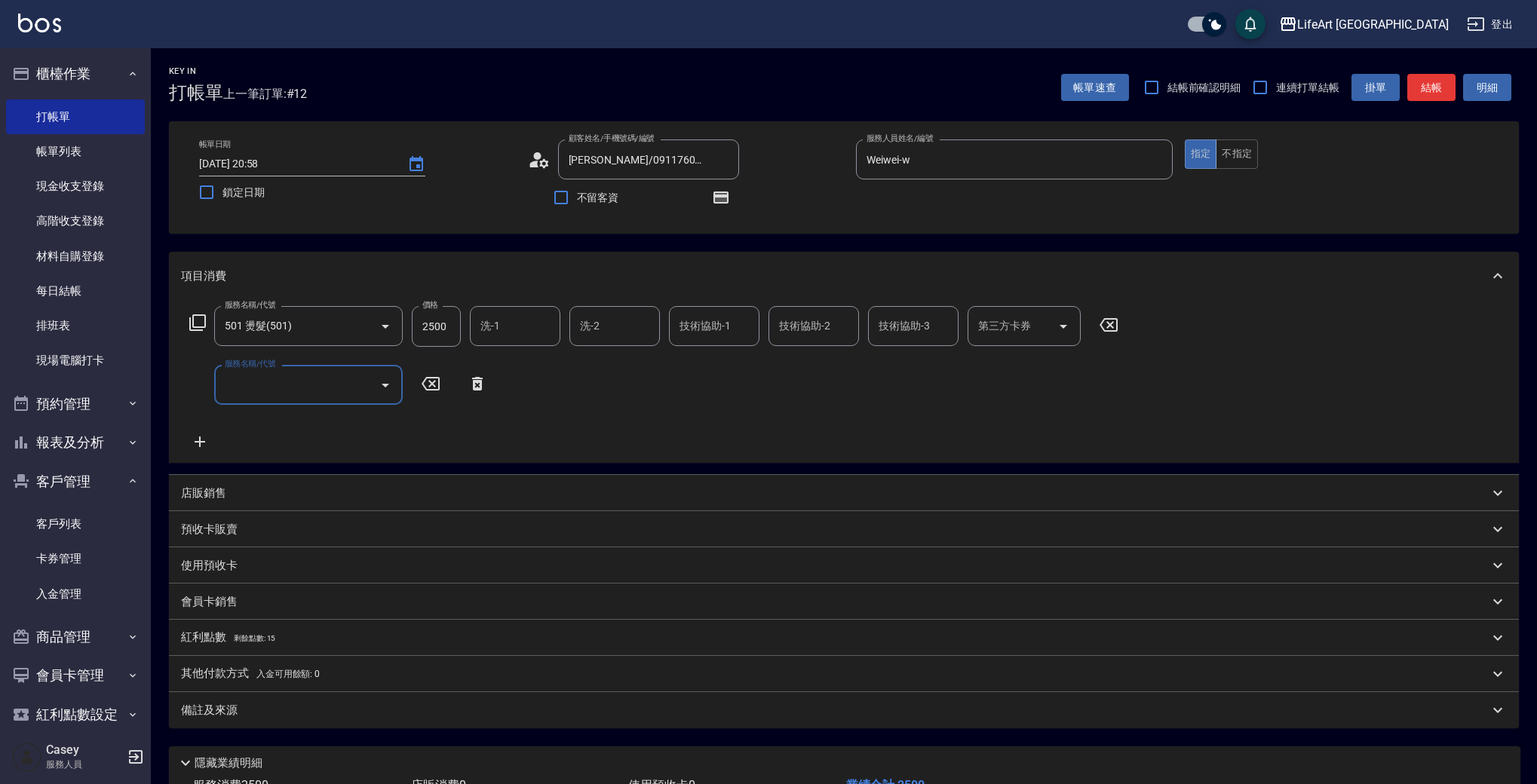
click at [248, 405] on div "服務名稱/代號" at bounding box center [308, 385] width 188 height 40
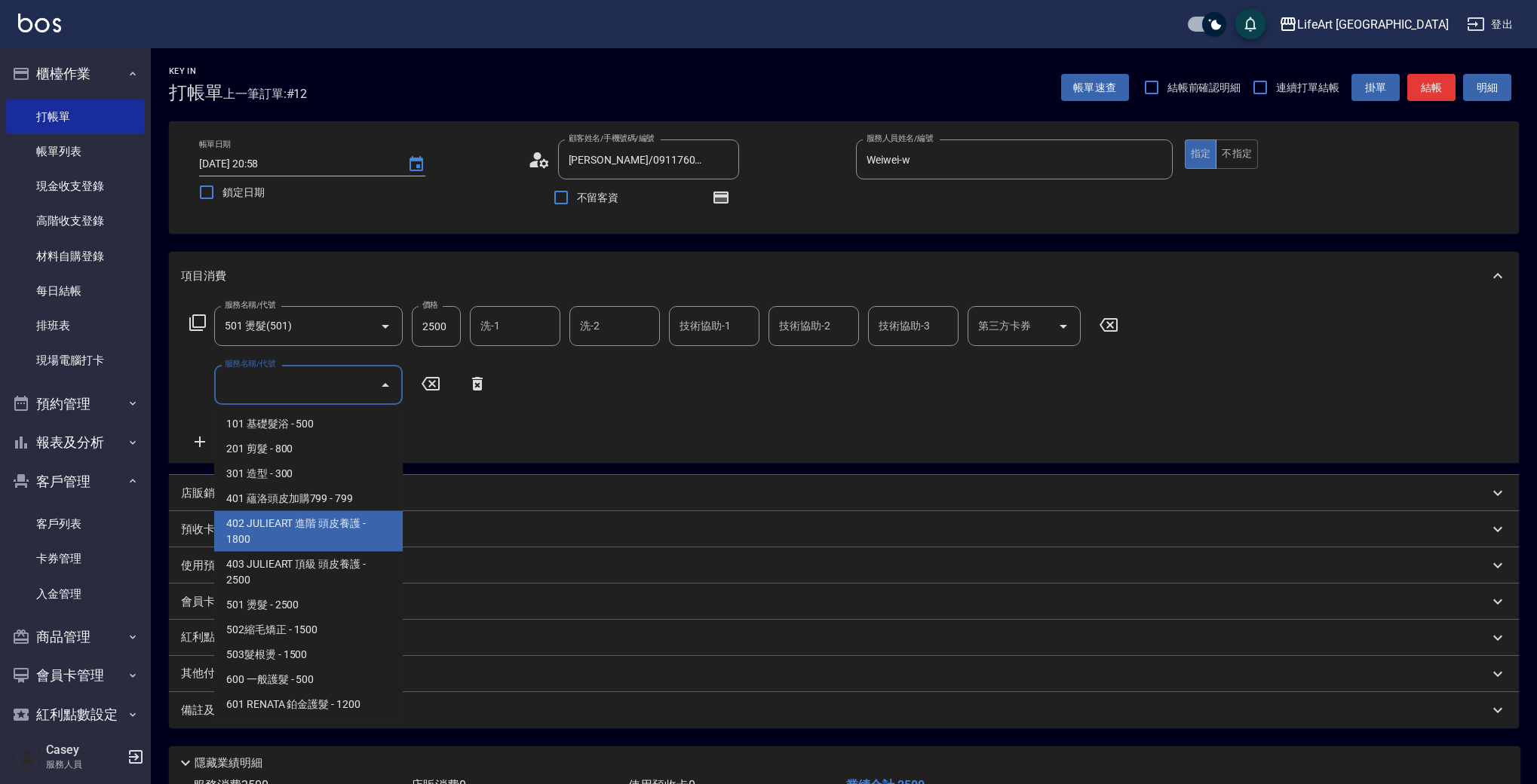
scroll to position [203, 0]
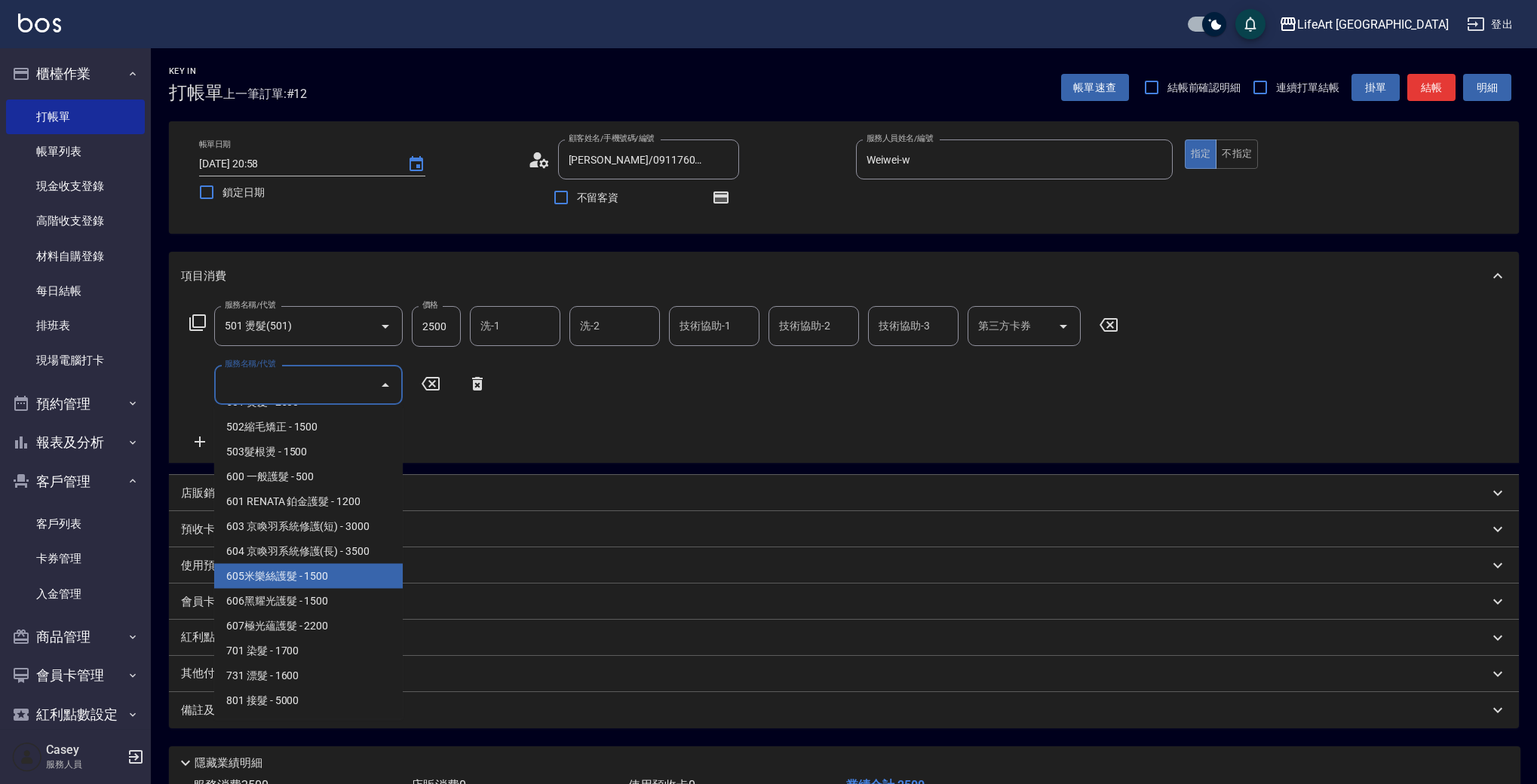
click at [279, 574] on span "605米樂絲護髮 - 1500" at bounding box center [308, 576] width 188 height 25
type input "605米樂絲護髮(605)"
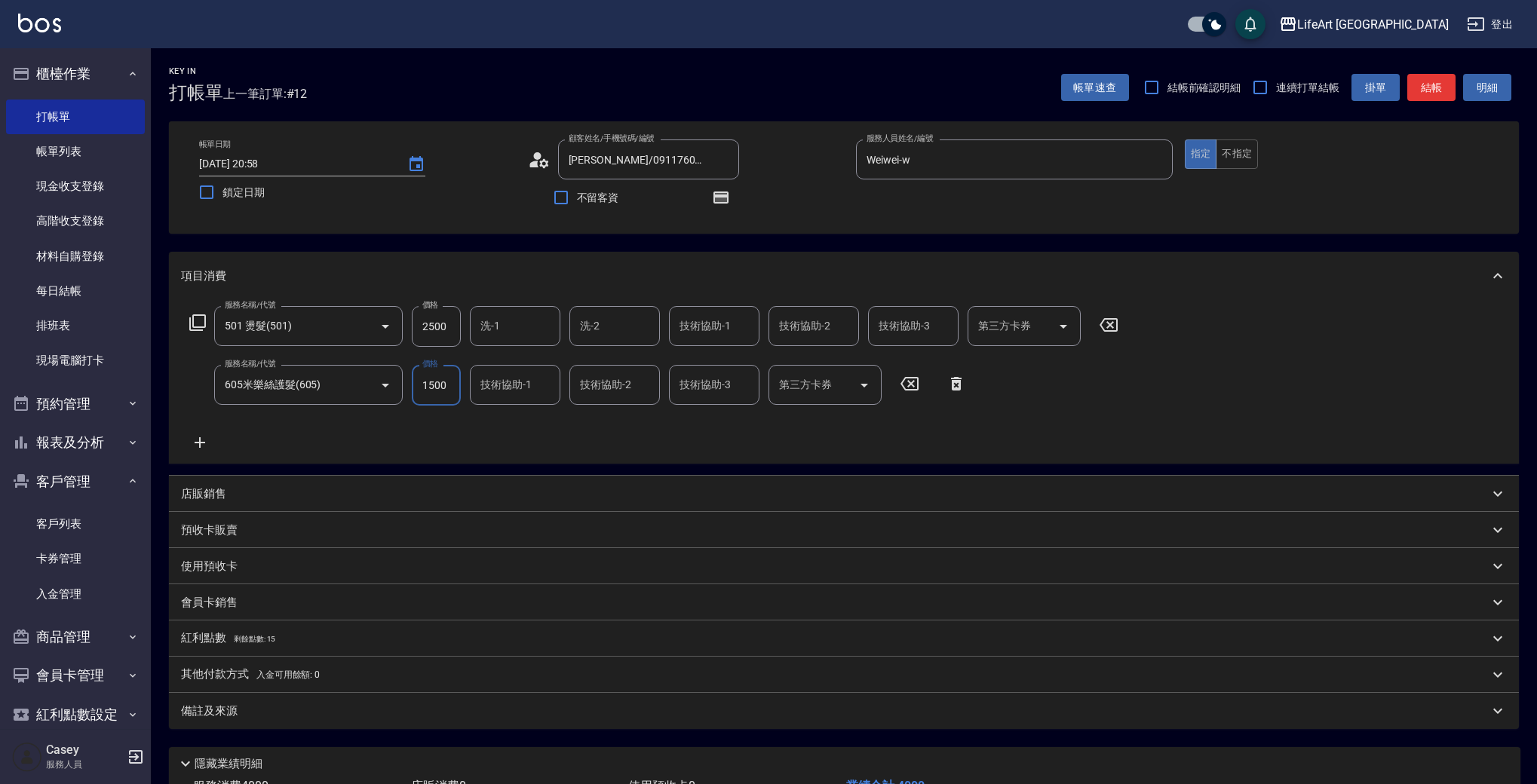
drag, startPoint x: 449, startPoint y: 328, endPoint x: 407, endPoint y: 326, distance: 42.0
click at [407, 326] on div "服務名稱/代號 501 燙髮(501) 服務名稱/代號 價格 2500 價格 洗-1 洗-1 洗-2 洗-2 技術協助-1 技術協助-1 技術協助-2 技術協…" at bounding box center [655, 326] width 946 height 41
drag, startPoint x: 456, startPoint y: 324, endPoint x: 404, endPoint y: 324, distance: 52.0
click at [404, 324] on div "服務名稱/代號 501 燙髮(501) 服務名稱/代號 價格 2500 價格 洗-1 洗-1 洗-2 洗-2 技術協助-1 技術協助-1 技術協助-2 技術協…" at bounding box center [655, 326] width 946 height 41
type input "4400"
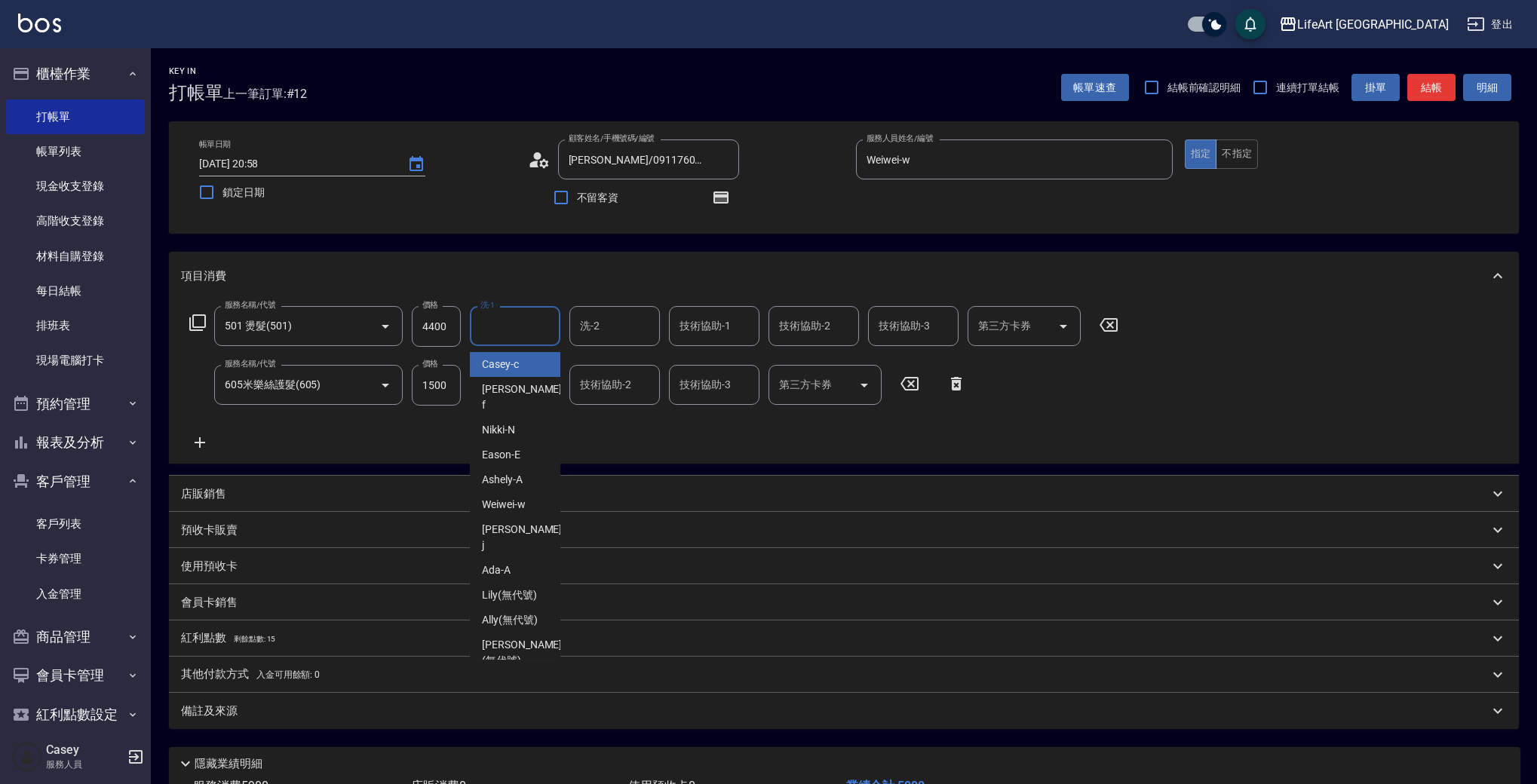
click at [538, 324] on input "洗-1" at bounding box center [515, 326] width 77 height 27
click at [497, 612] on span "Ally (無代號)" at bounding box center [509, 620] width 56 height 16
type input "Ally(無代號)"
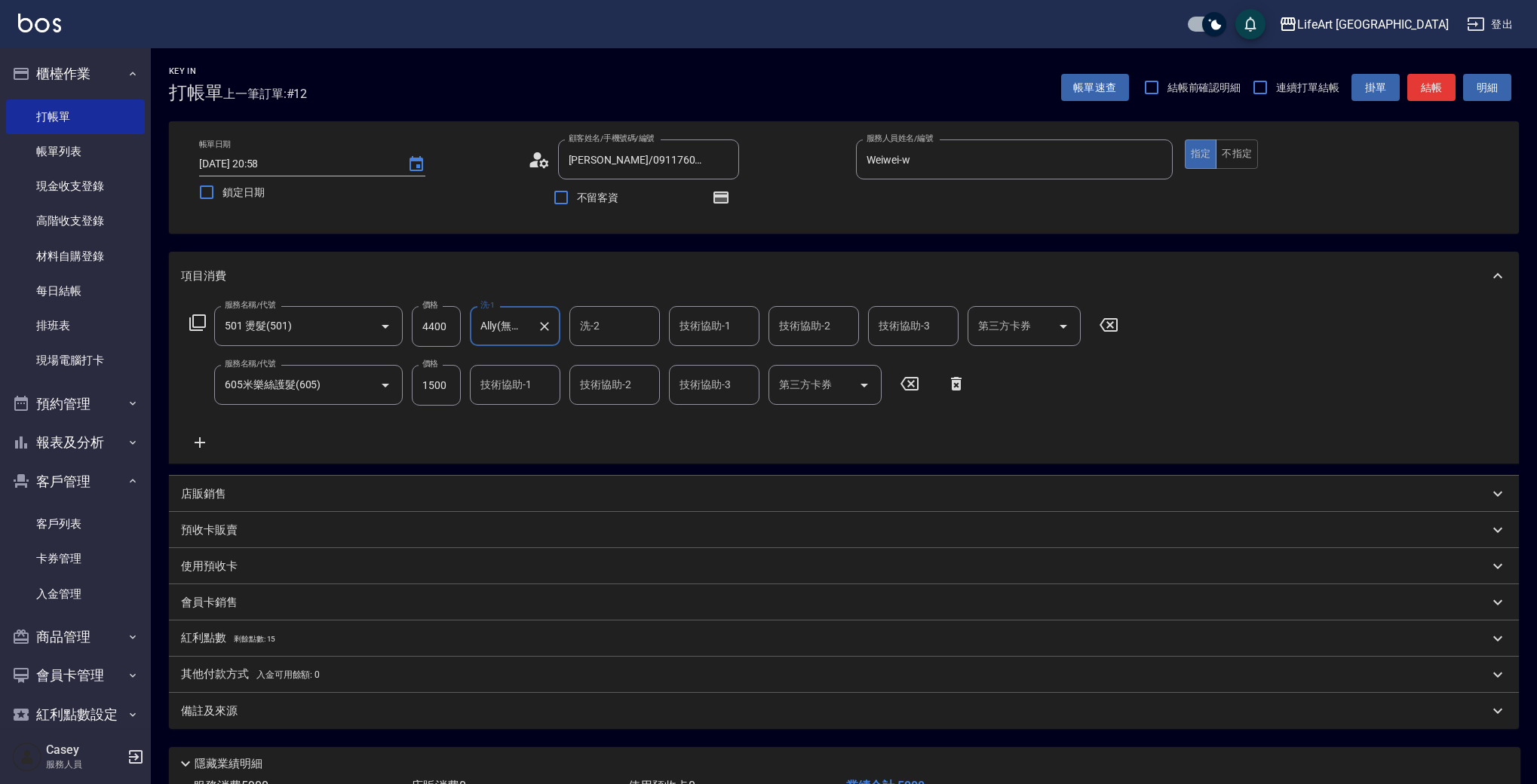
click at [708, 332] on input "技術協助-1" at bounding box center [713, 326] width 77 height 27
click at [687, 612] on span "Ally (無代號)" at bounding box center [709, 620] width 56 height 16
type input "Ally(無代號)"
click at [526, 383] on input "技術協助-1" at bounding box center [515, 385] width 77 height 27
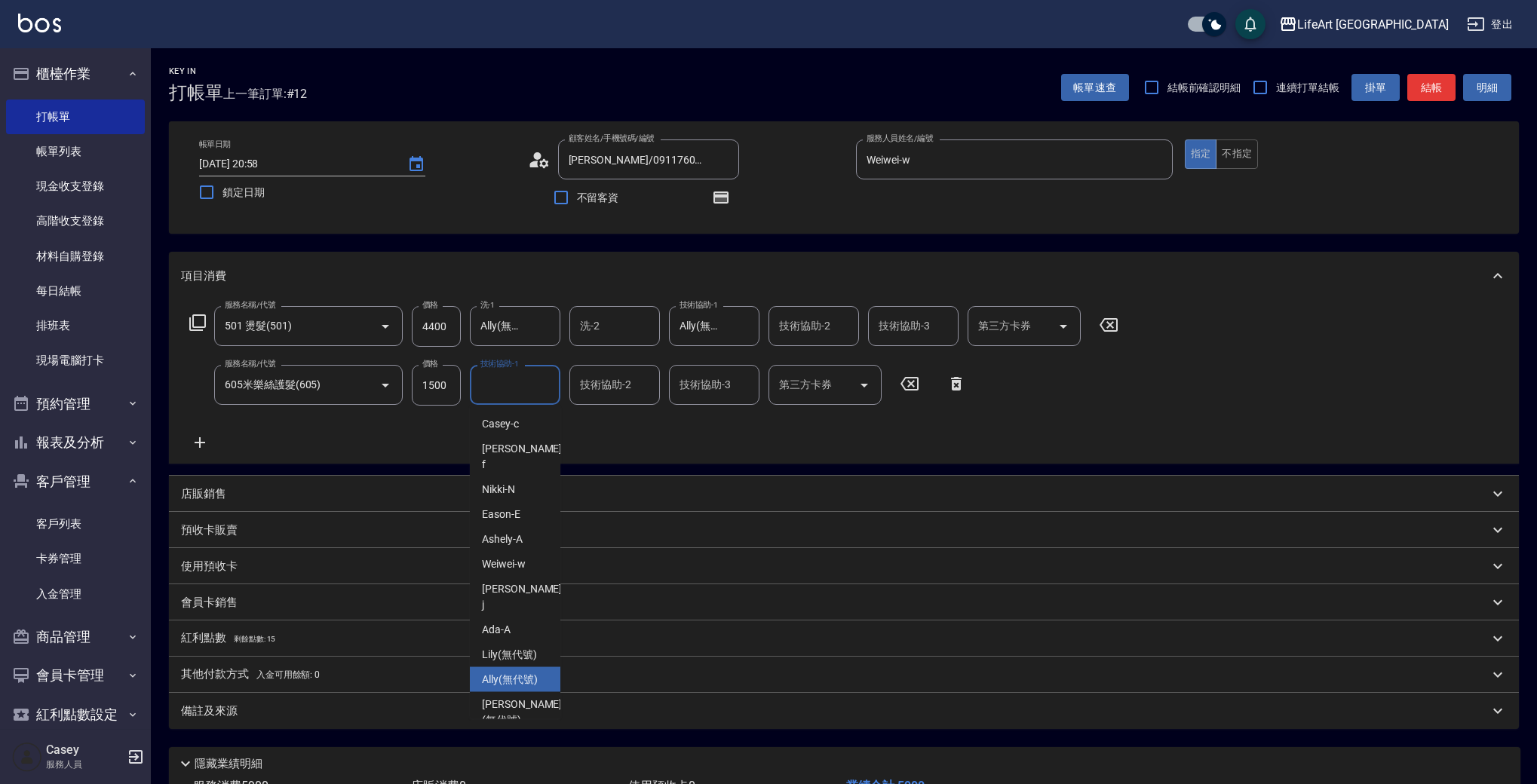
click at [495, 672] on span "Ally (無代號)" at bounding box center [509, 680] width 56 height 16
type input "Ally(無代號)"
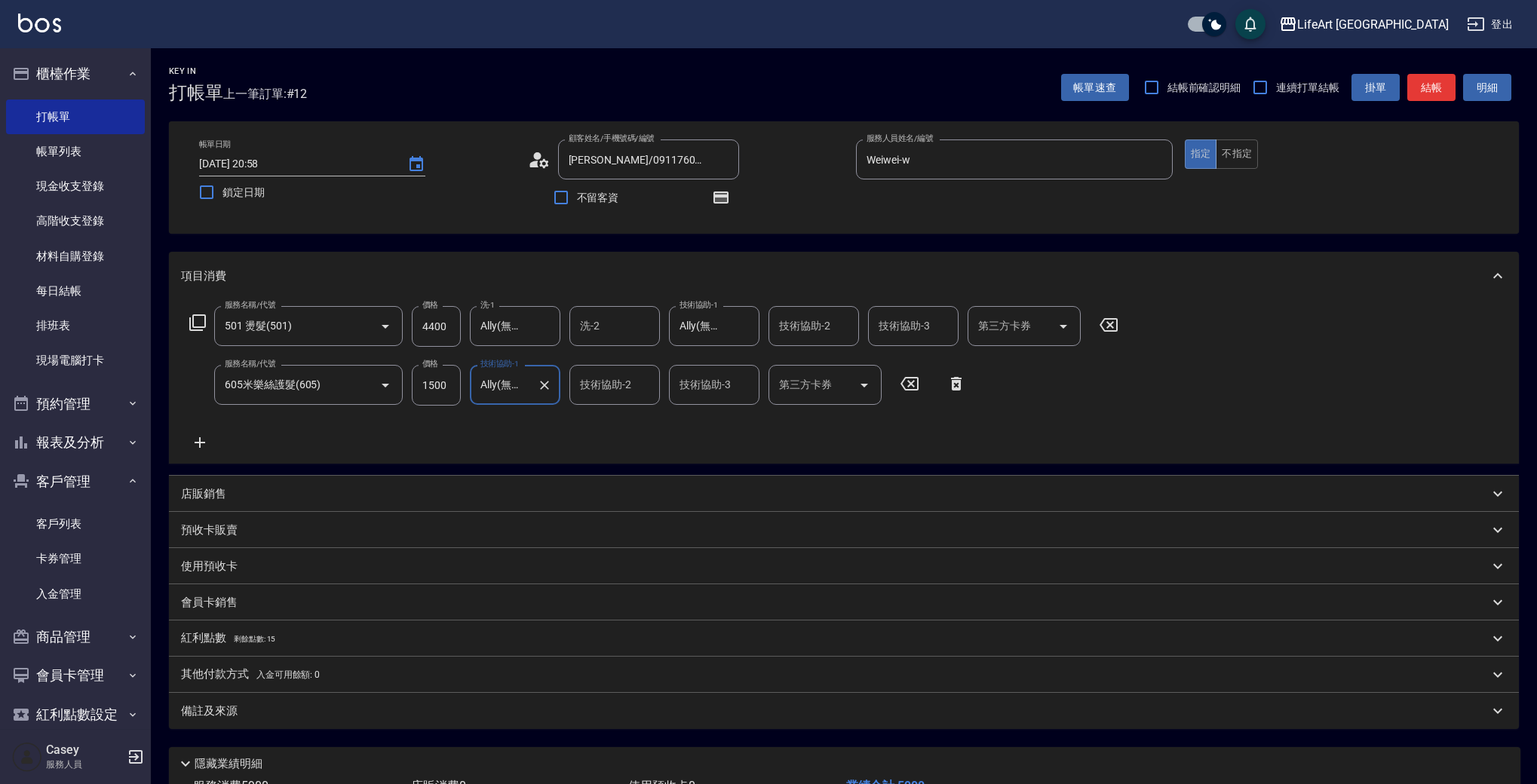
click at [212, 603] on p "會員卡銷售" at bounding box center [209, 603] width 56 height 16
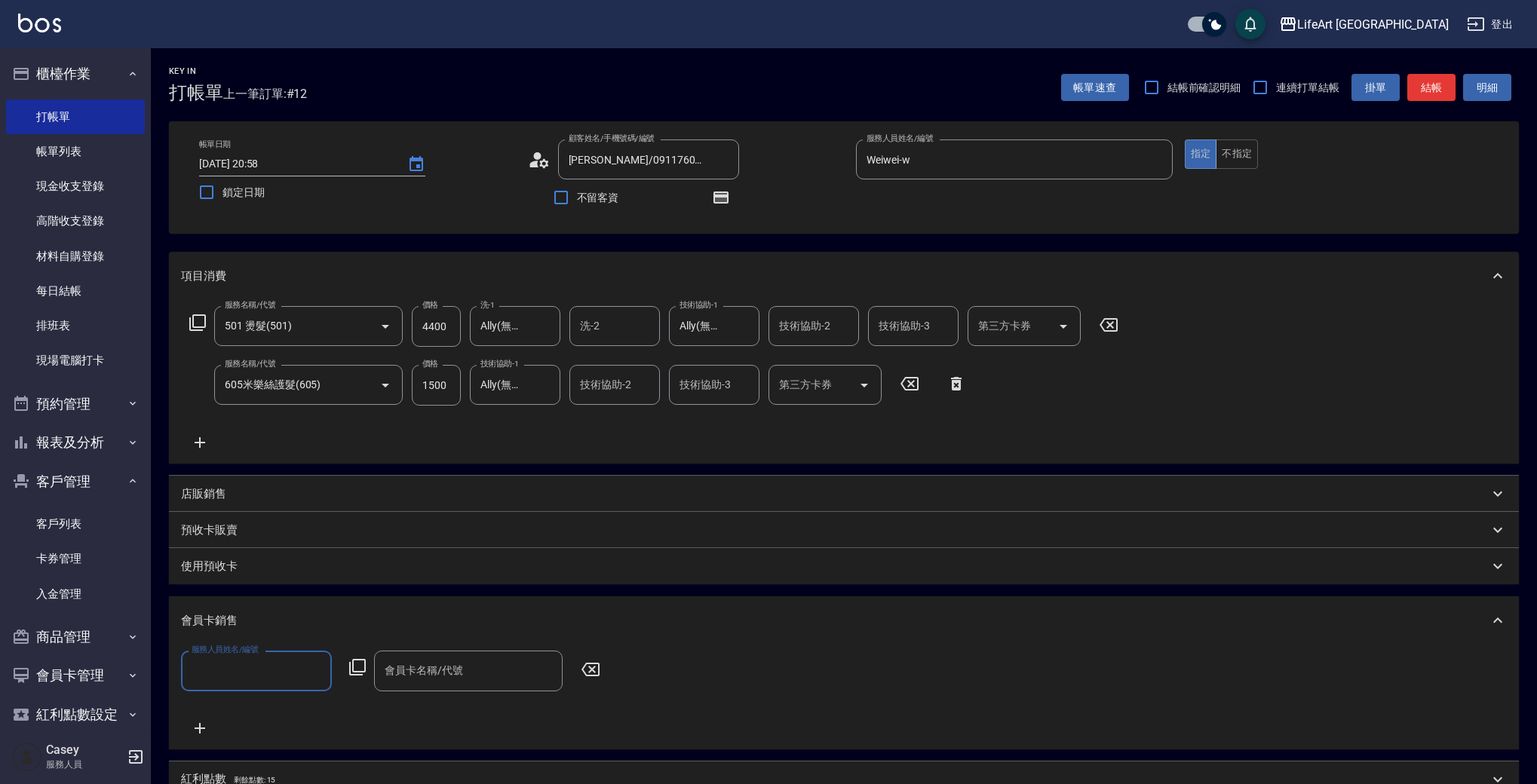
click at [244, 669] on input "服務人員姓名/編號" at bounding box center [256, 670] width 137 height 27
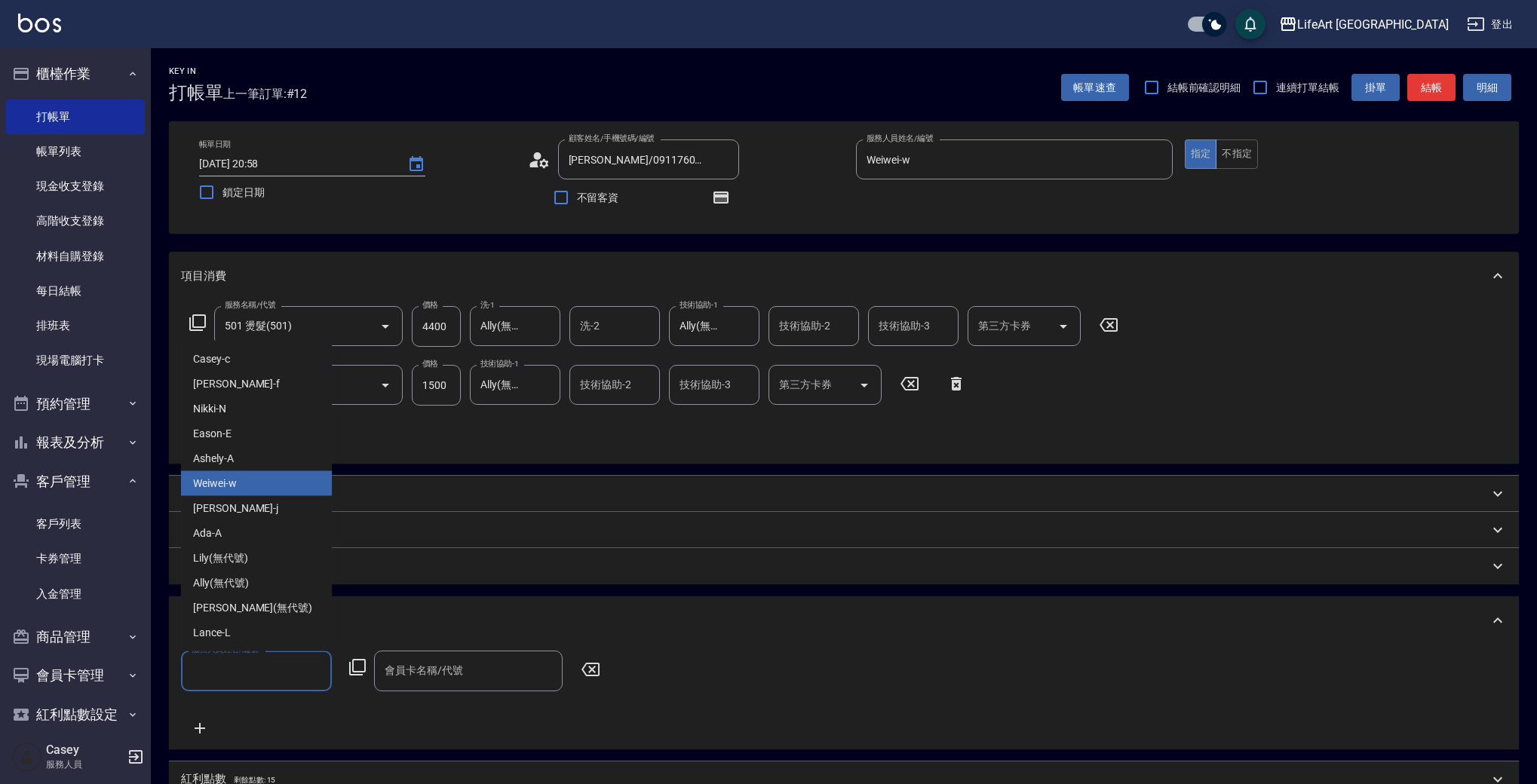
click at [244, 487] on div "Weiwei -w" at bounding box center [256, 484] width 151 height 25
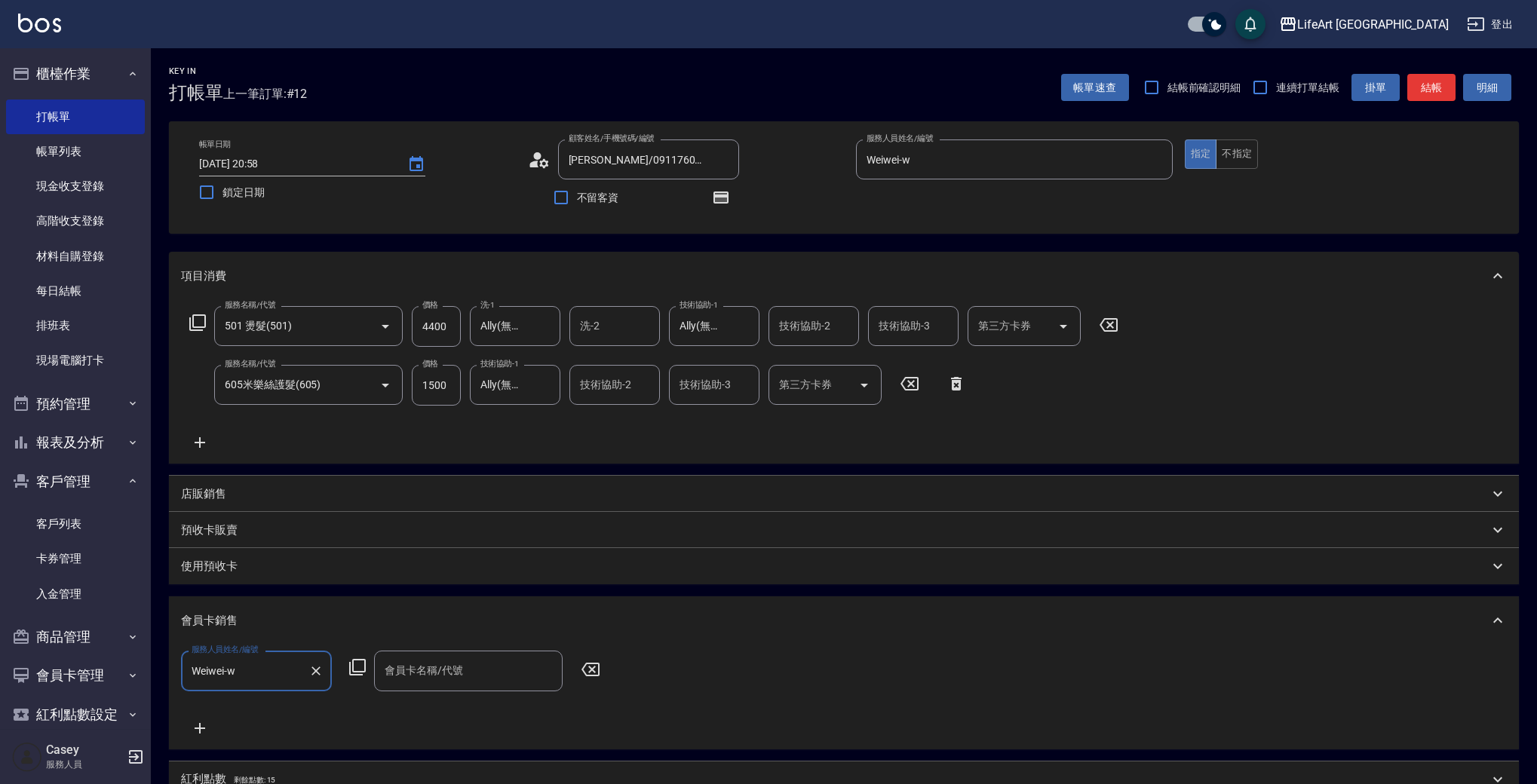
type input "Weiwei-w"
click at [427, 681] on input "會員卡名稱/代號" at bounding box center [468, 670] width 175 height 27
click at [421, 707] on span "會員卡一號 - 01" at bounding box center [468, 710] width 188 height 25
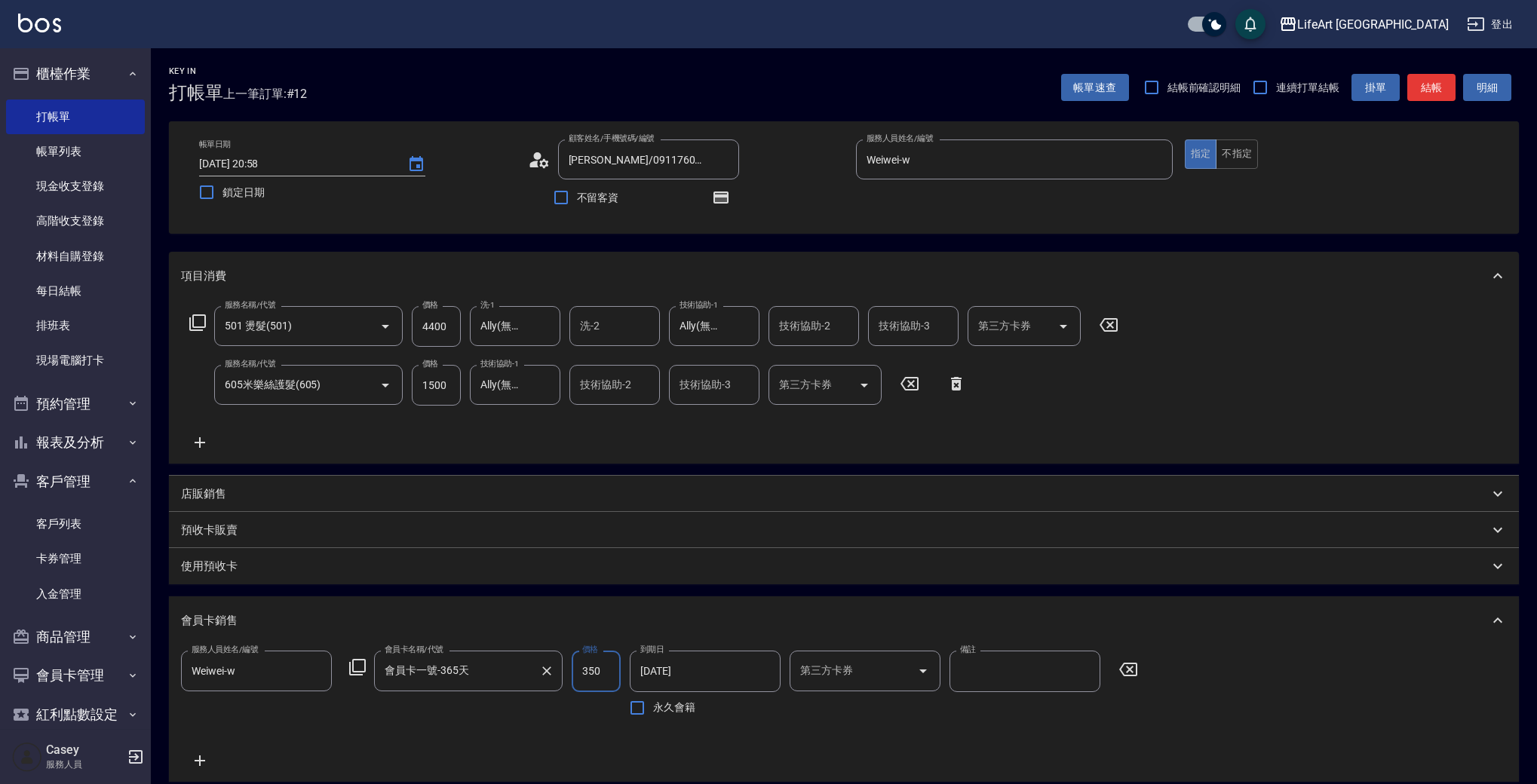
type input "會員卡一號-365天"
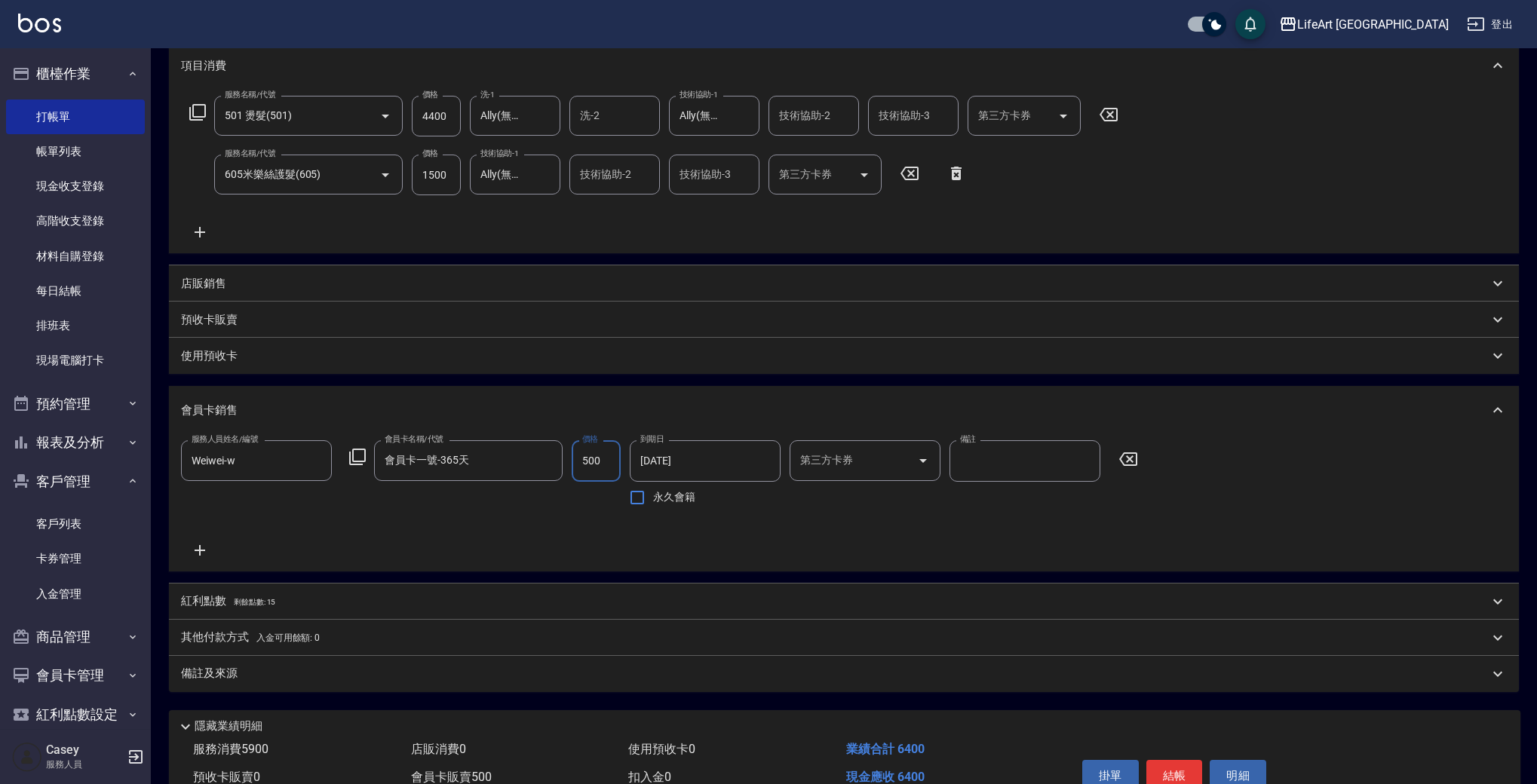
scroll to position [241, 0]
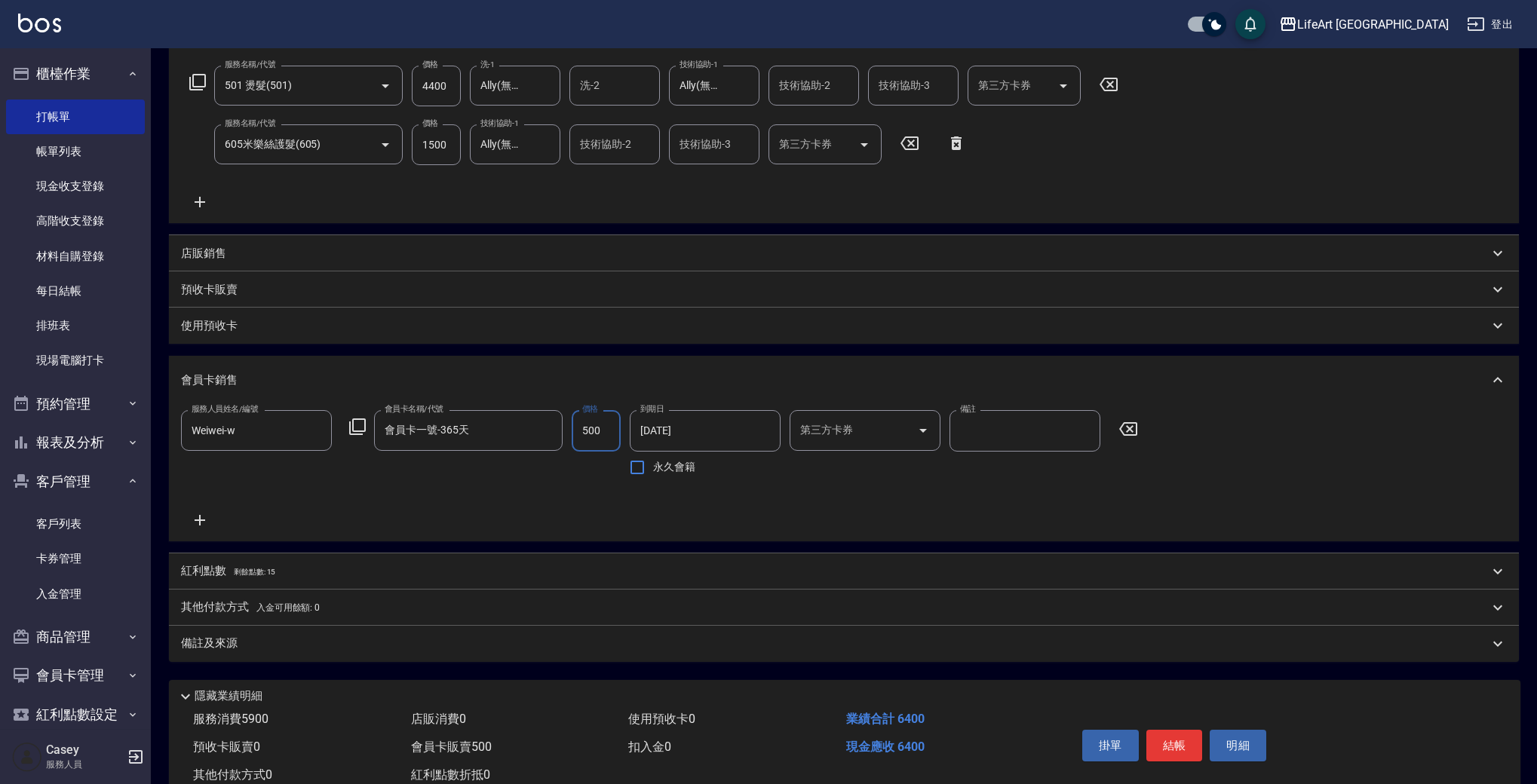
type input "500"
click at [257, 644] on div "備註及來源" at bounding box center [835, 643] width 1307 height 16
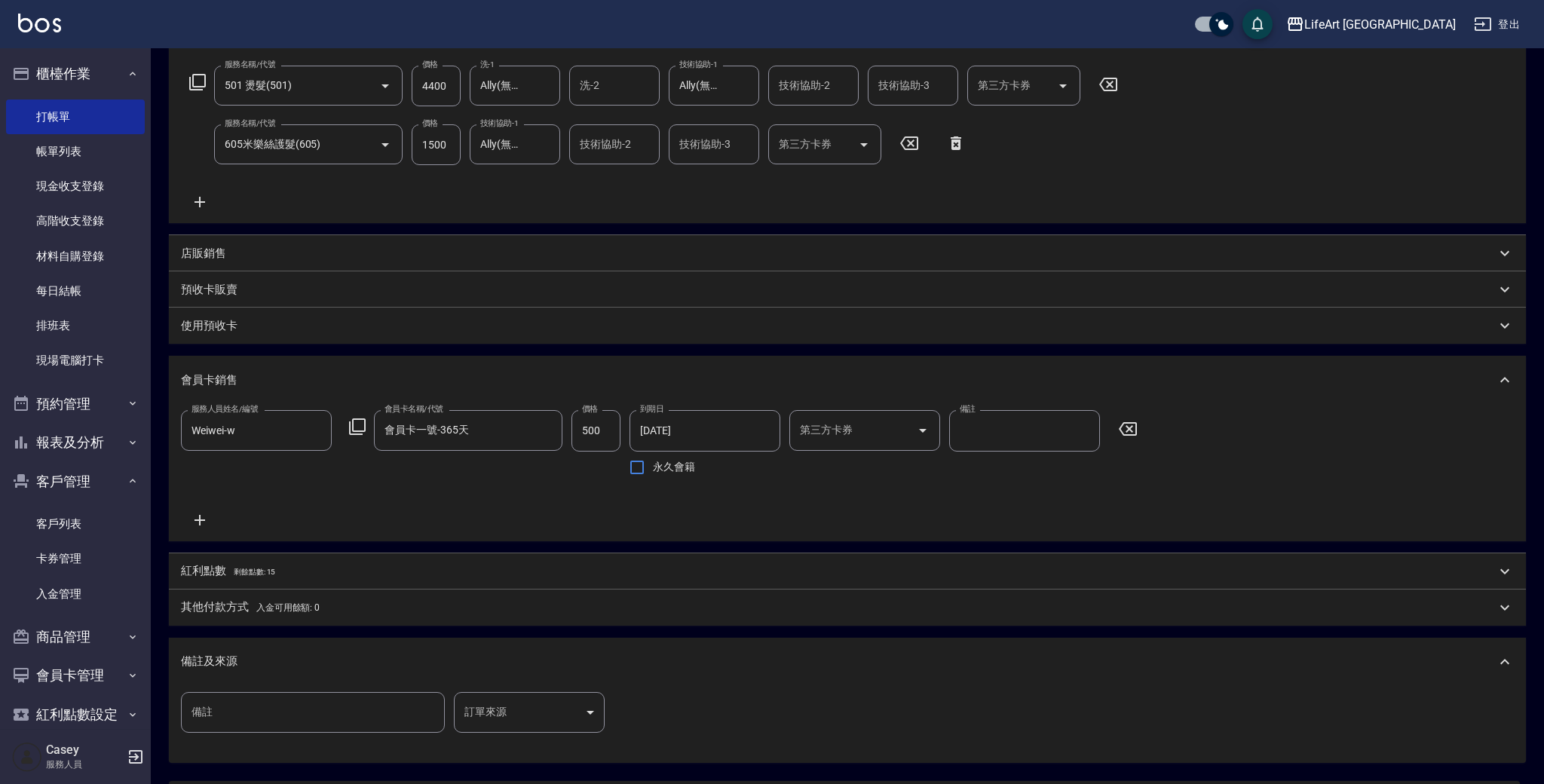
click at [588, 700] on body "LifeArt 蘆洲 登出 櫃檯作業 打帳單 帳單列表 現金收支登錄 高階收支登錄 材料自購登錄 每日結帳 排班表 現場電腦打卡 預約管理 預約管理 單日預約…" at bounding box center [772, 343] width 1544 height 1167
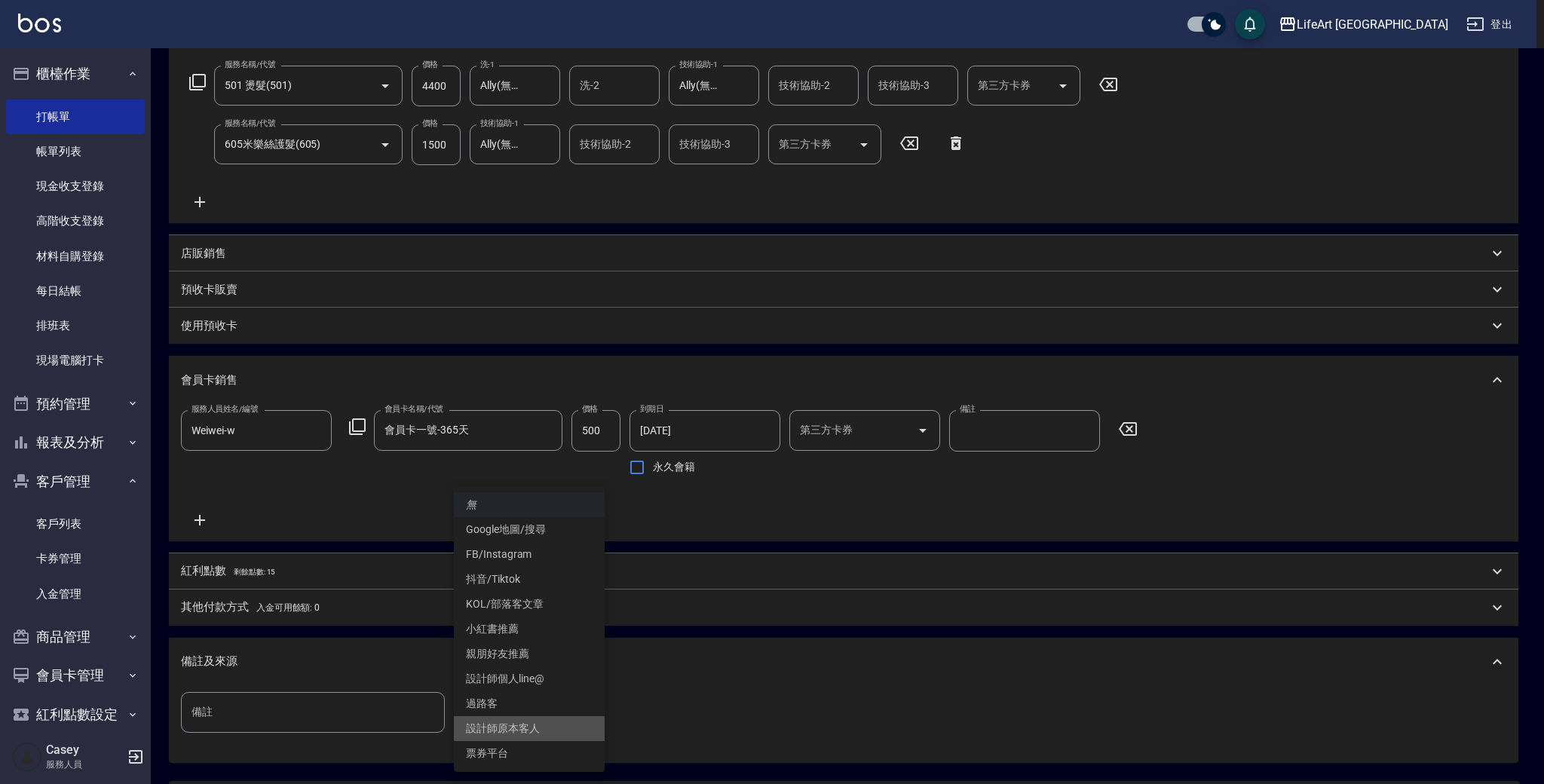
click at [504, 732] on li "設計師原本客人" at bounding box center [529, 729] width 151 height 25
type input "設計師原本客人"
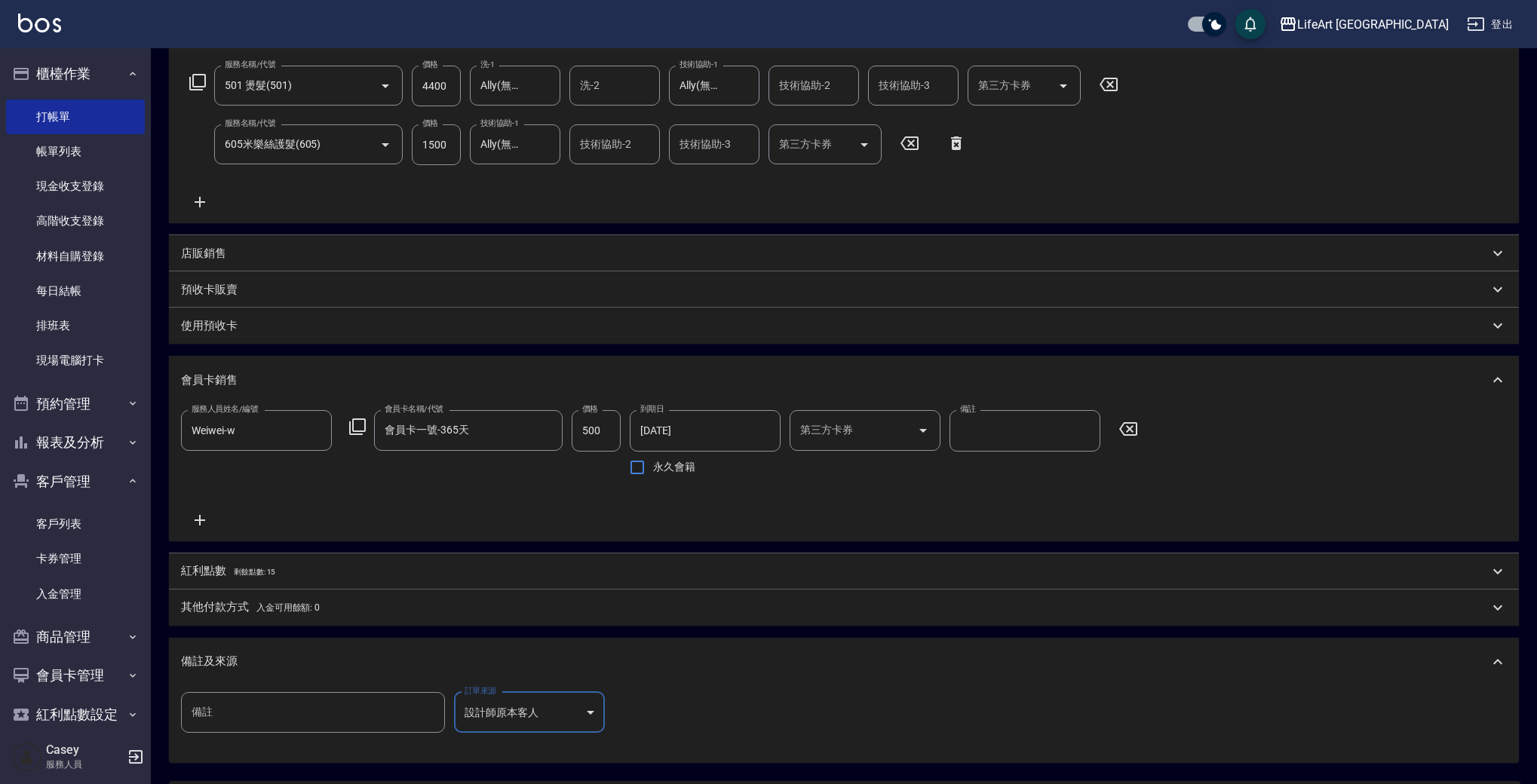
click at [206, 572] on p "紅利點數 剩餘點數: 15" at bounding box center [228, 571] width 94 height 16
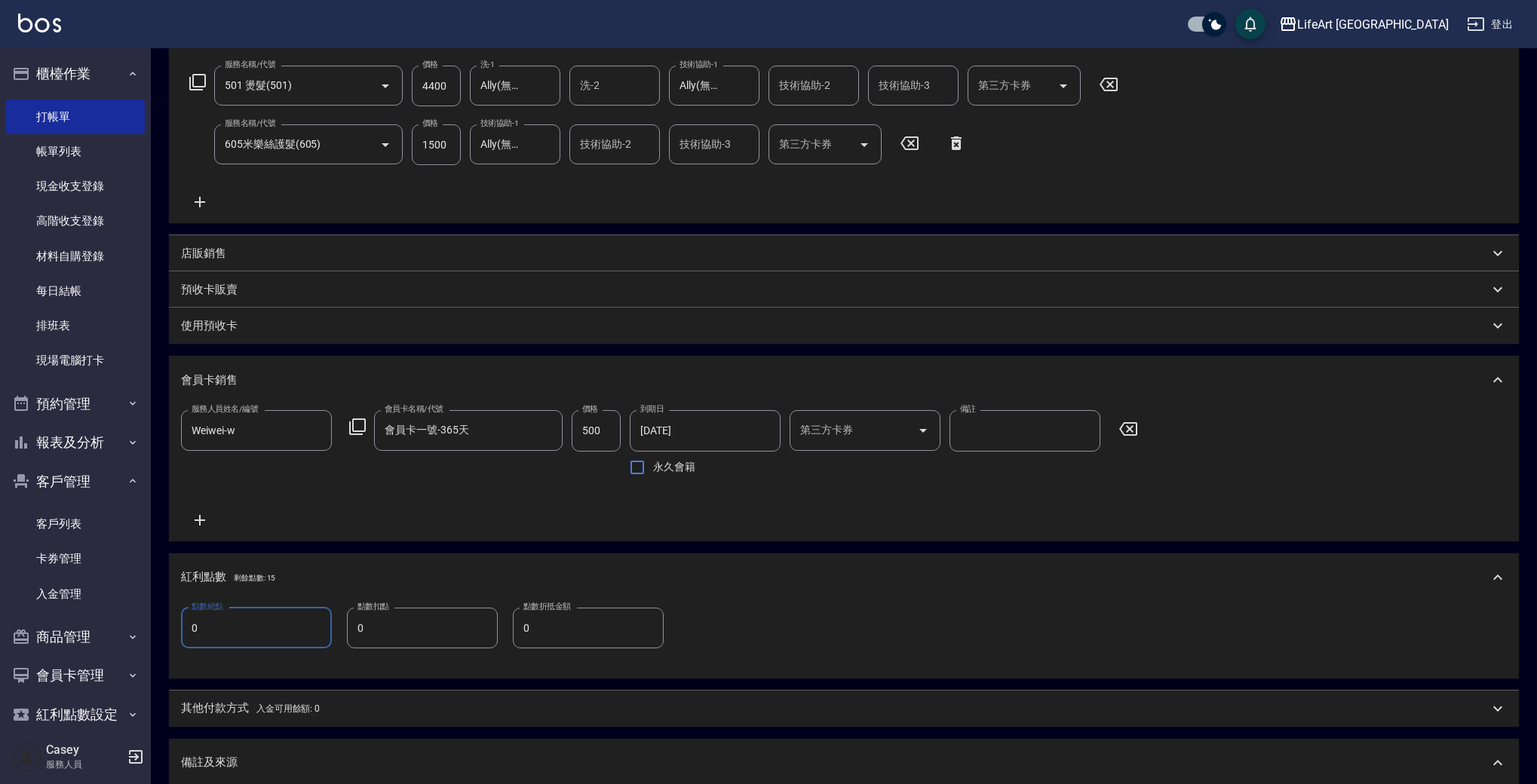
drag, startPoint x: 221, startPoint y: 628, endPoint x: 174, endPoint y: 628, distance: 47.0
click at [174, 628] on div "點數給點 0 點數給點 點數扣點 0 點數扣點 點數折抵金額 0 點數折抵金額" at bounding box center [844, 640] width 1350 height 77
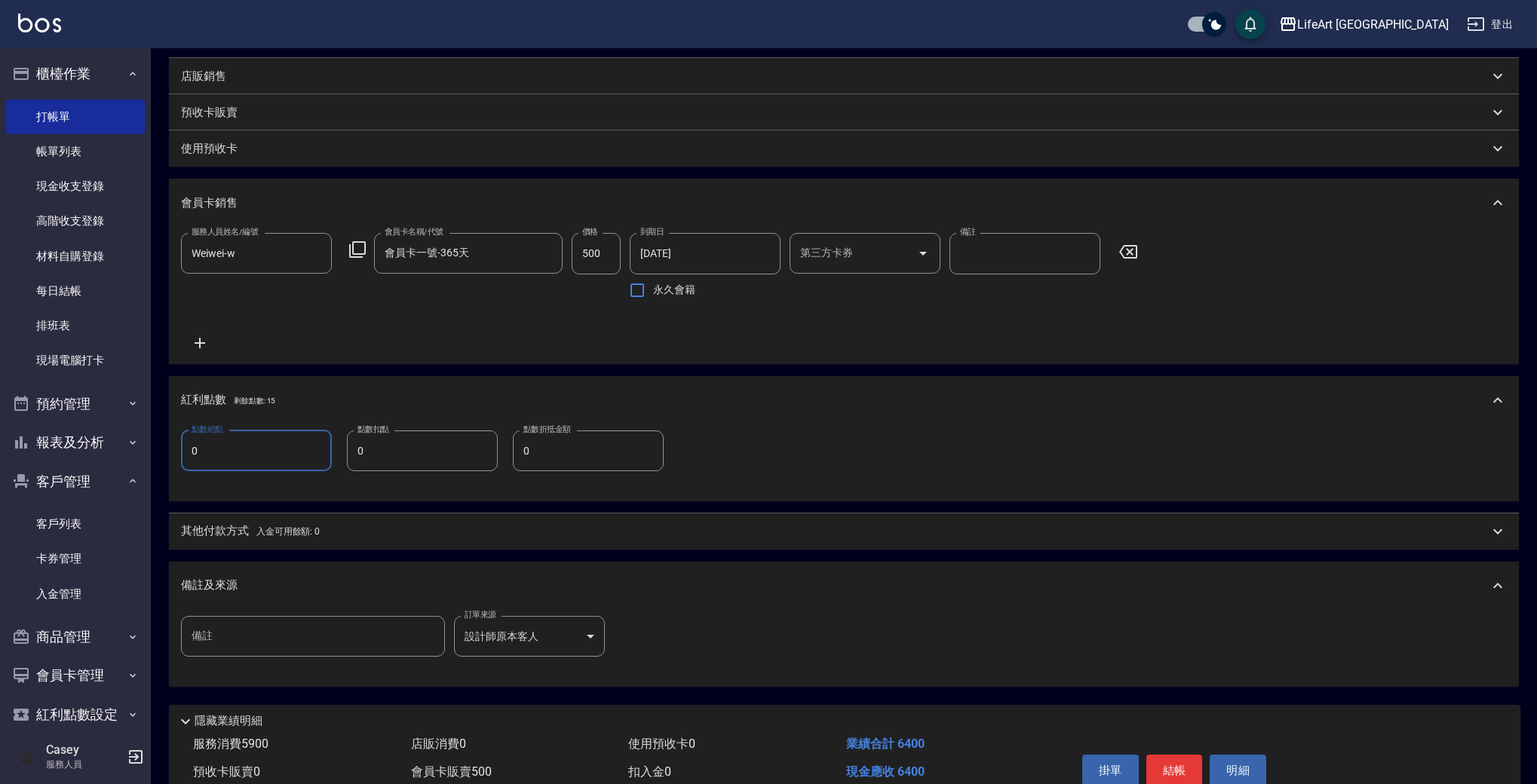
scroll to position [454, 0]
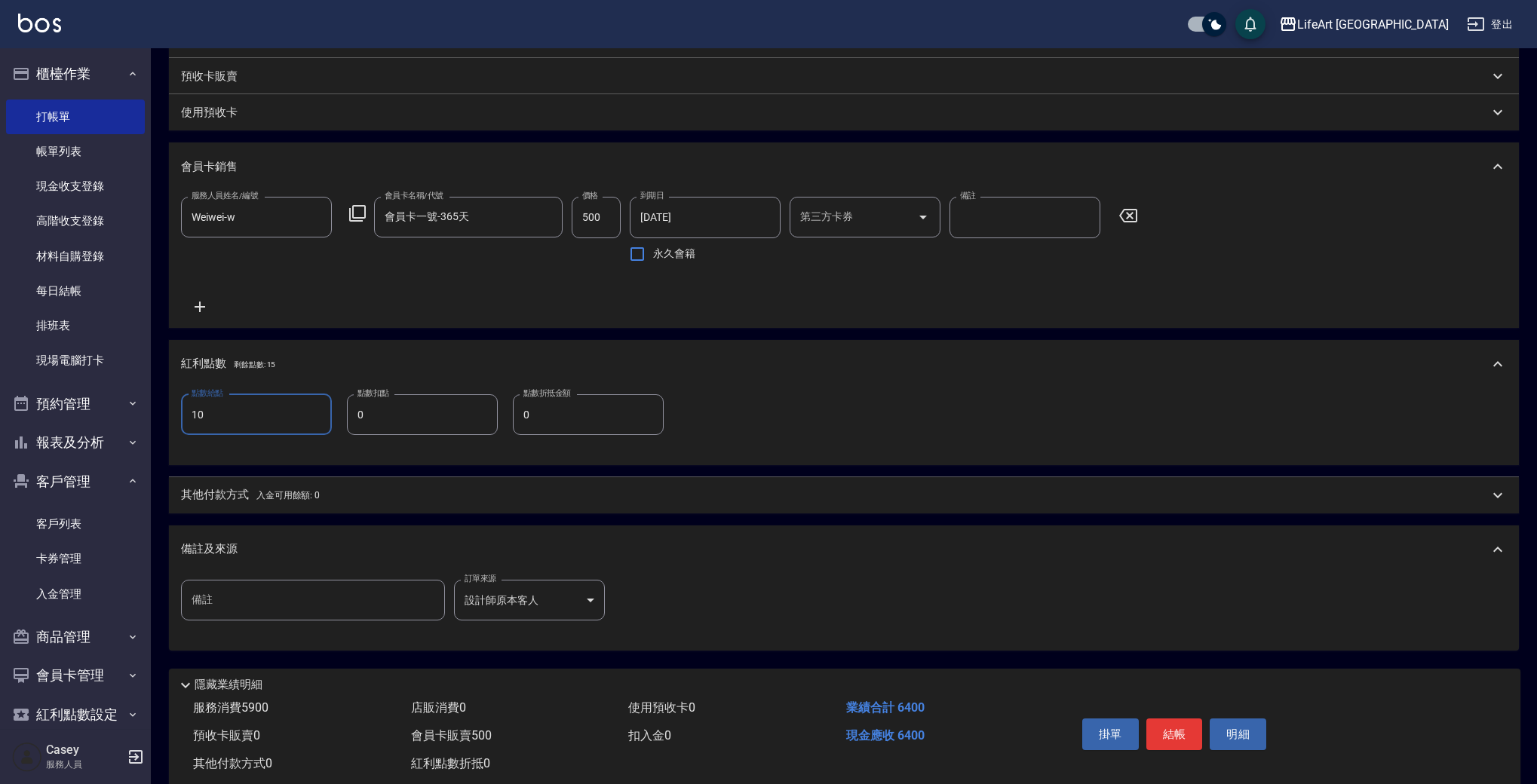
type input "10"
click at [231, 499] on p "其他付款方式 入金可用餘額: 0" at bounding box center [250, 495] width 139 height 16
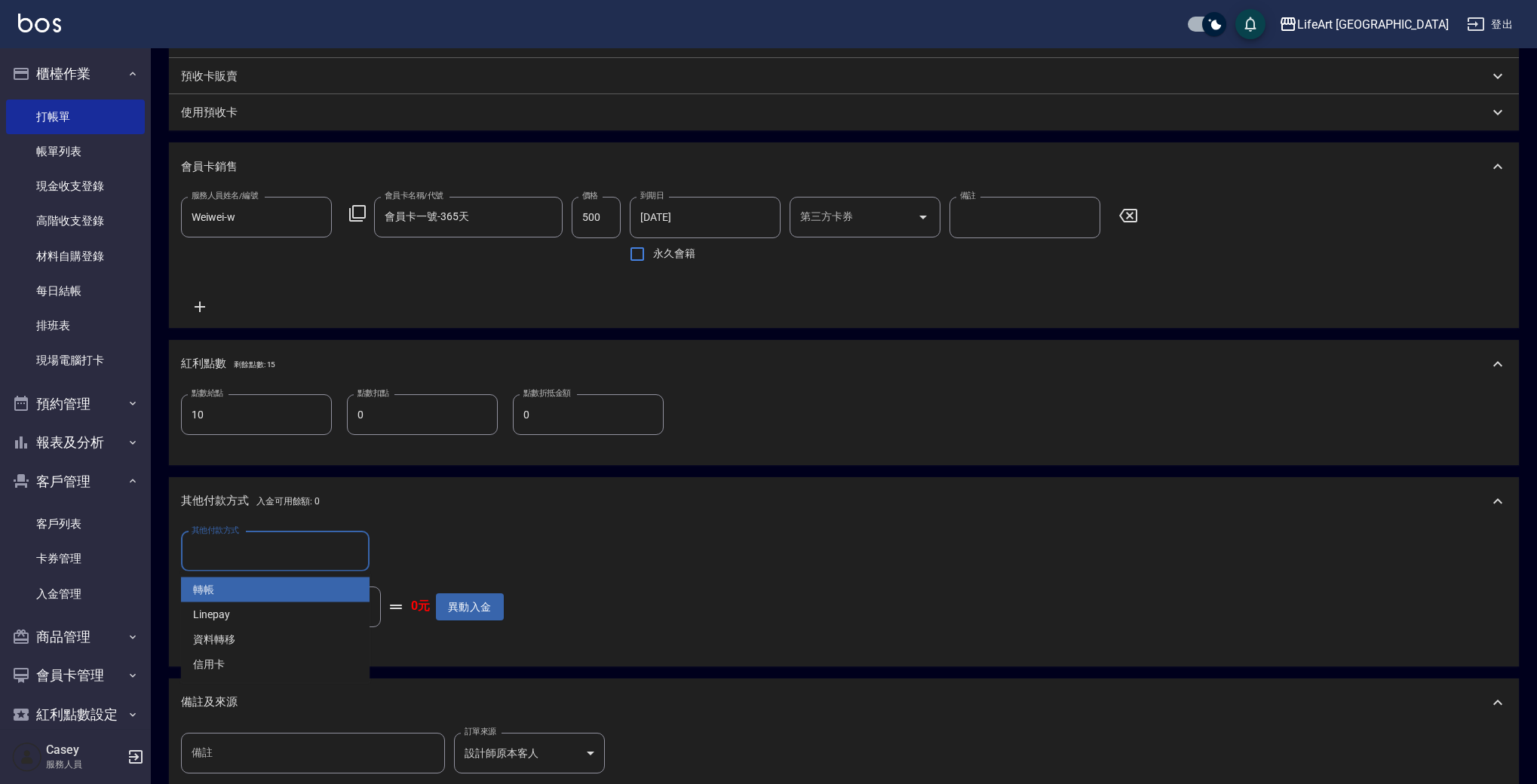
click at [206, 555] on input "其他付款方式" at bounding box center [275, 551] width 175 height 27
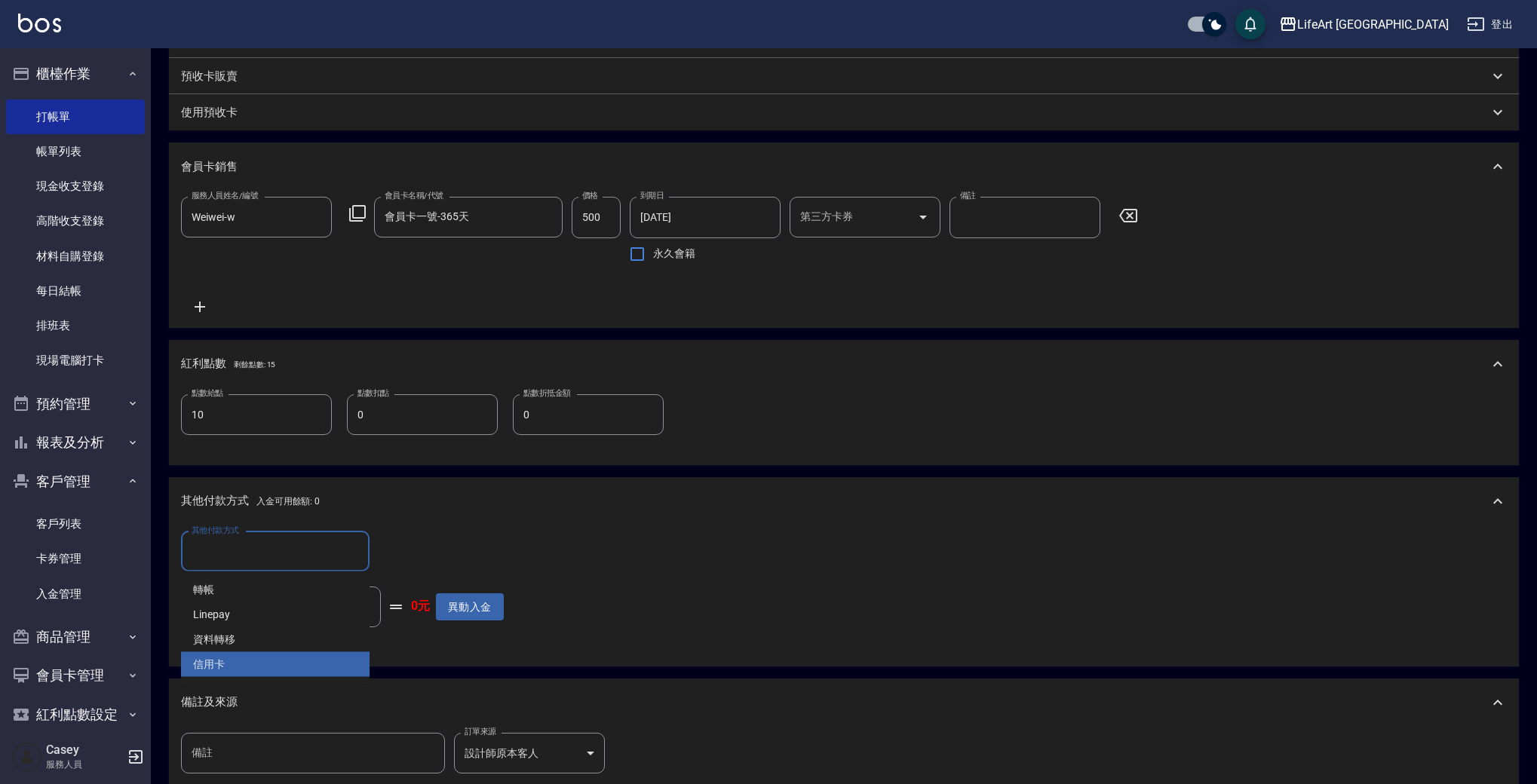
click at [213, 671] on span "信用卡" at bounding box center [275, 664] width 188 height 25
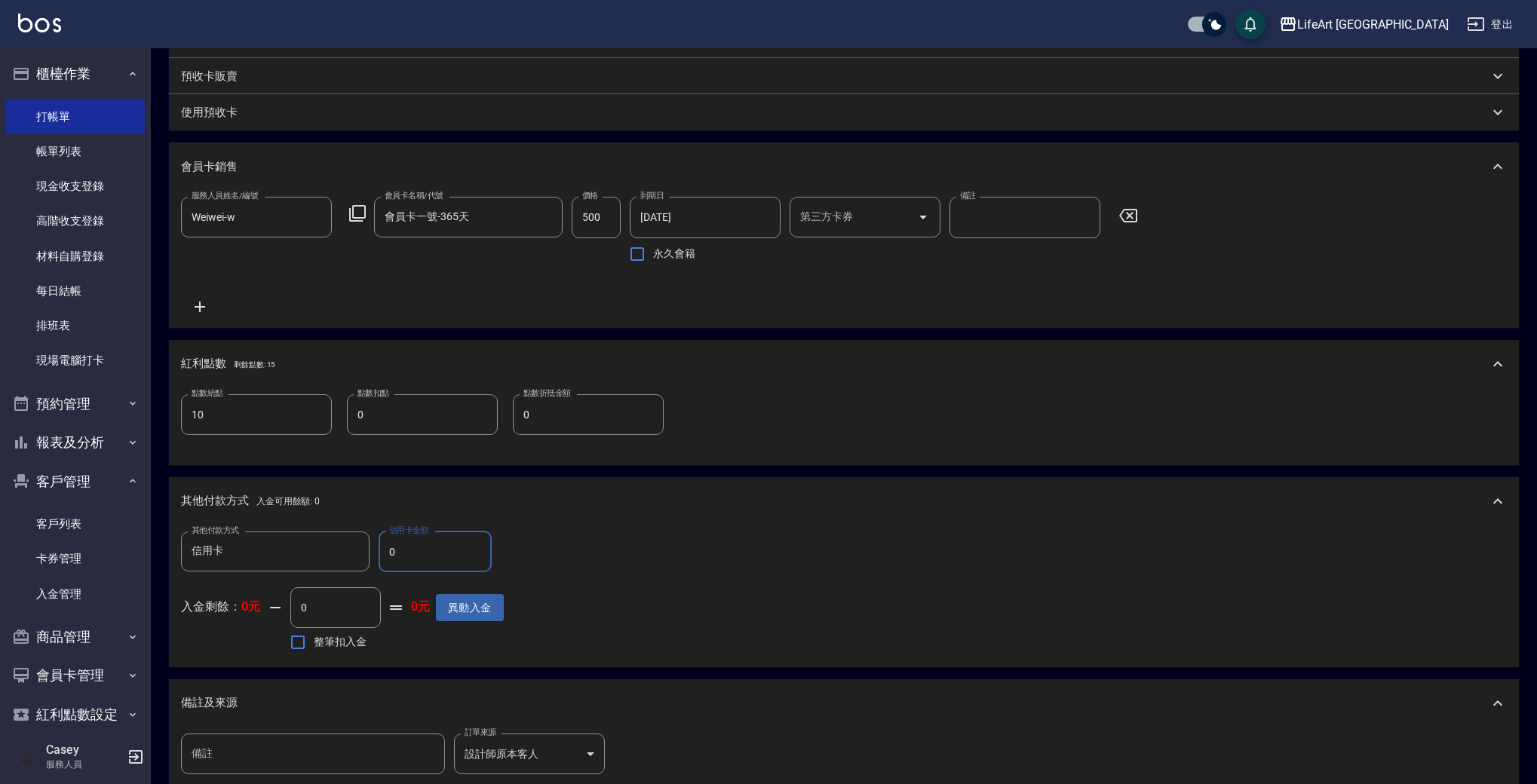
type input "信用卡"
drag, startPoint x: 426, startPoint y: 552, endPoint x: 376, endPoint y: 554, distance: 50.0
click at [376, 554] on div "其他付款方式 信用卡 其他付款方式 信用卡金額 0 信用卡金額" at bounding box center [343, 552] width 323 height 41
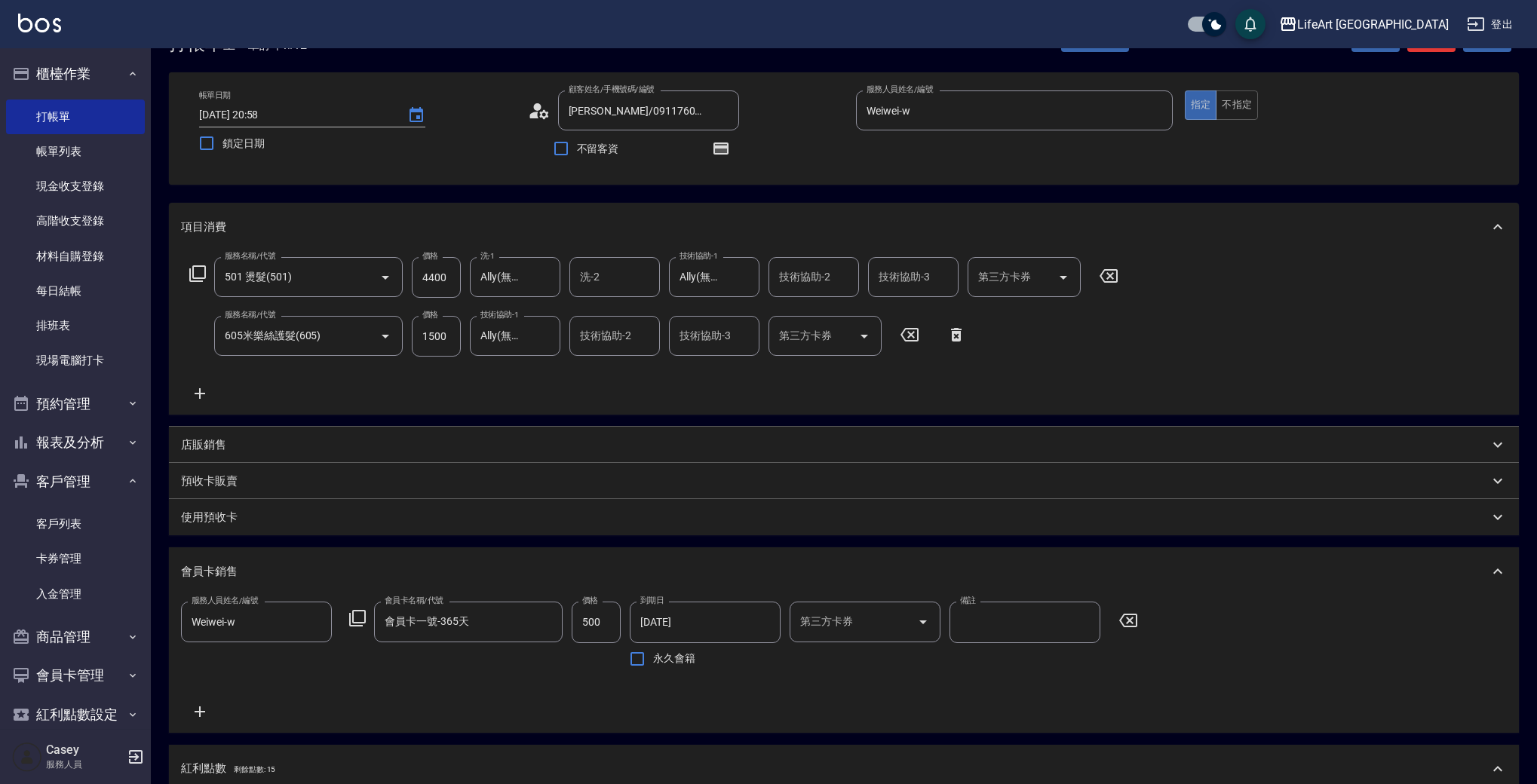
scroll to position [30, 0]
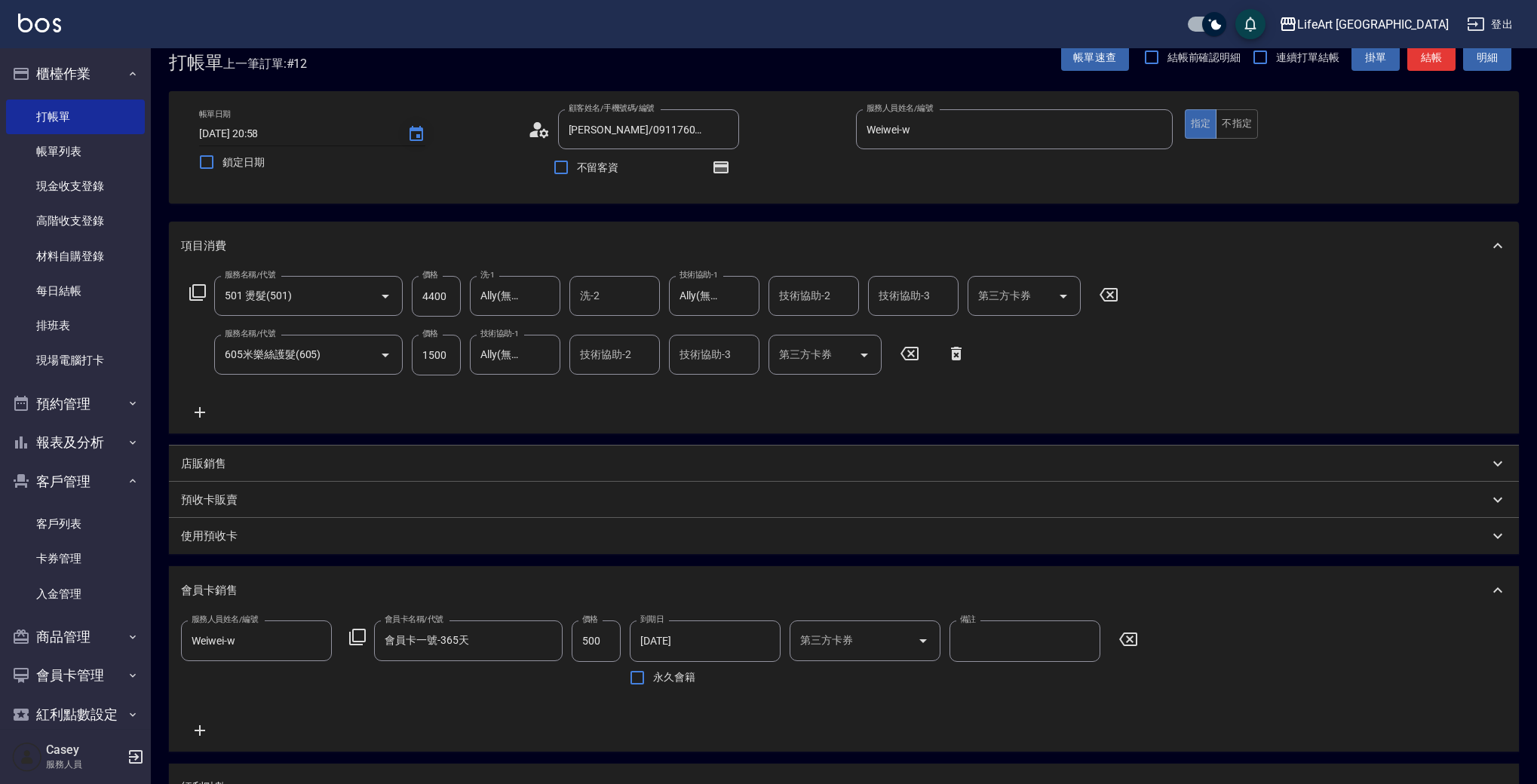
type input "6400"
click at [418, 133] on icon "Choose date, selected date is 2025-09-22" at bounding box center [416, 134] width 18 height 18
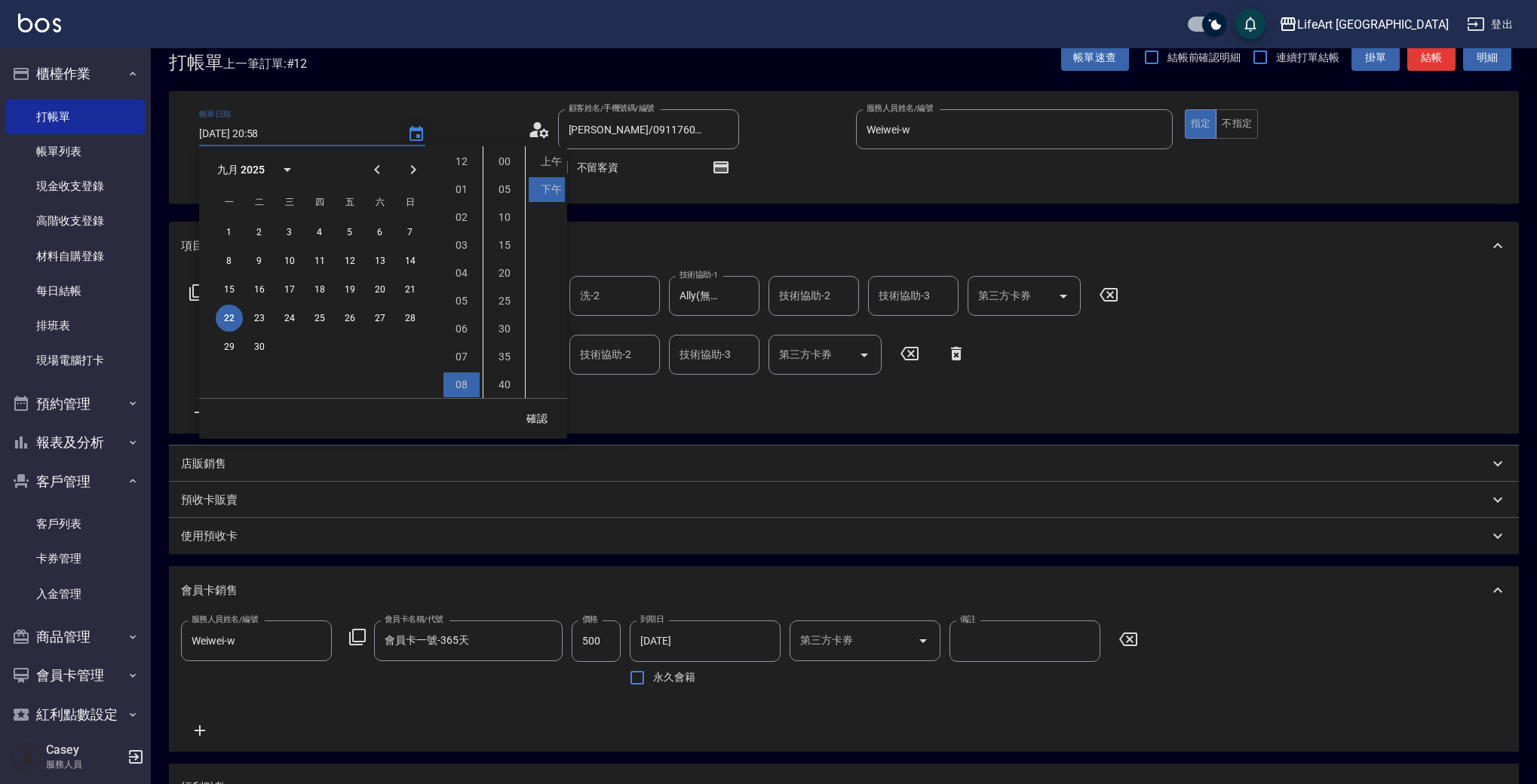
scroll to position [85, 0]
click at [259, 318] on button "23" at bounding box center [259, 318] width 27 height 27
type input "[DATE] 20:58"
click at [544, 423] on button "確認" at bounding box center [537, 419] width 48 height 28
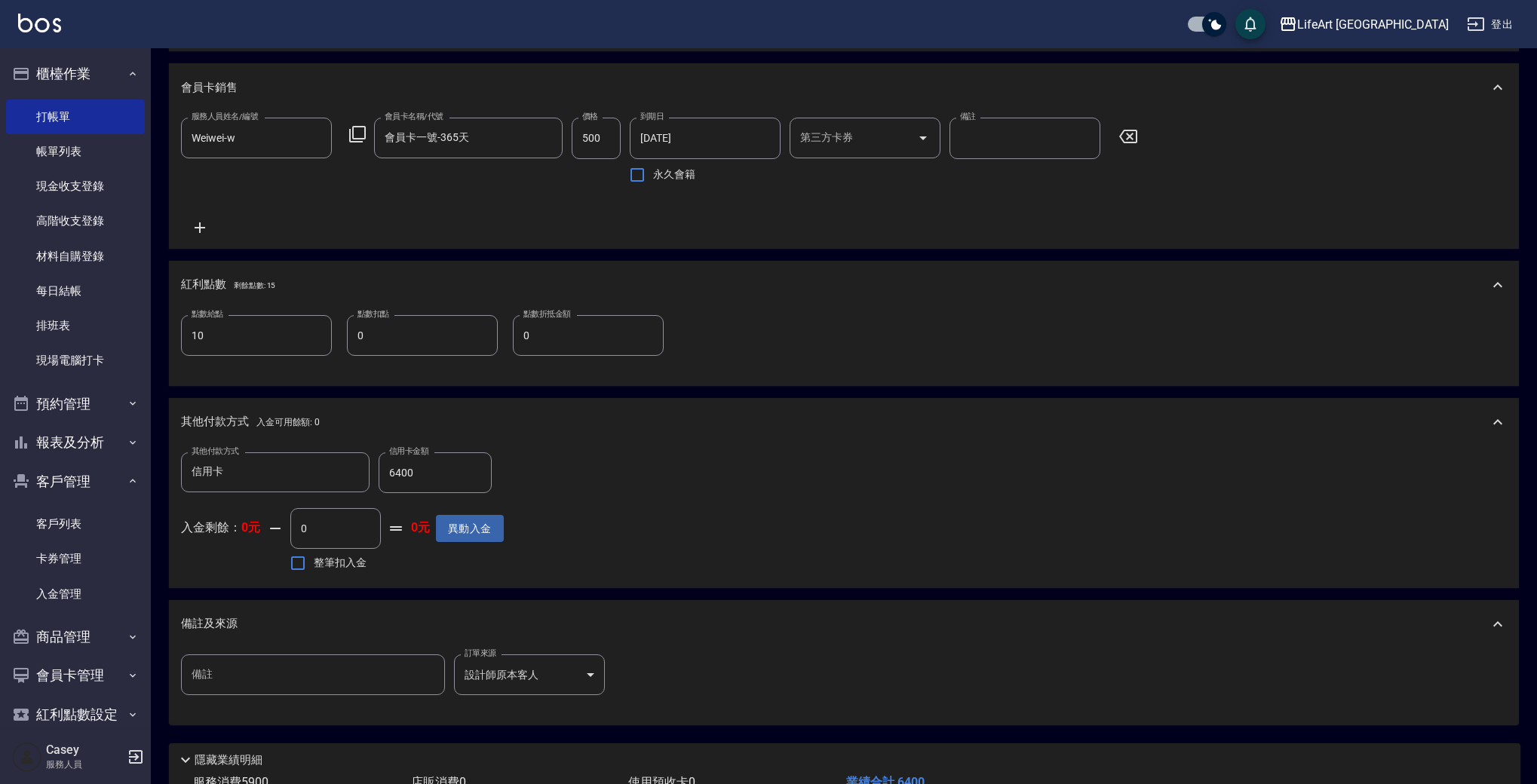
scroll to position [645, 0]
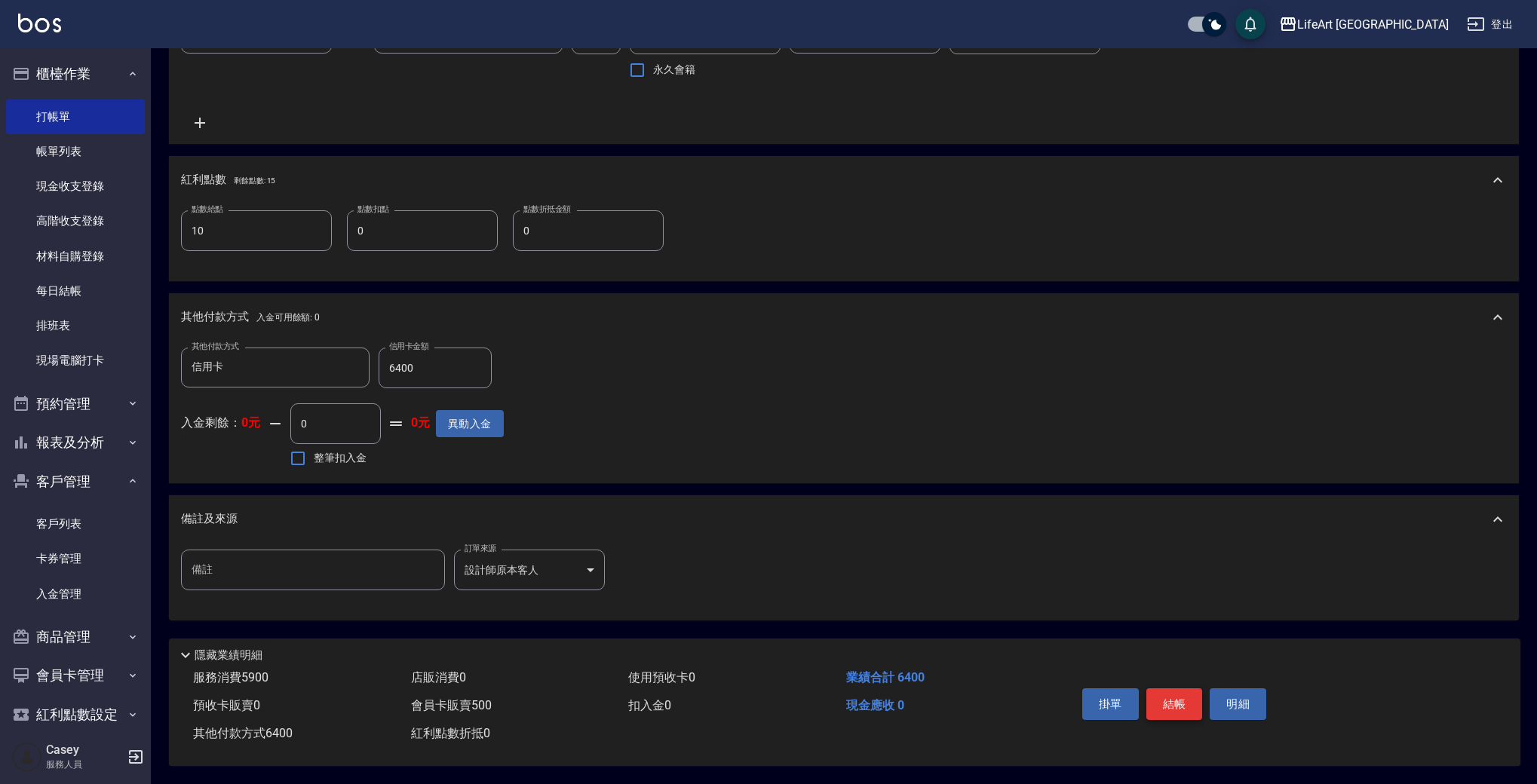
click at [1181, 705] on button "結帳" at bounding box center [1173, 704] width 56 height 32
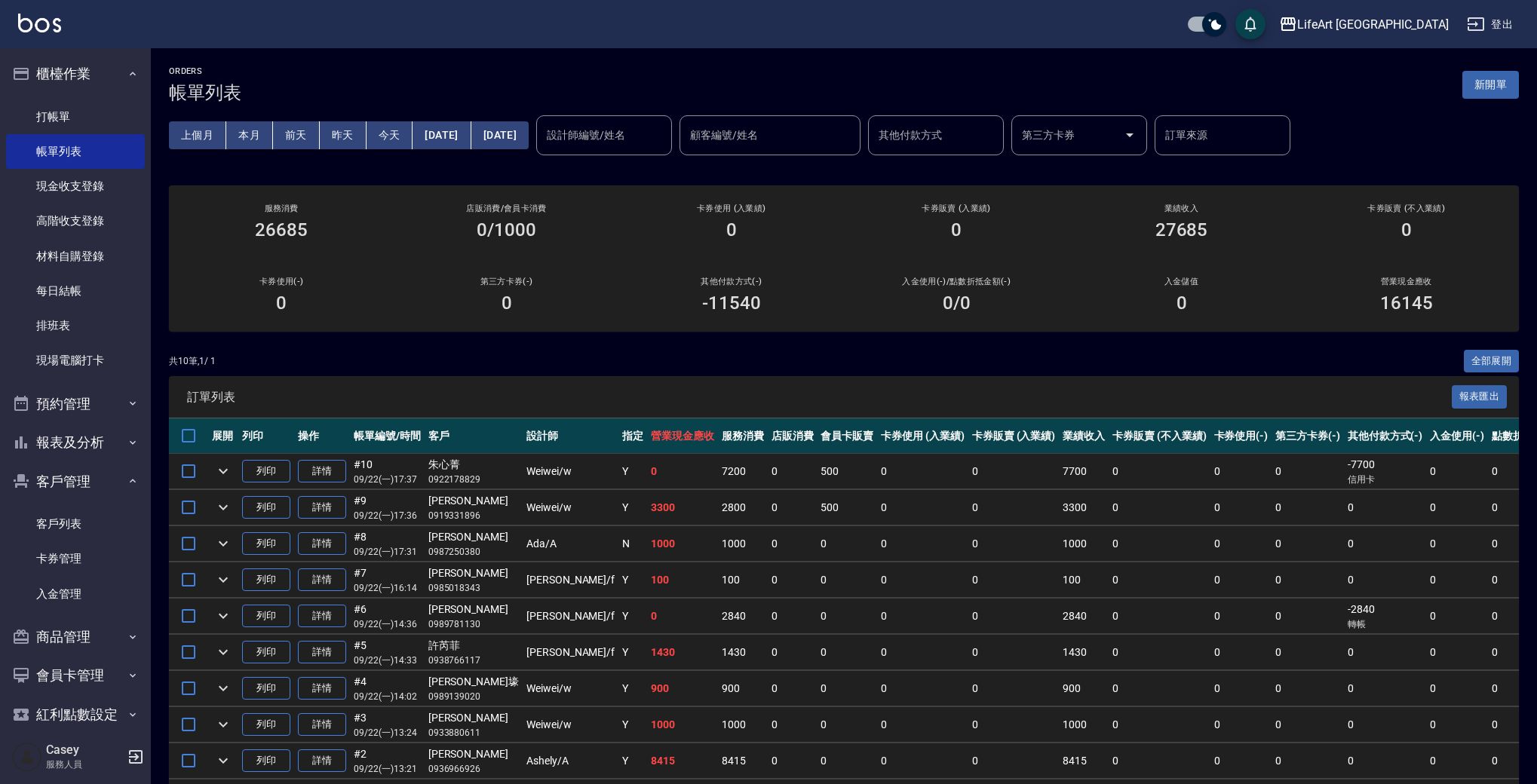
click at [468, 131] on button "[DATE]" at bounding box center [441, 136] width 58 height 28
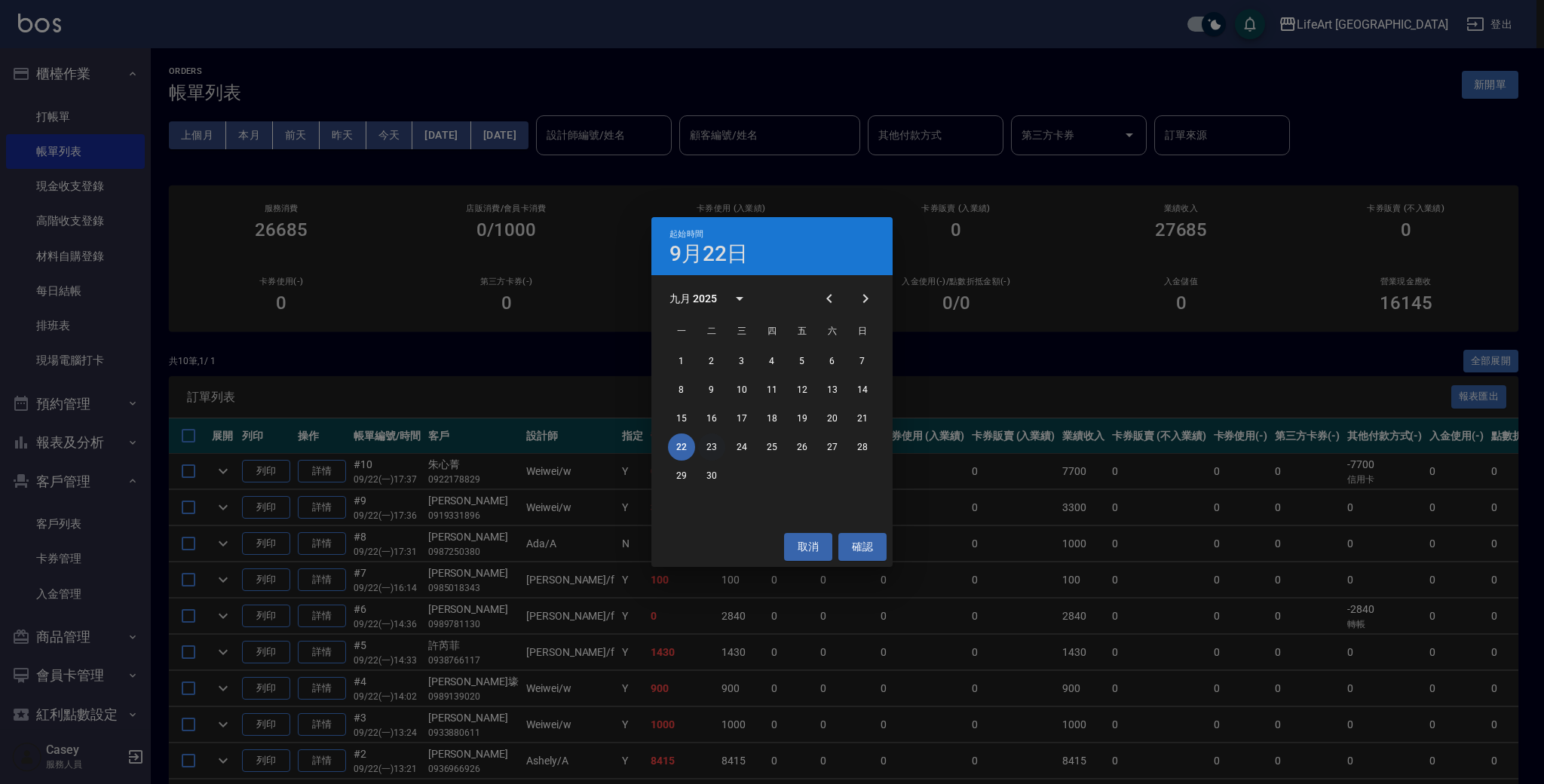
click at [717, 449] on button "23" at bounding box center [712, 446] width 27 height 27
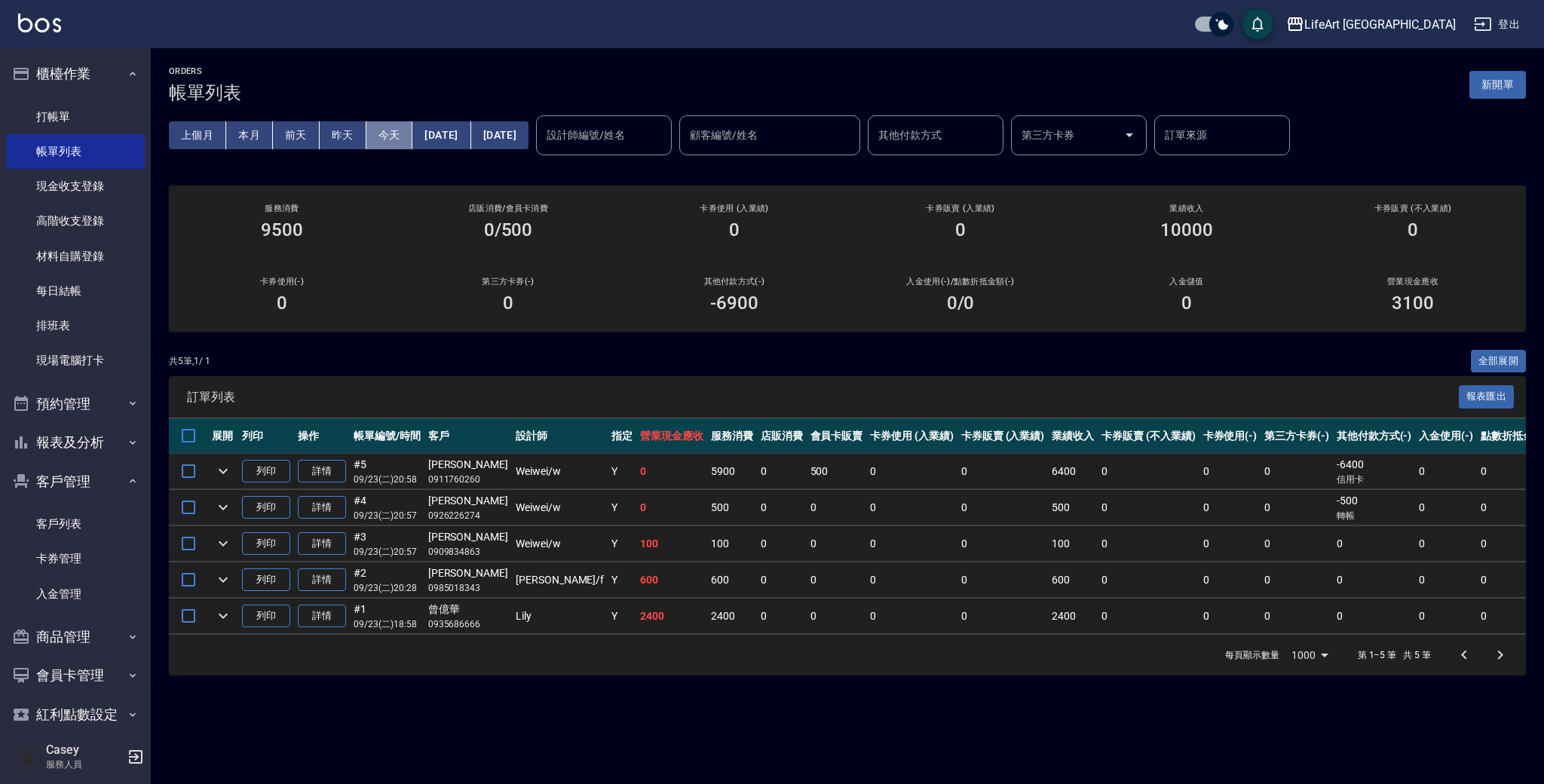
click at [396, 134] on button "今天" at bounding box center [389, 136] width 47 height 28
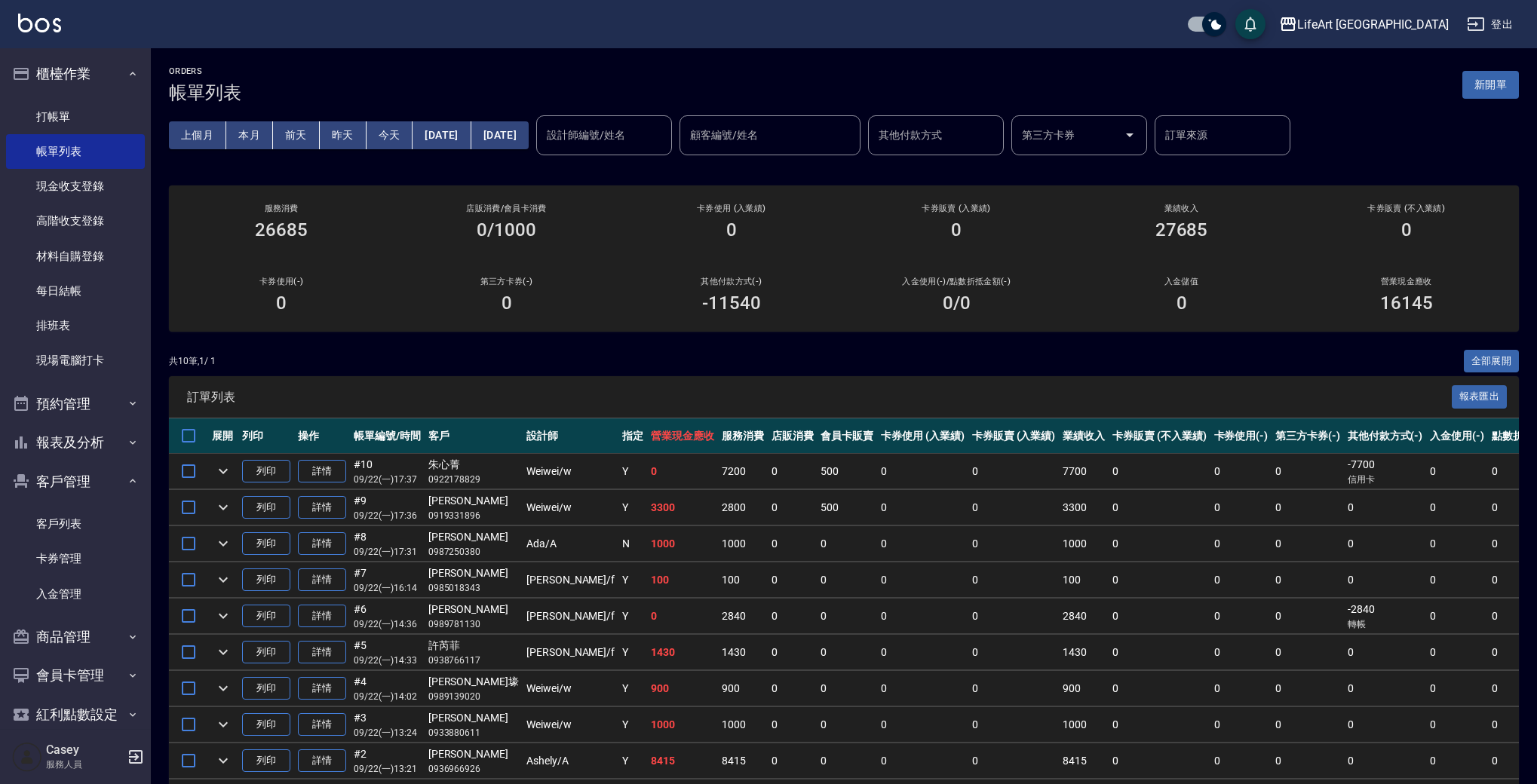
click at [41, 0] on html "LifeArt 蘆洲 登出 櫃檯作業 打帳單 帳單列表 現金收支登錄 高階收支登錄 材料自購登錄 每日結帳 排班表 現場電腦打卡 預約管理 預約管理 單日預約…" at bounding box center [768, 437] width 1537 height 875
